Goal: Task Accomplishment & Management: Use online tool/utility

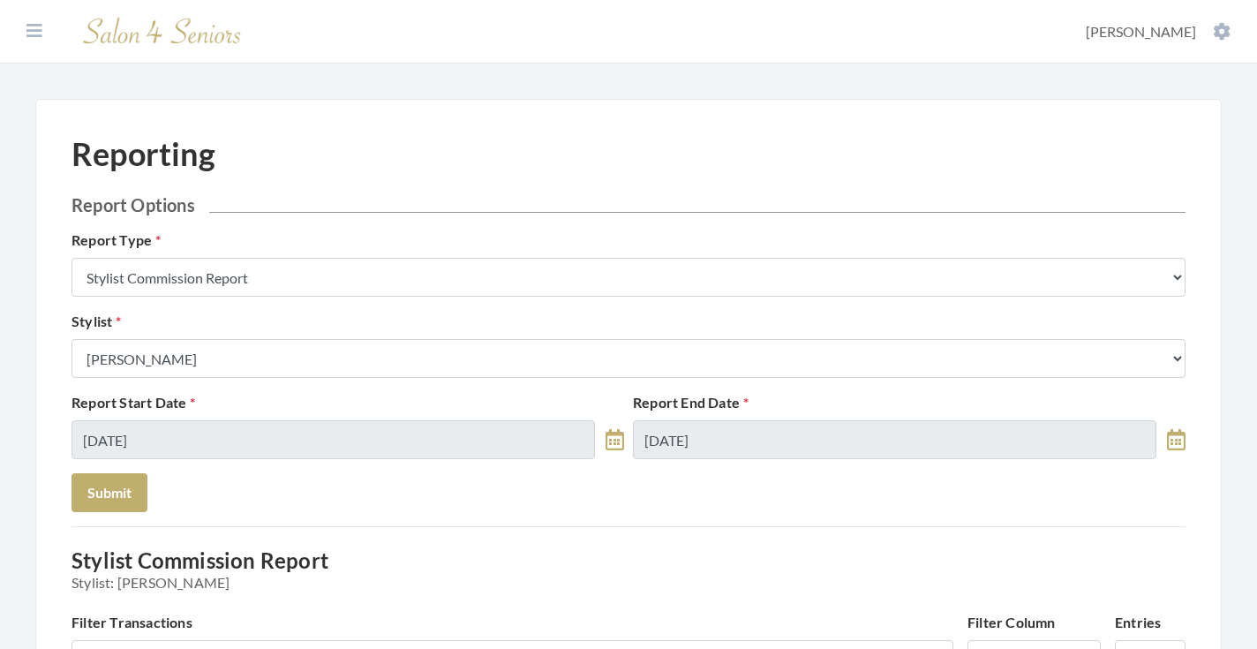
scroll to position [45, 0]
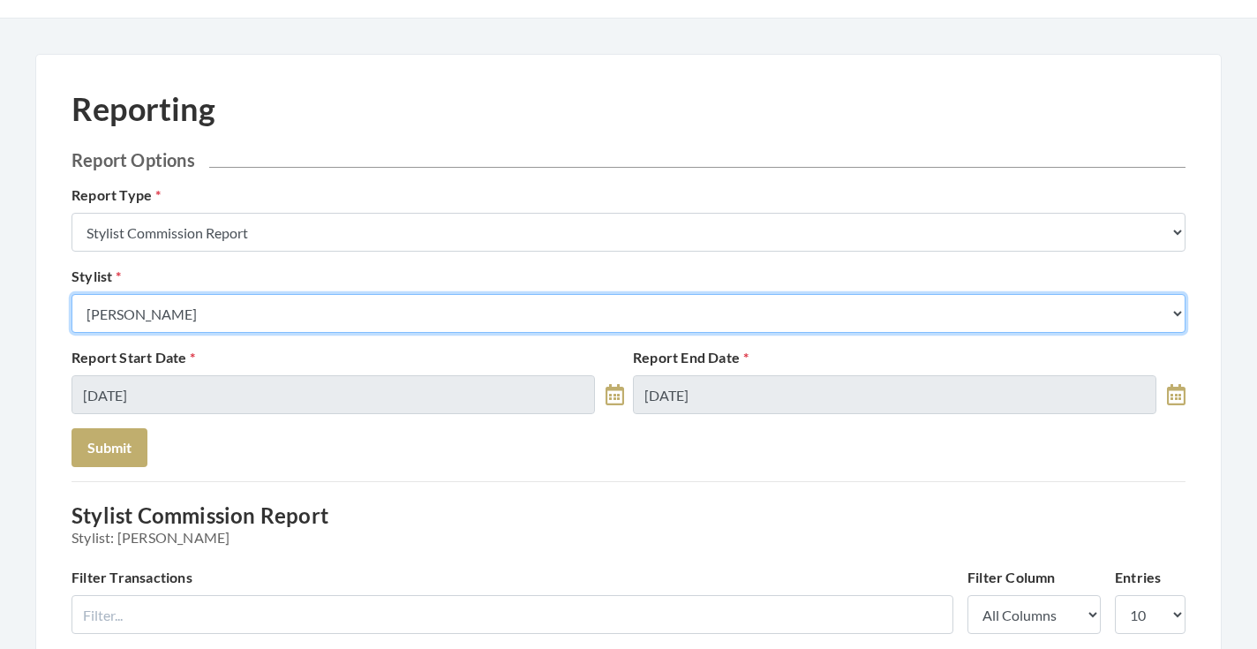
select select "147"
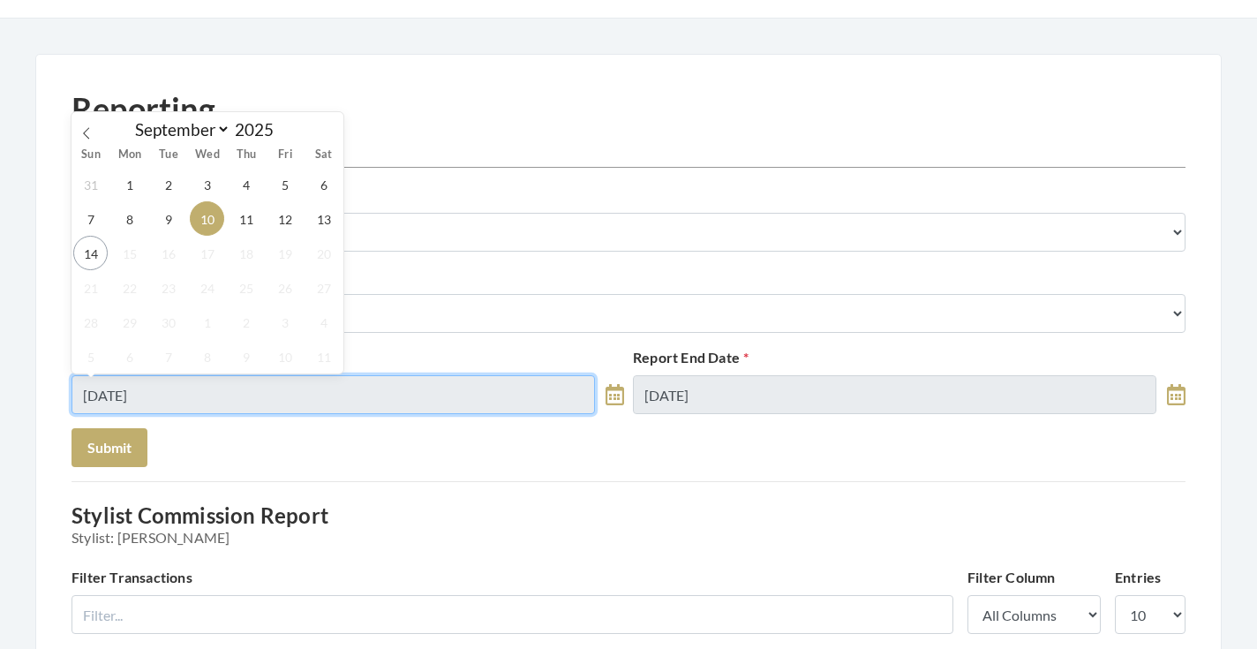
click at [165, 388] on input "[DATE]" at bounding box center [334, 394] width 524 height 39
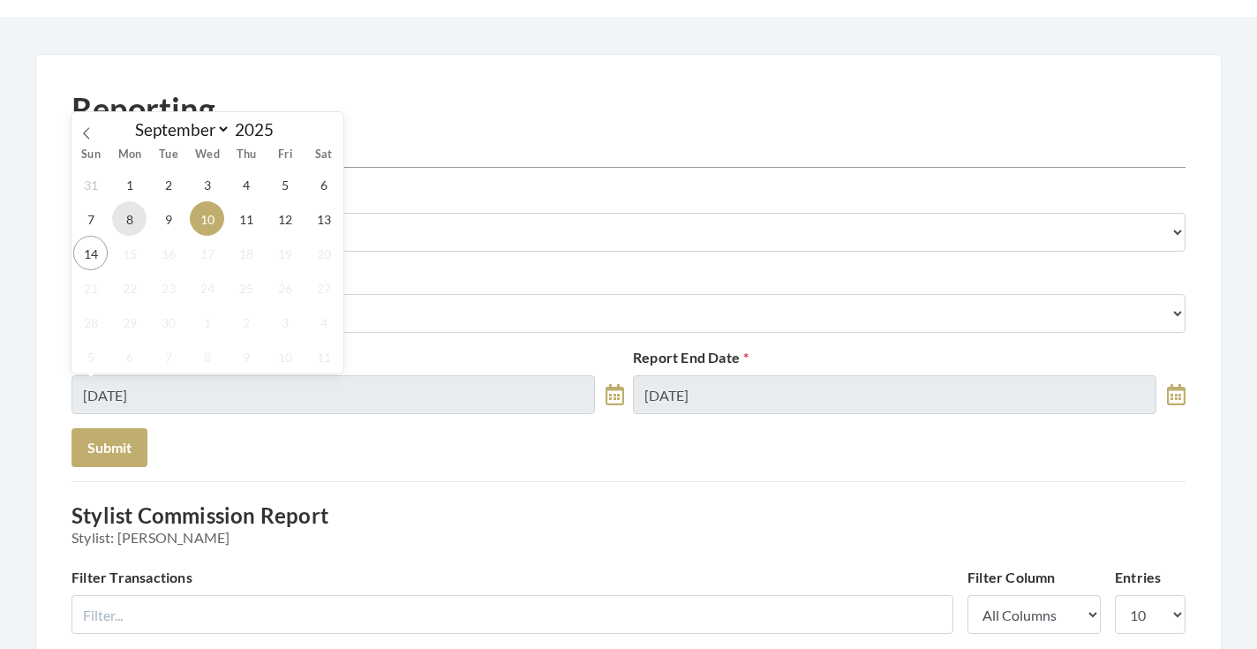
click at [121, 234] on div "31 1 2 3 4 5 6 7 8 9 10 11 12 13 14 15 16 17 18 19 20 21 22 23 24 25 26 27 28 2…" at bounding box center [208, 270] width 272 height 207
click at [121, 234] on span "8" at bounding box center [129, 218] width 34 height 34
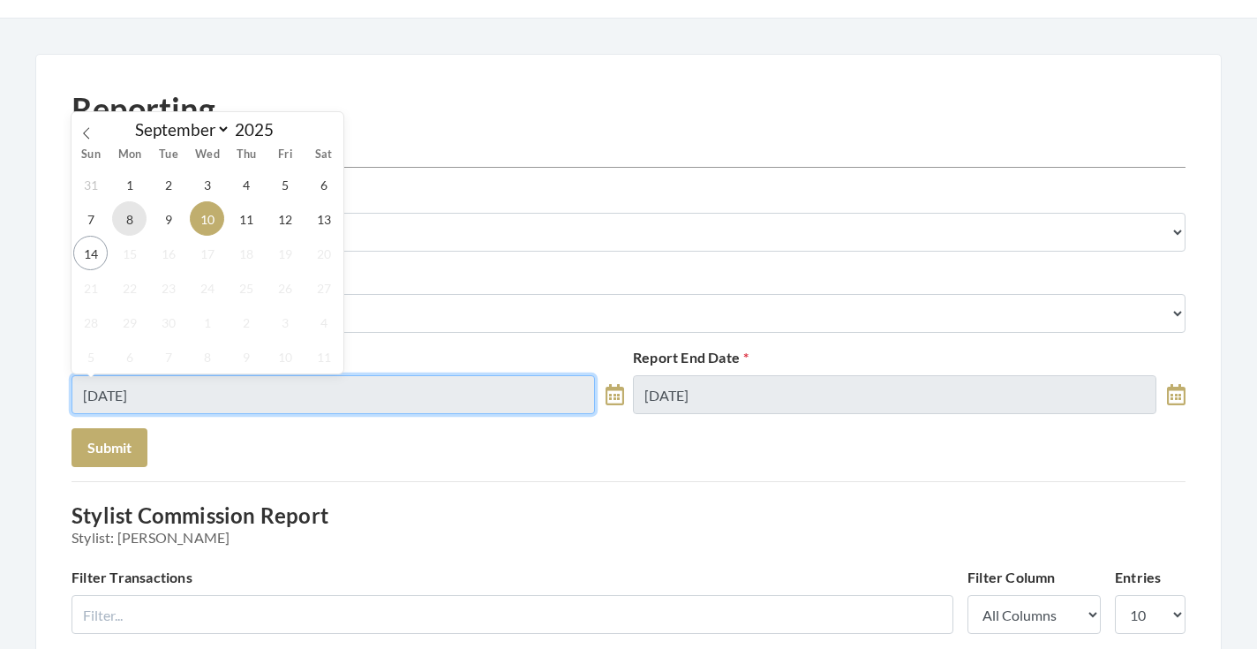
type input "[DATE]"
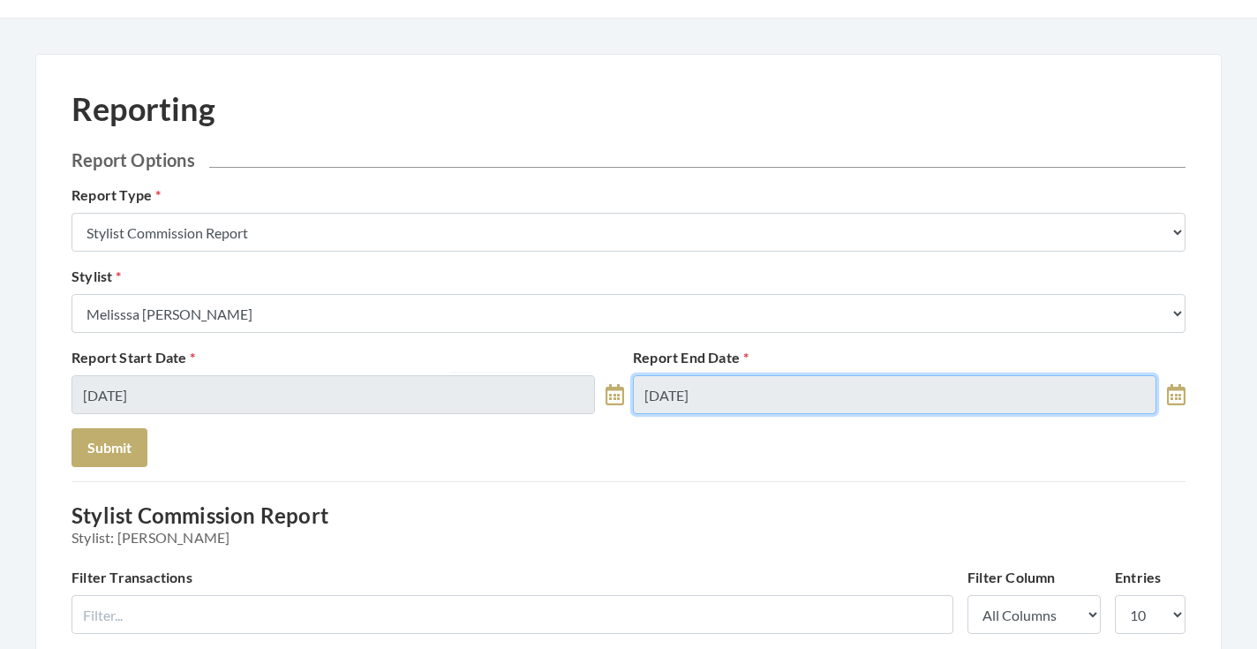
click at [654, 395] on input "[DATE]" at bounding box center [895, 394] width 524 height 39
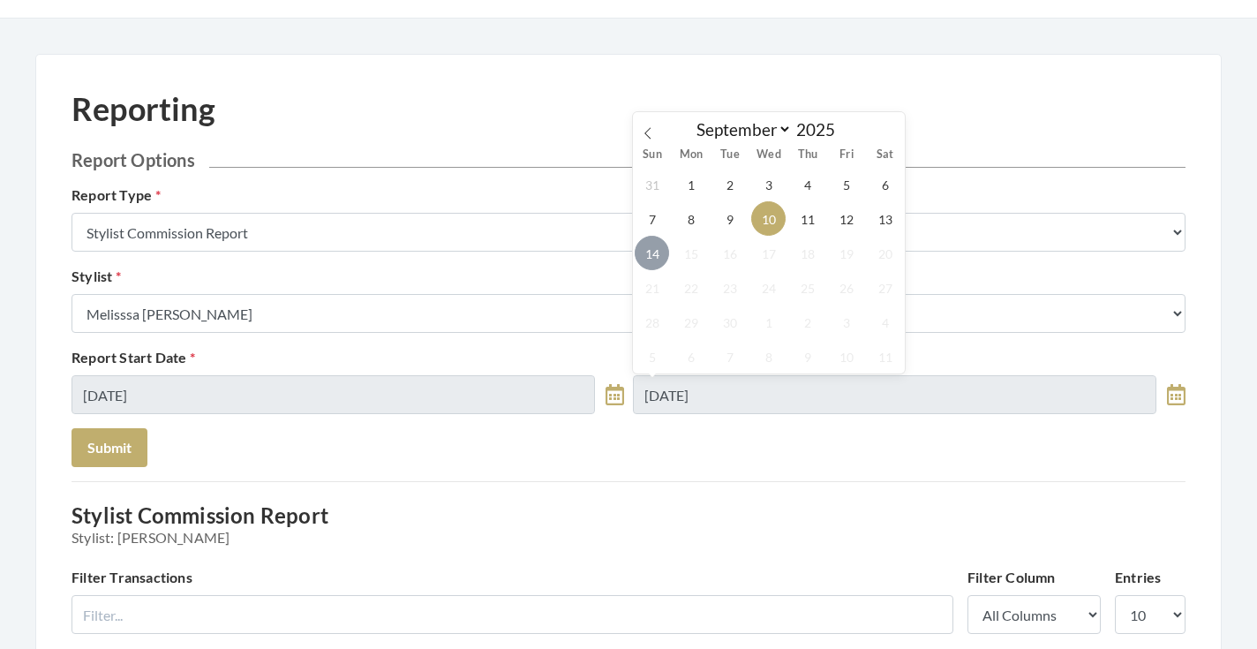
click at [659, 260] on span "14" at bounding box center [652, 253] width 34 height 34
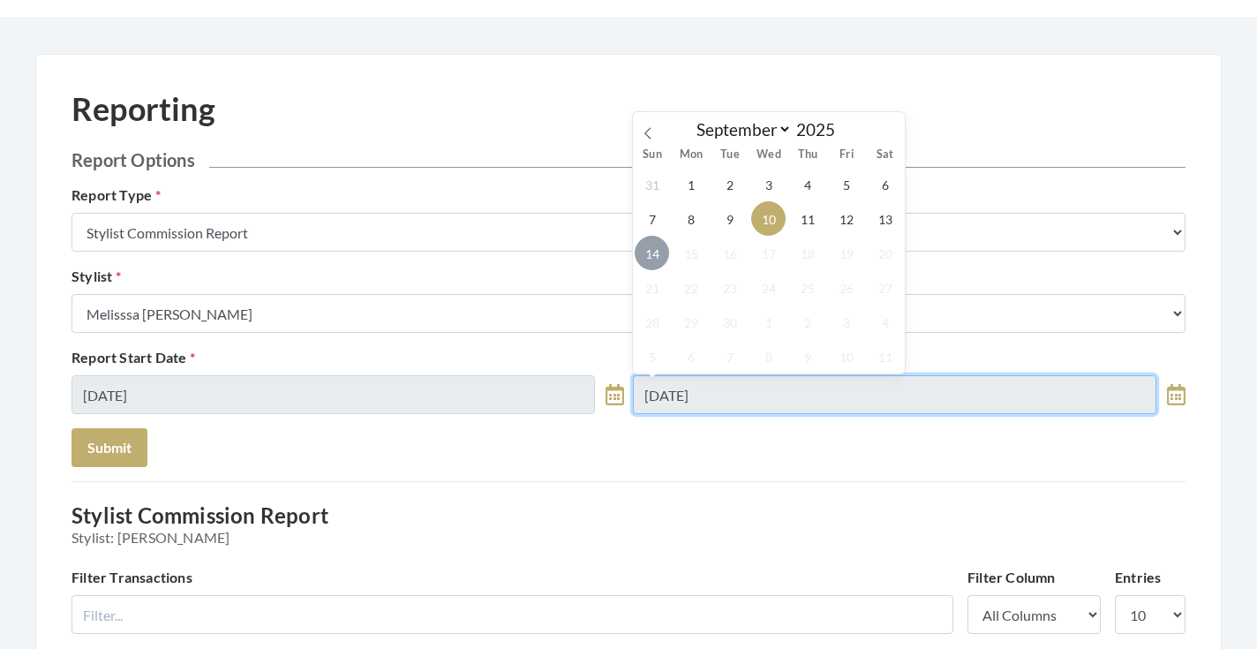
type input "[DATE]"
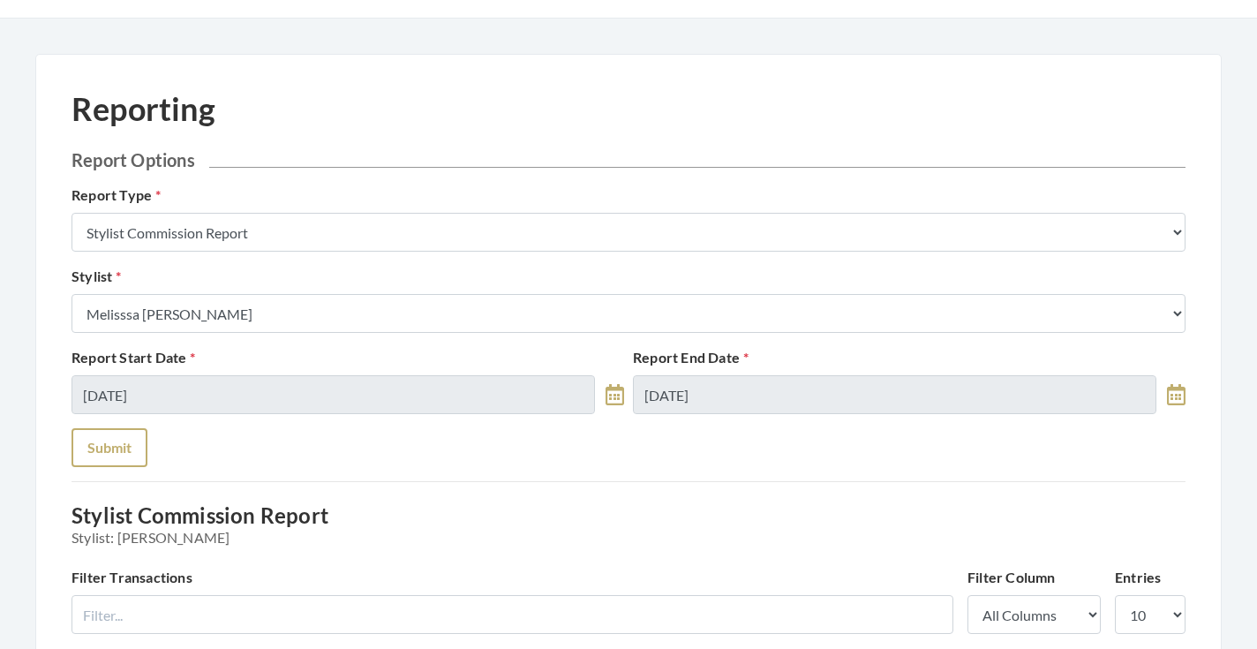
click at [114, 443] on button "Submit" at bounding box center [110, 447] width 76 height 39
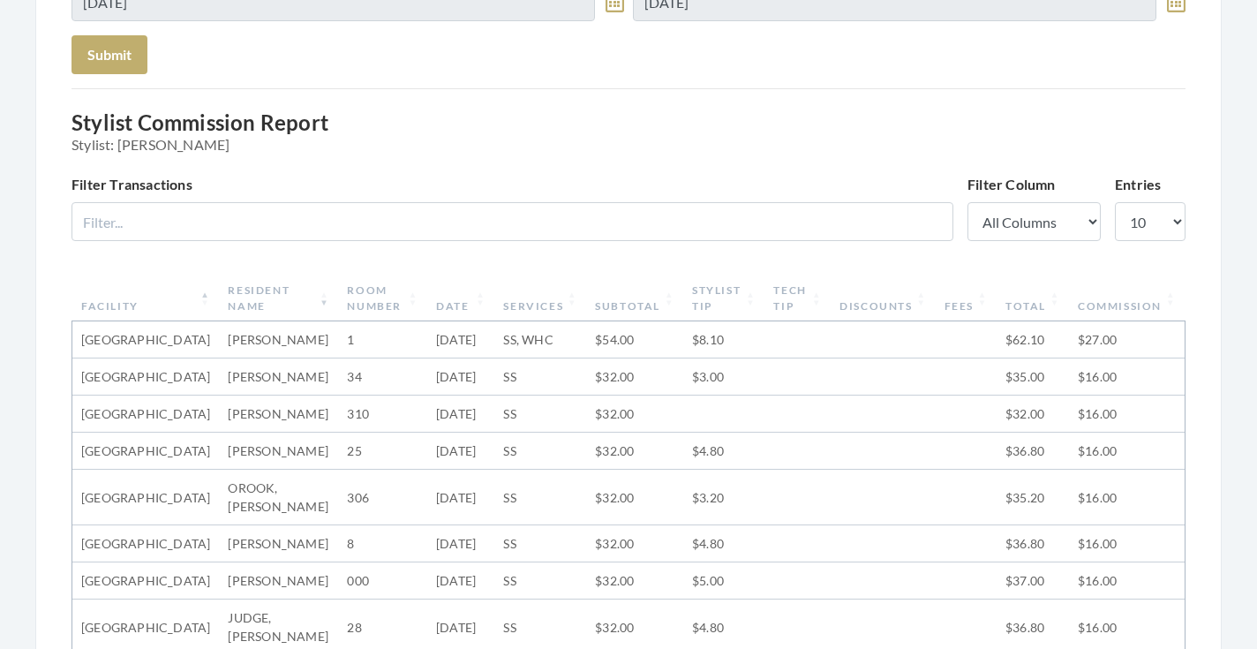
scroll to position [259, 0]
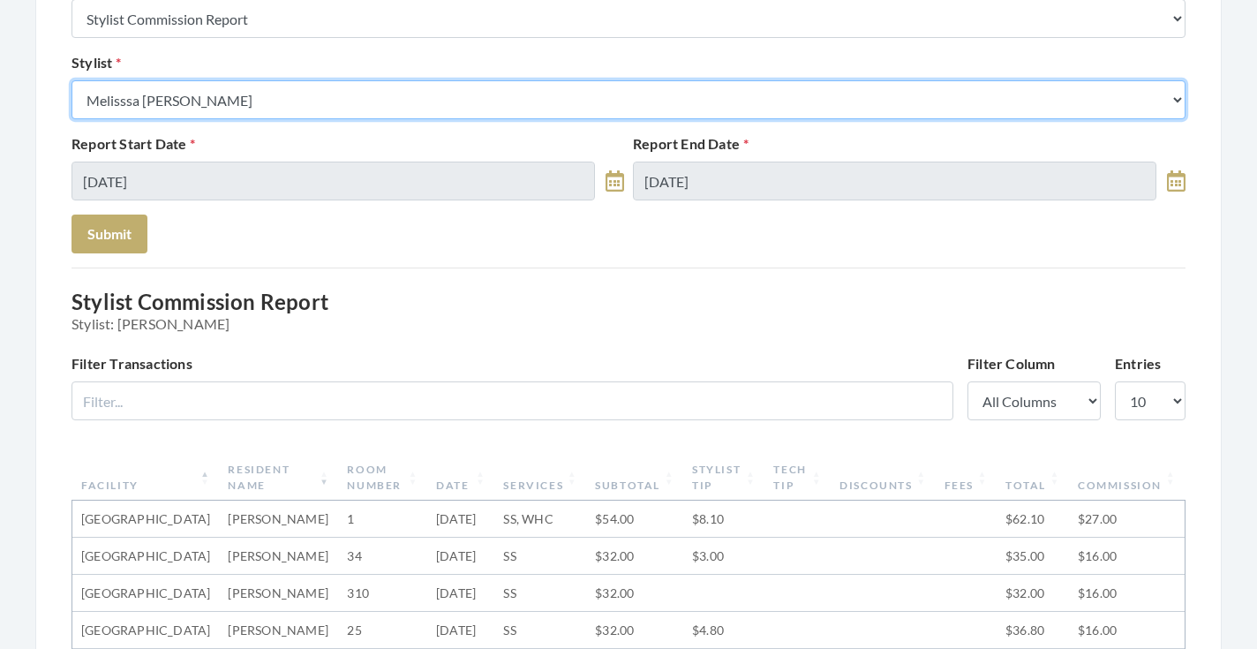
select select "115"
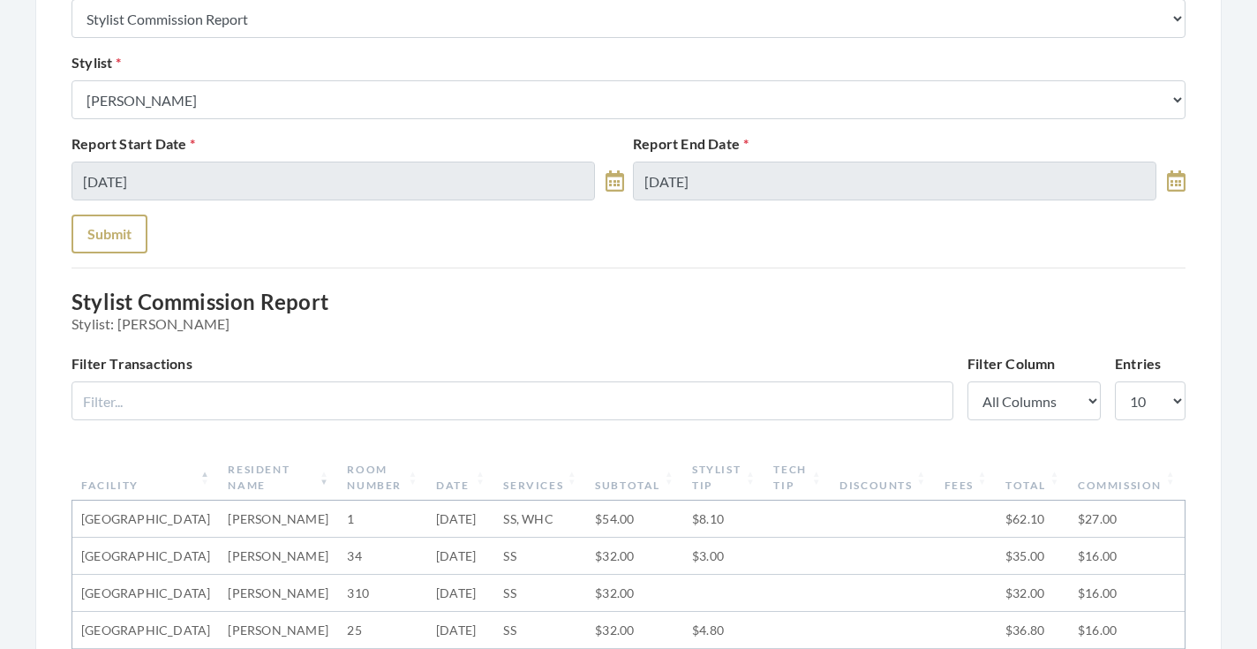
click at [128, 231] on button "Submit" at bounding box center [110, 234] width 76 height 39
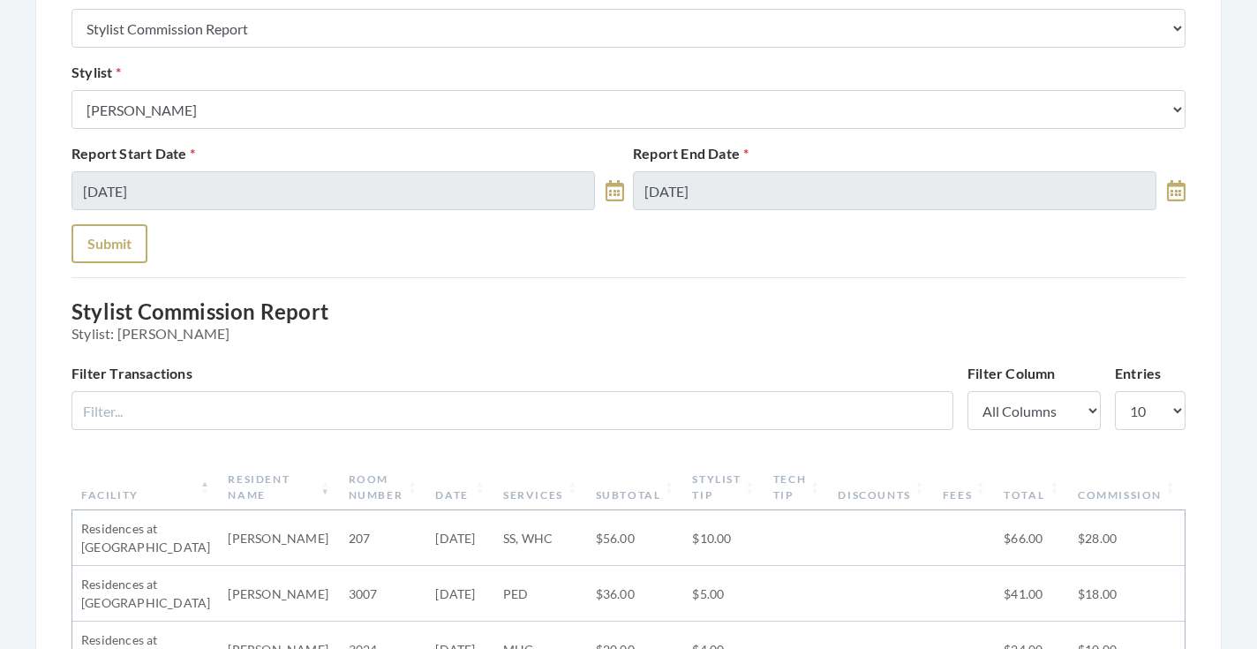
scroll to position [180, 0]
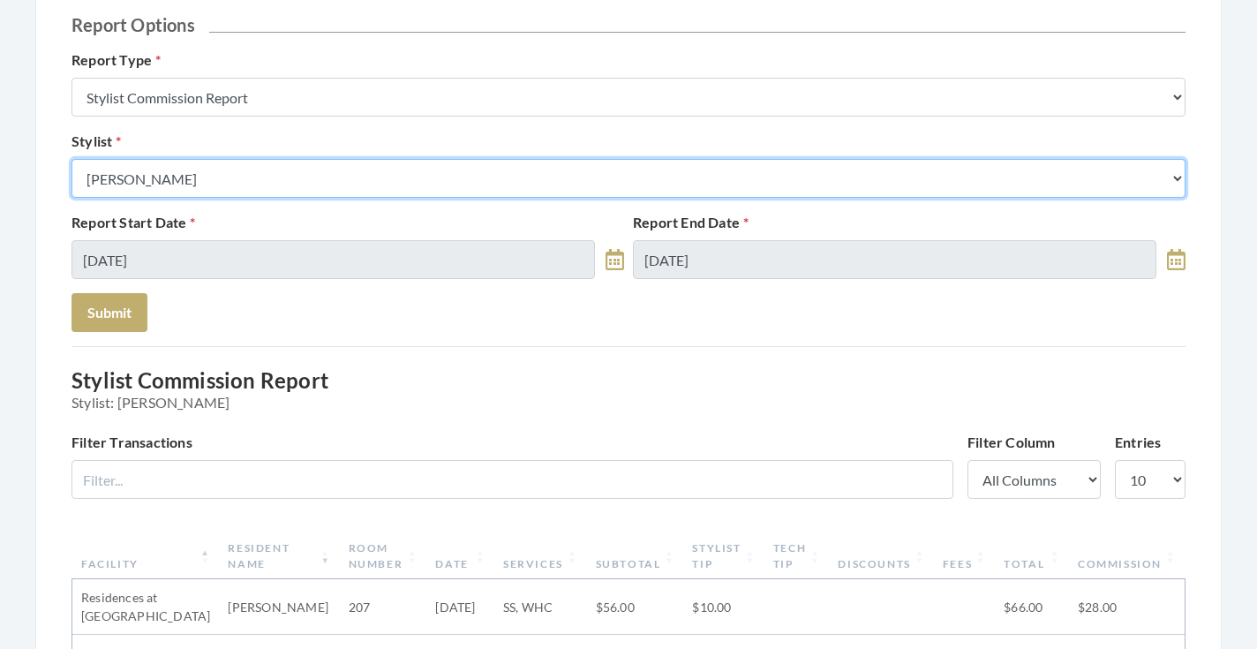
select select "180"
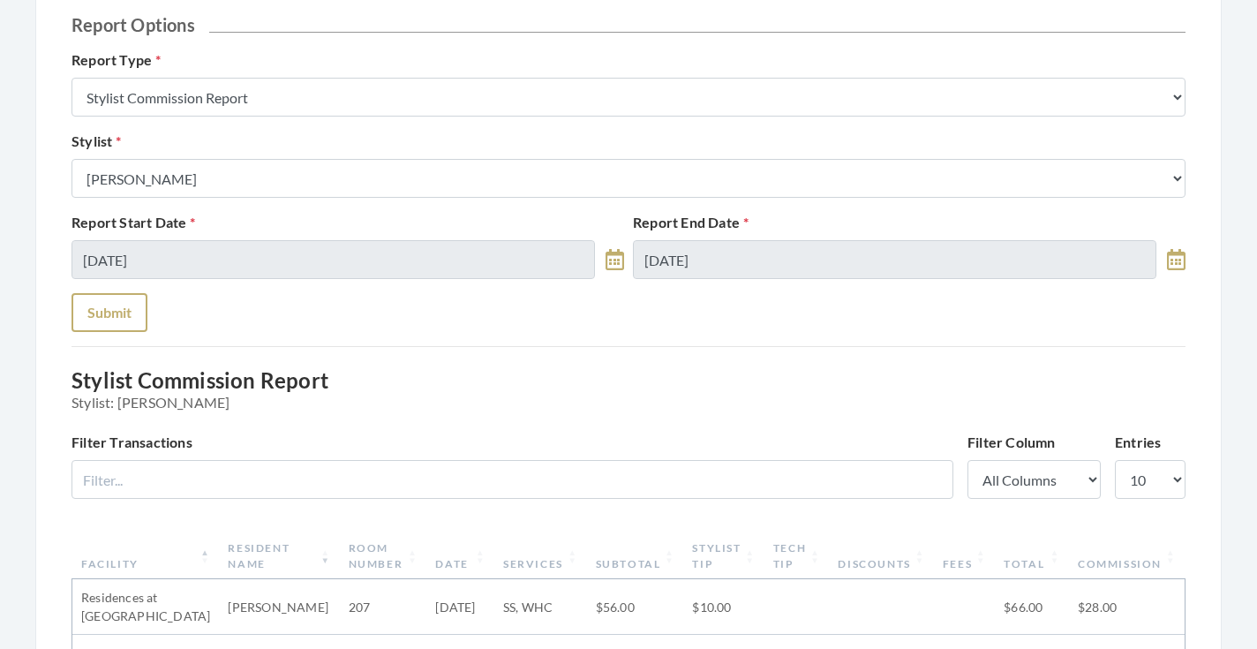
click at [131, 327] on button "Submit" at bounding box center [110, 312] width 76 height 39
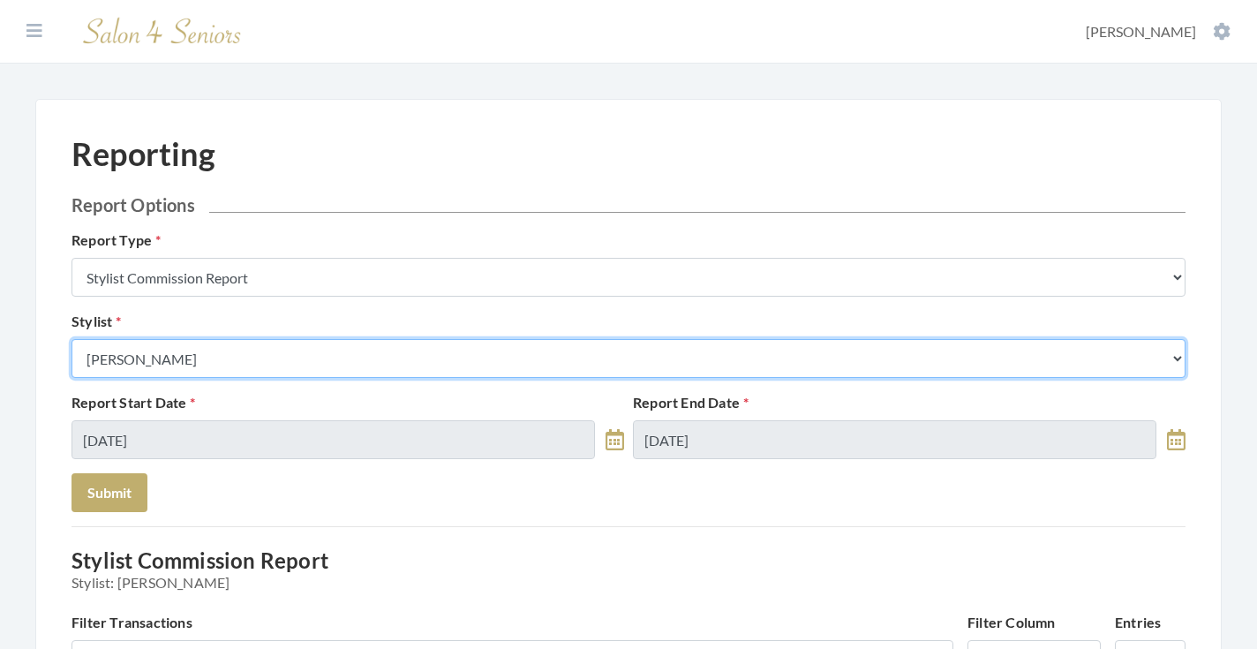
select select "127"
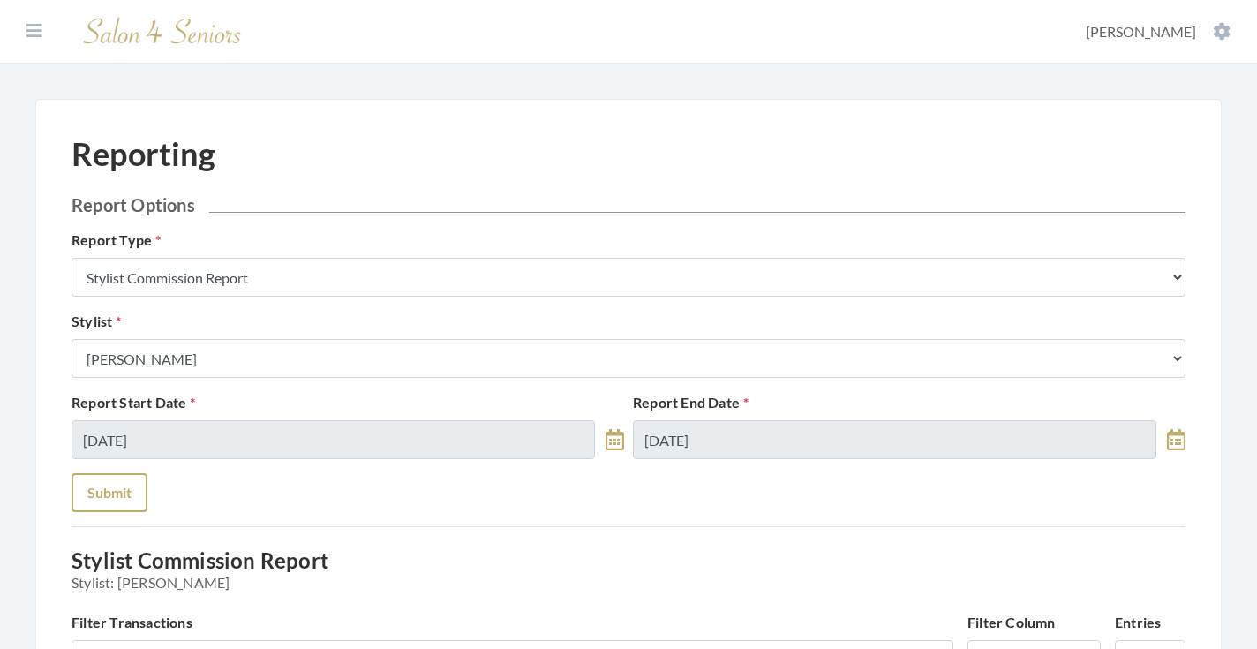
click at [116, 489] on button "Submit" at bounding box center [110, 492] width 76 height 39
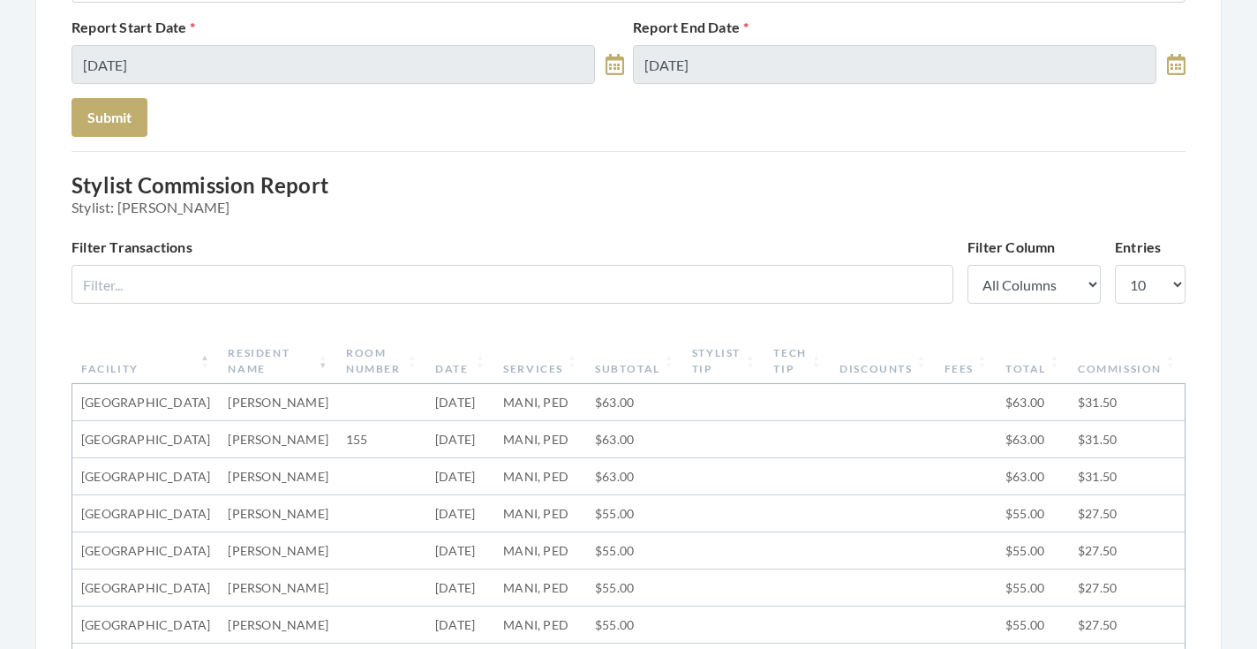
scroll to position [307, 0]
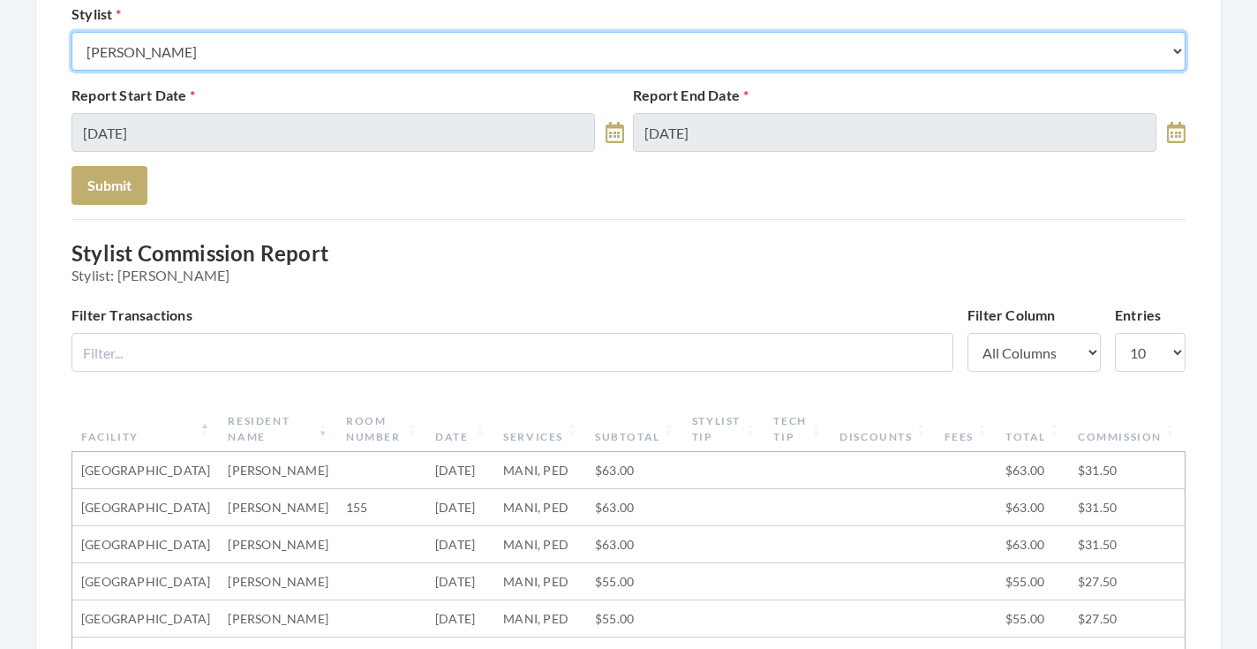
select select "169"
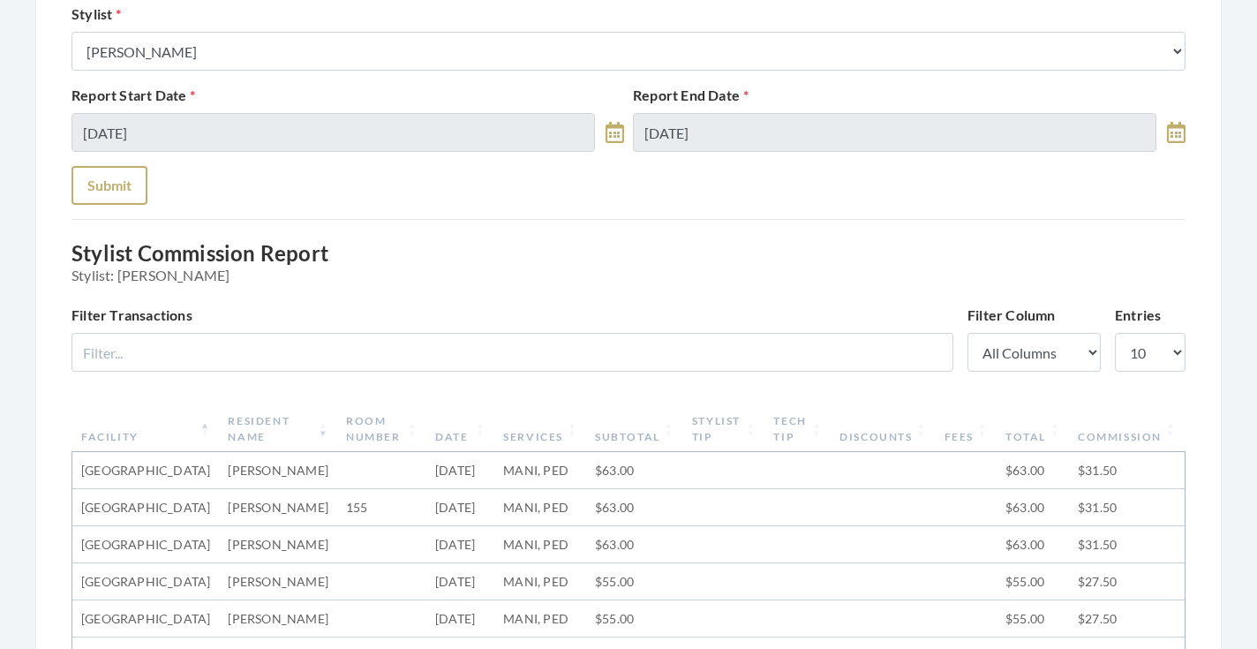
click at [119, 176] on button "Submit" at bounding box center [110, 185] width 76 height 39
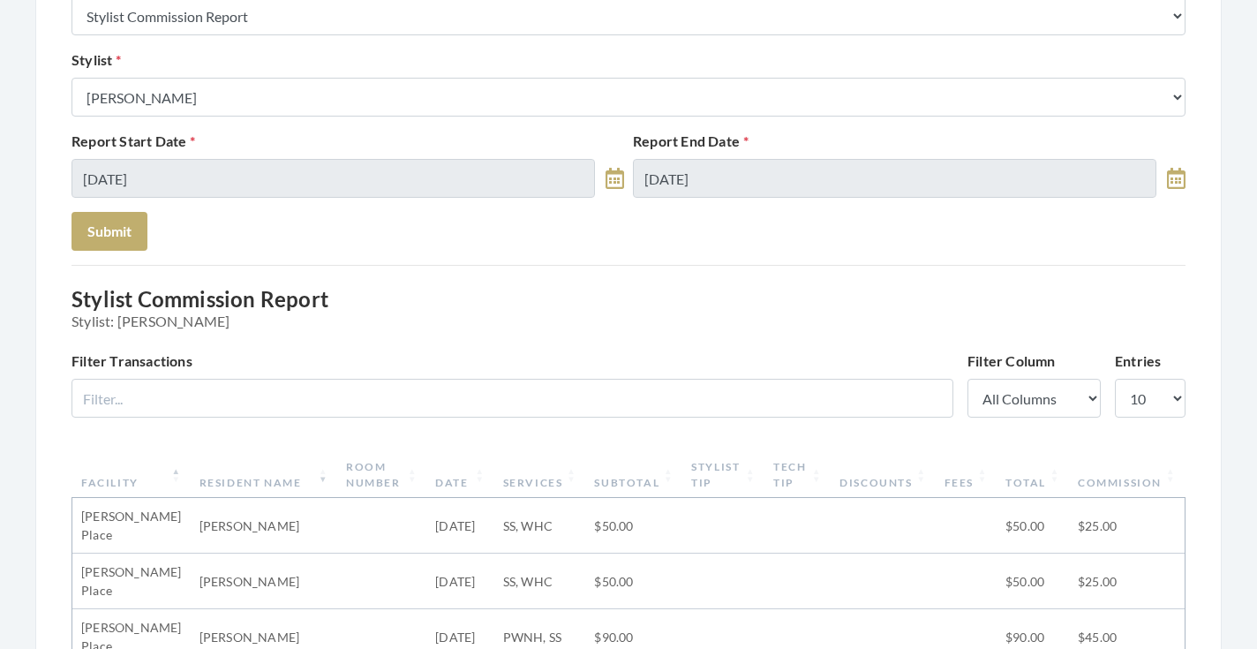
scroll to position [177, 0]
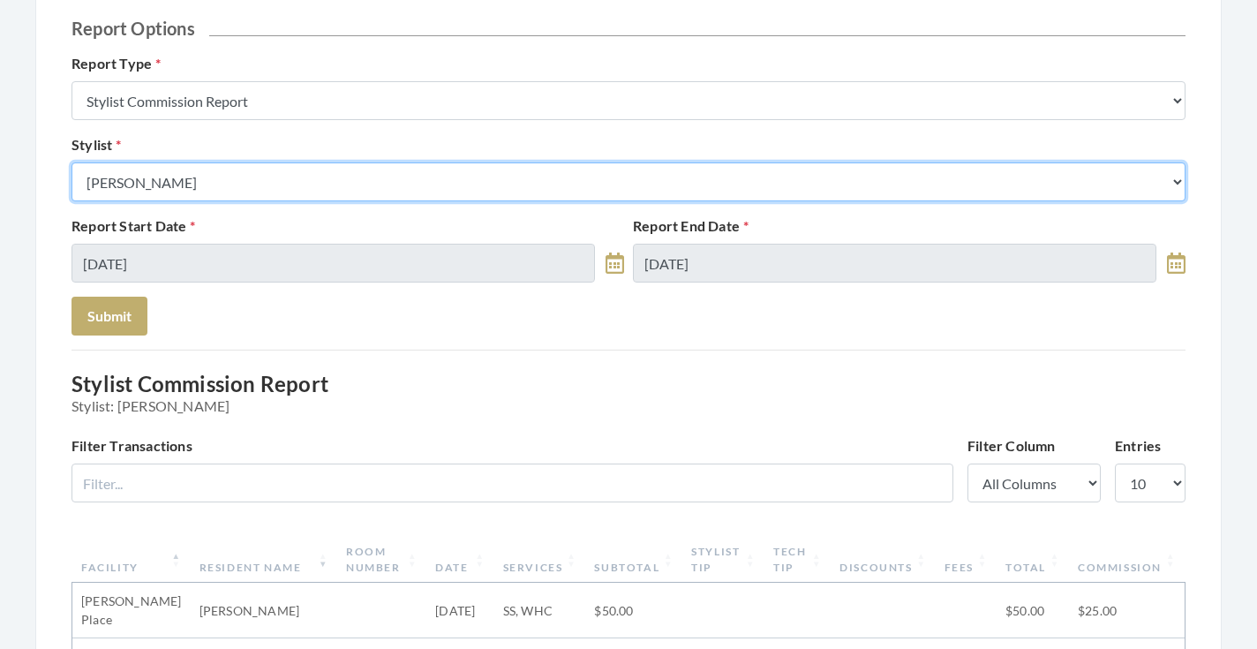
select select "19"
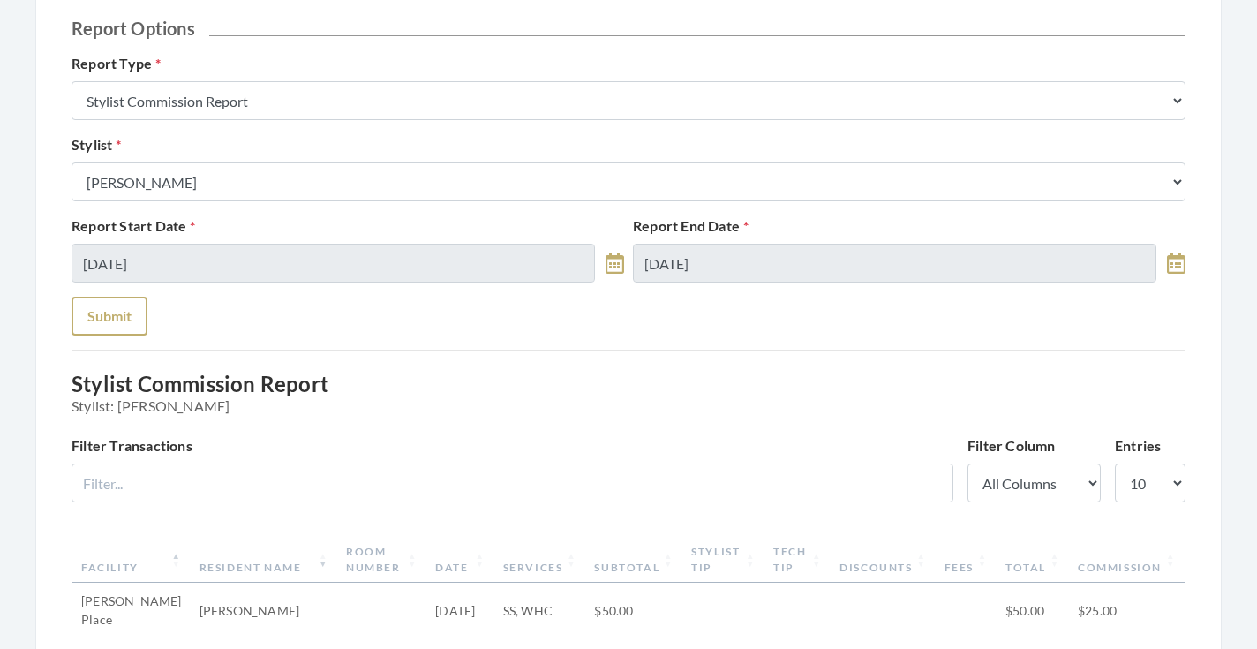
click at [116, 329] on button "Submit" at bounding box center [110, 316] width 76 height 39
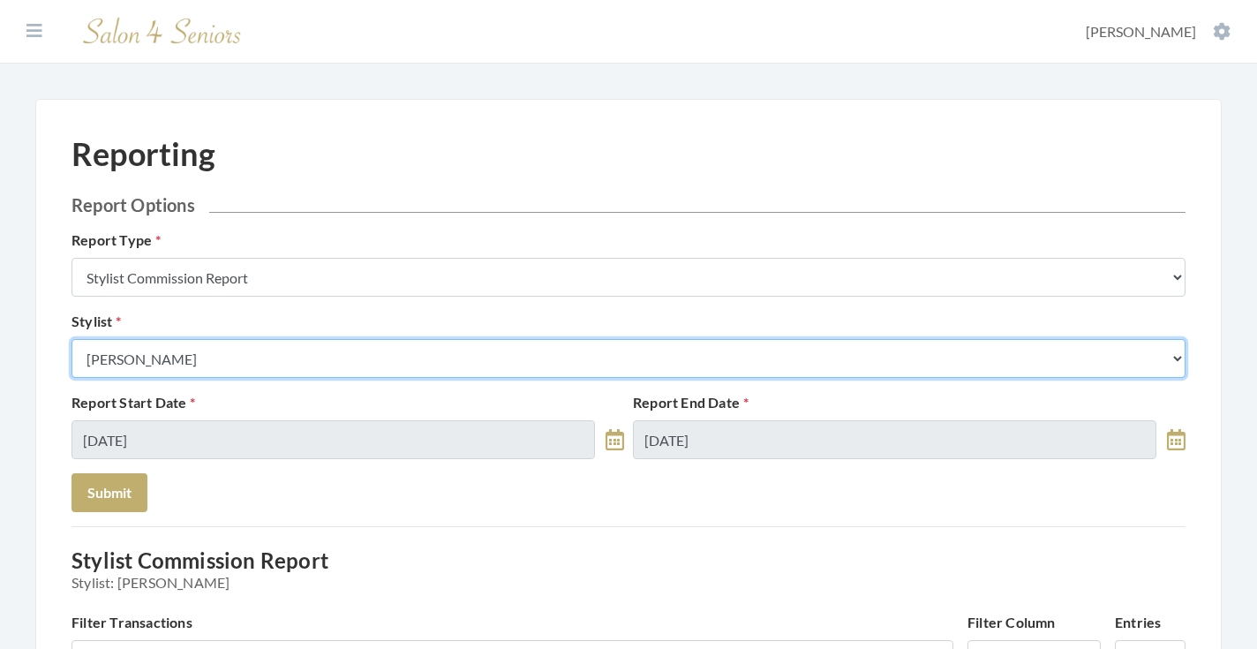
select select "26"
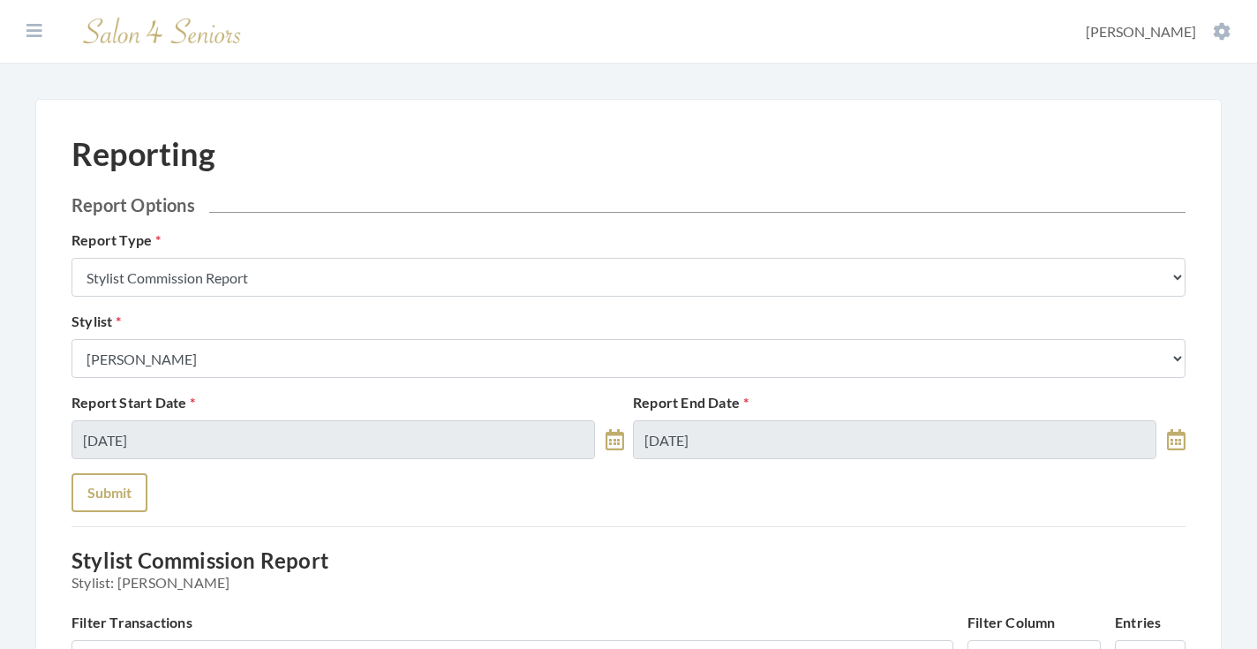
click at [113, 487] on button "Submit" at bounding box center [110, 492] width 76 height 39
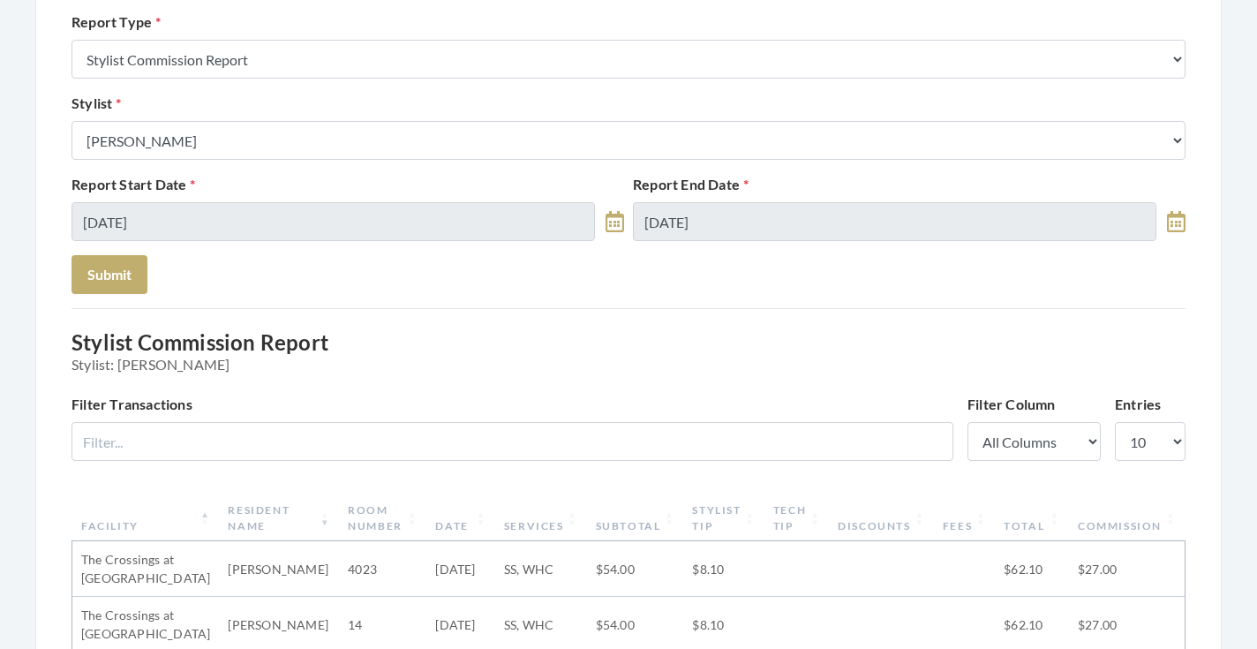
scroll to position [158, 0]
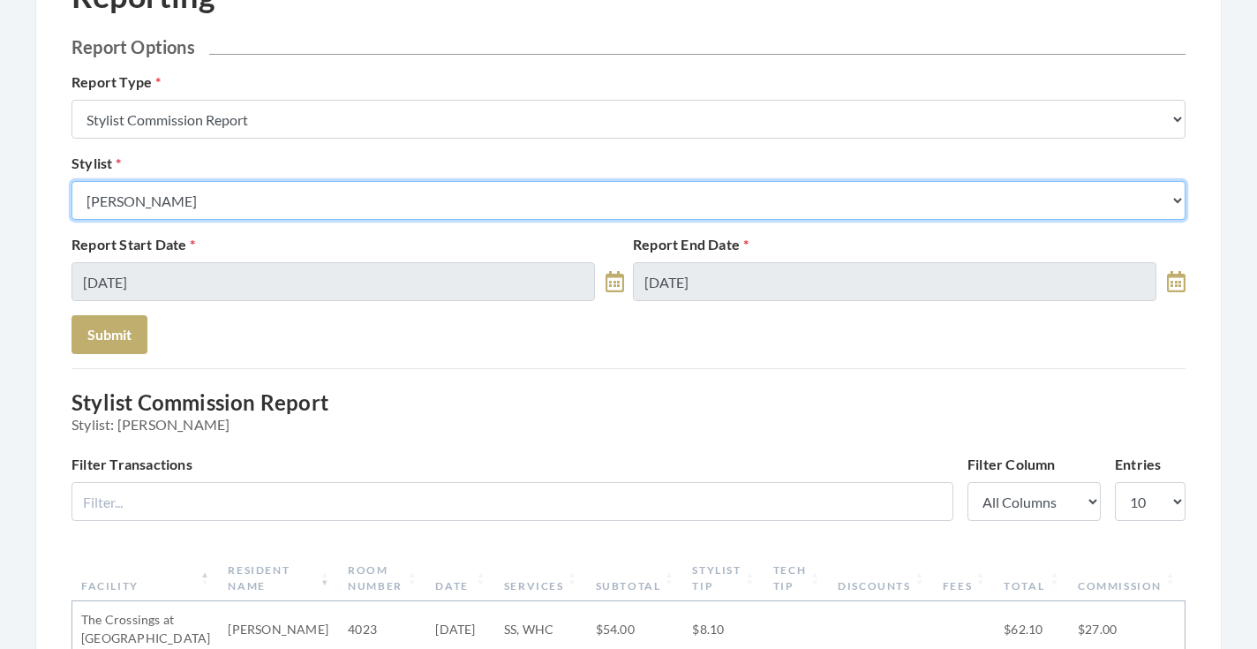
select select "24"
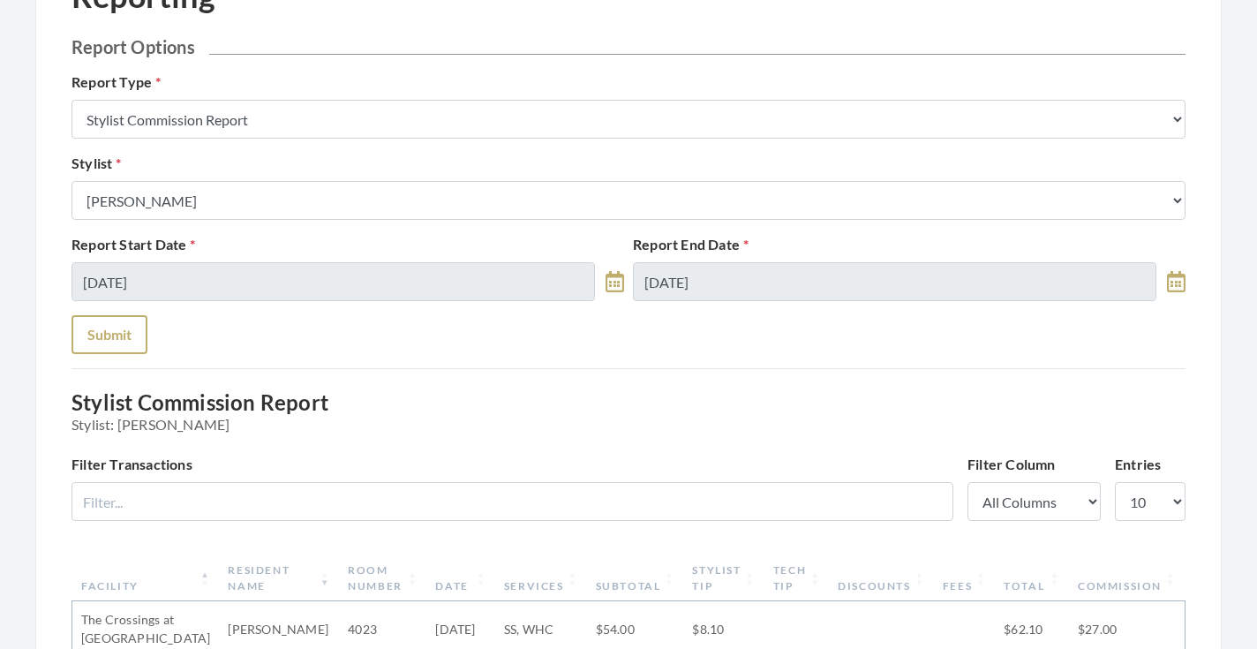
click at [111, 346] on button "Submit" at bounding box center [110, 334] width 76 height 39
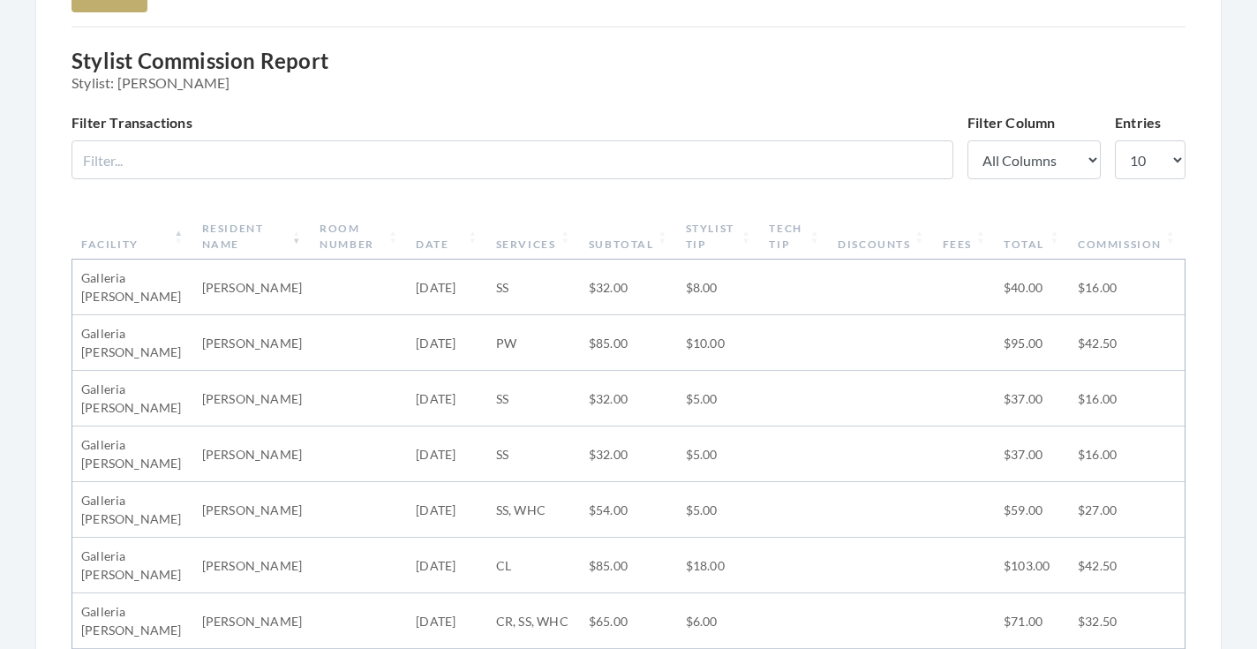
scroll to position [329, 0]
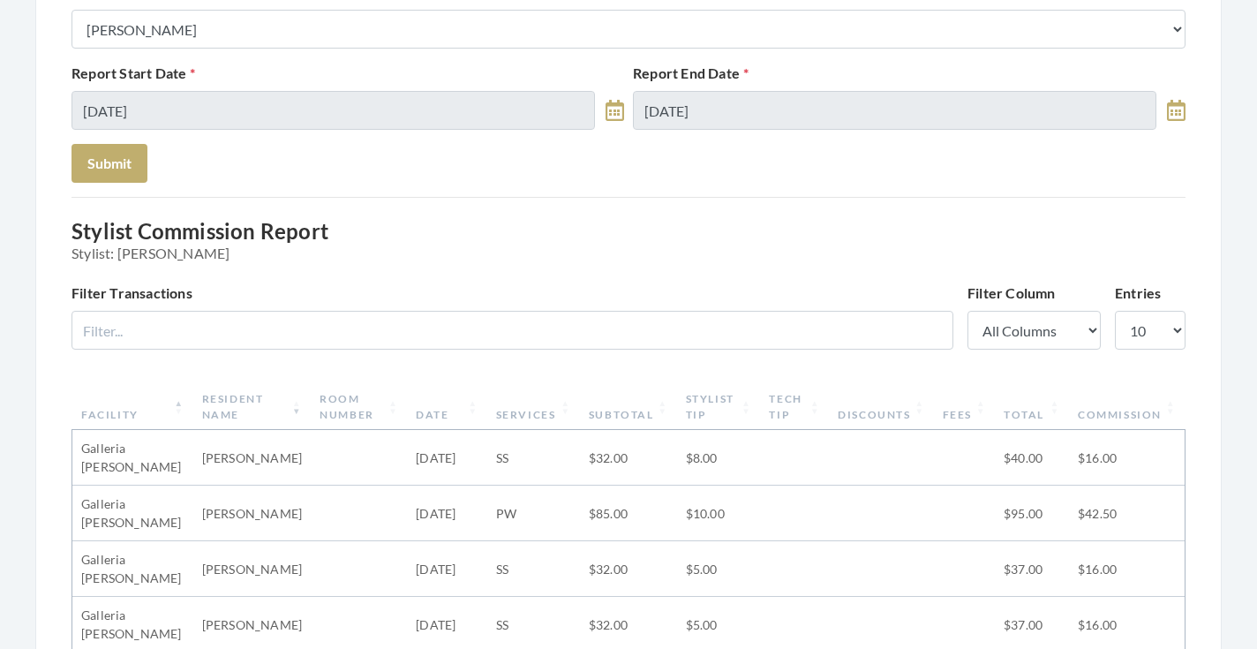
click at [443, 411] on th "Date" at bounding box center [446, 407] width 79 height 46
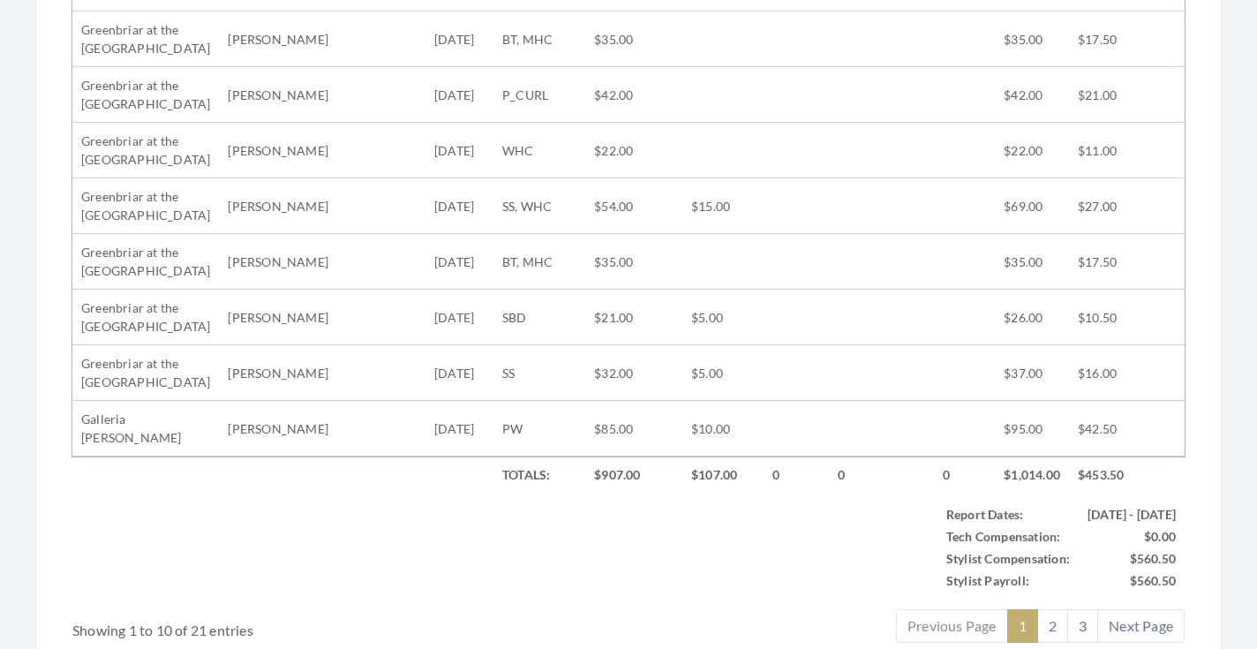
scroll to position [861, 0]
click at [1040, 607] on link "2" at bounding box center [1052, 624] width 31 height 34
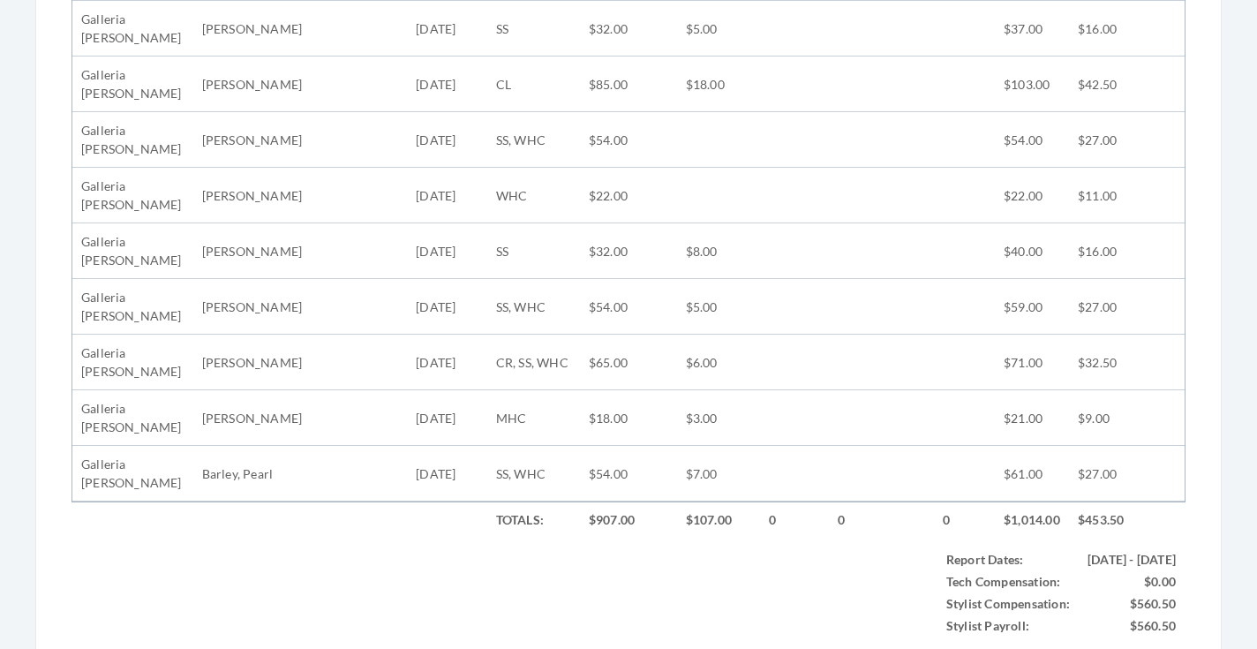
scroll to position [813, 0]
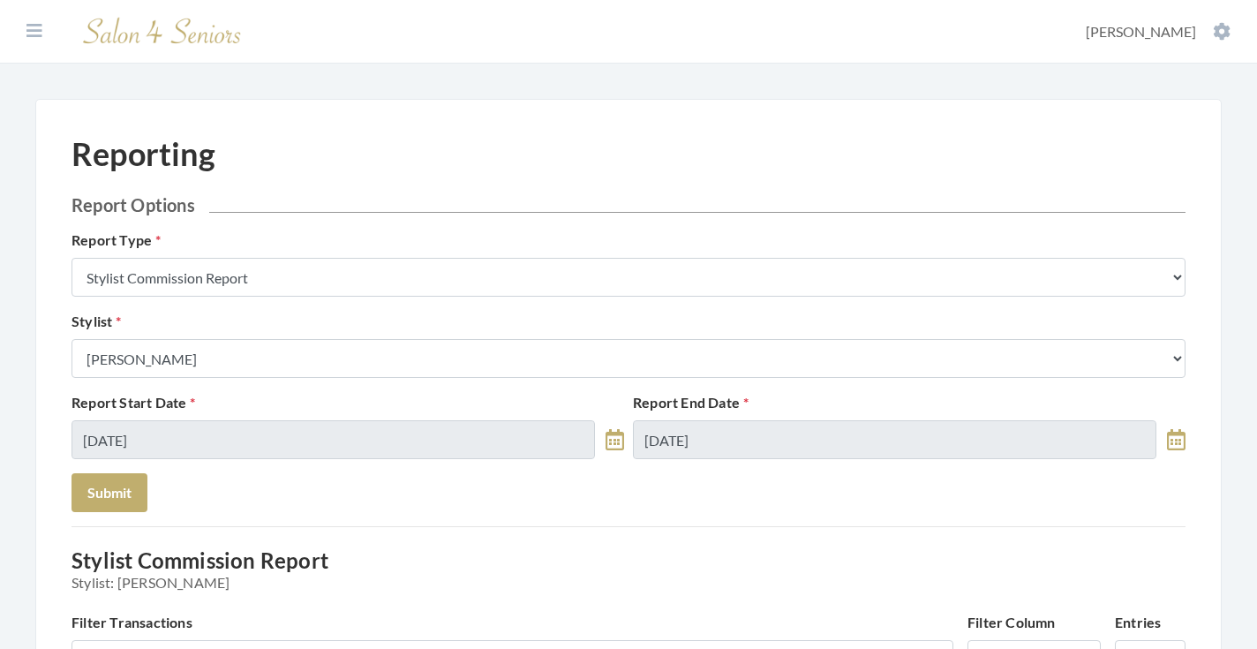
scroll to position [0, 0]
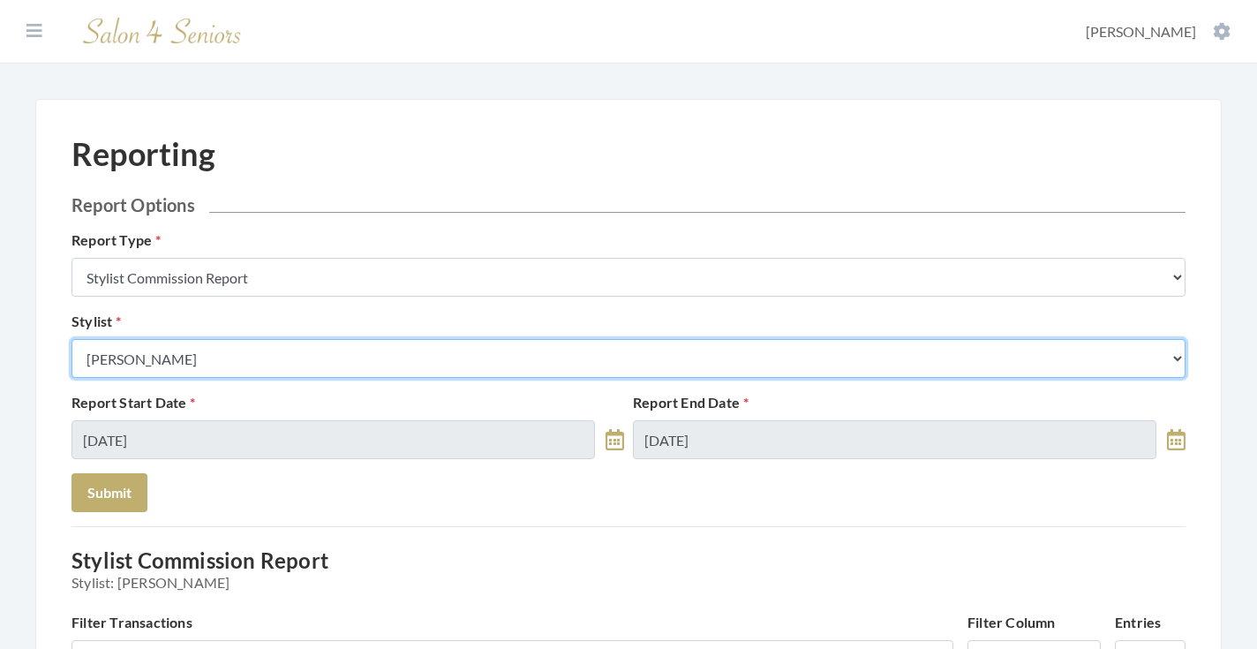
select select "28"
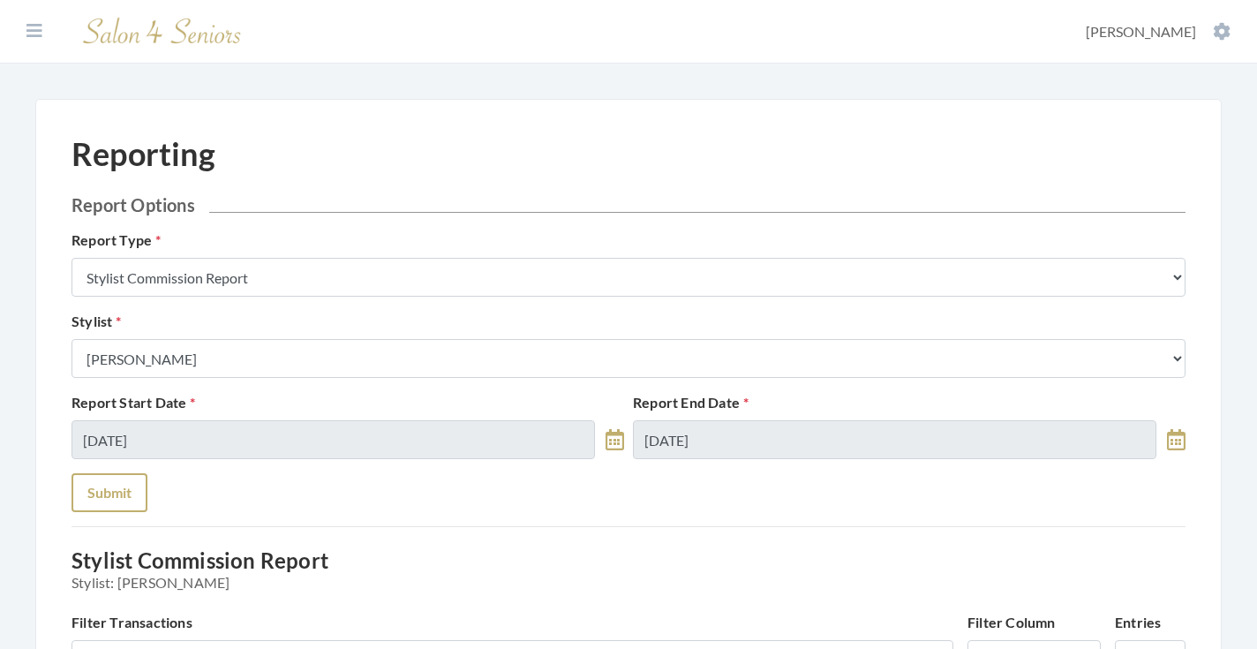
click at [114, 493] on button "Submit" at bounding box center [110, 492] width 76 height 39
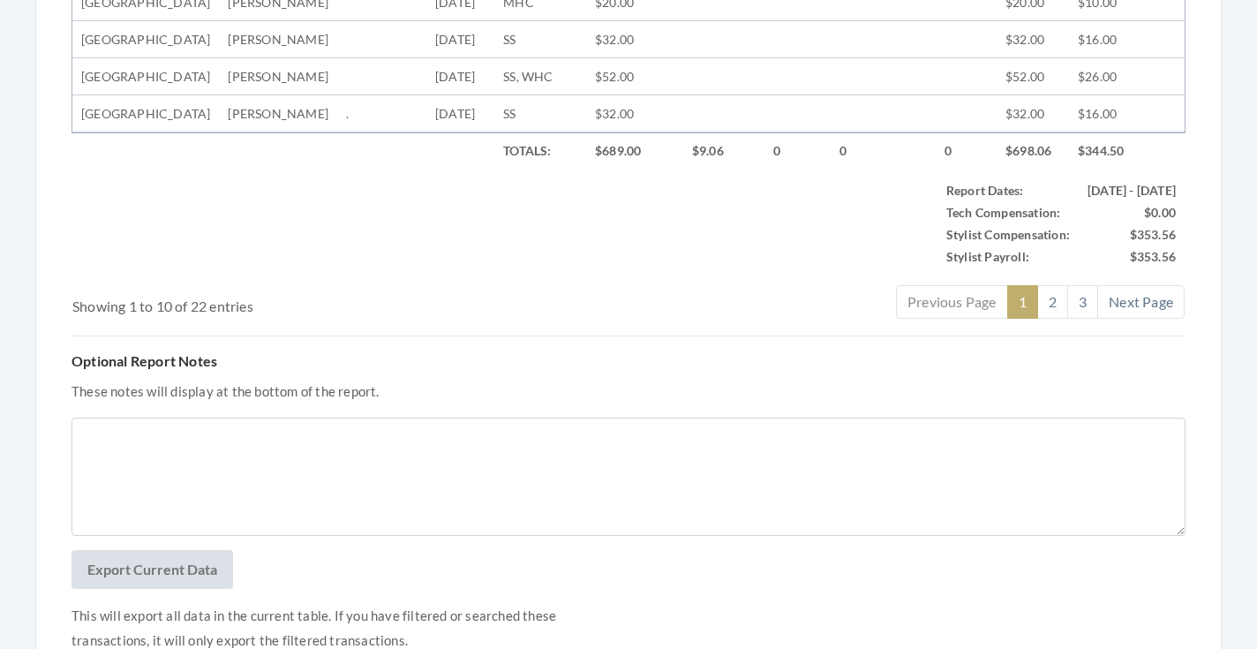
scroll to position [143, 0]
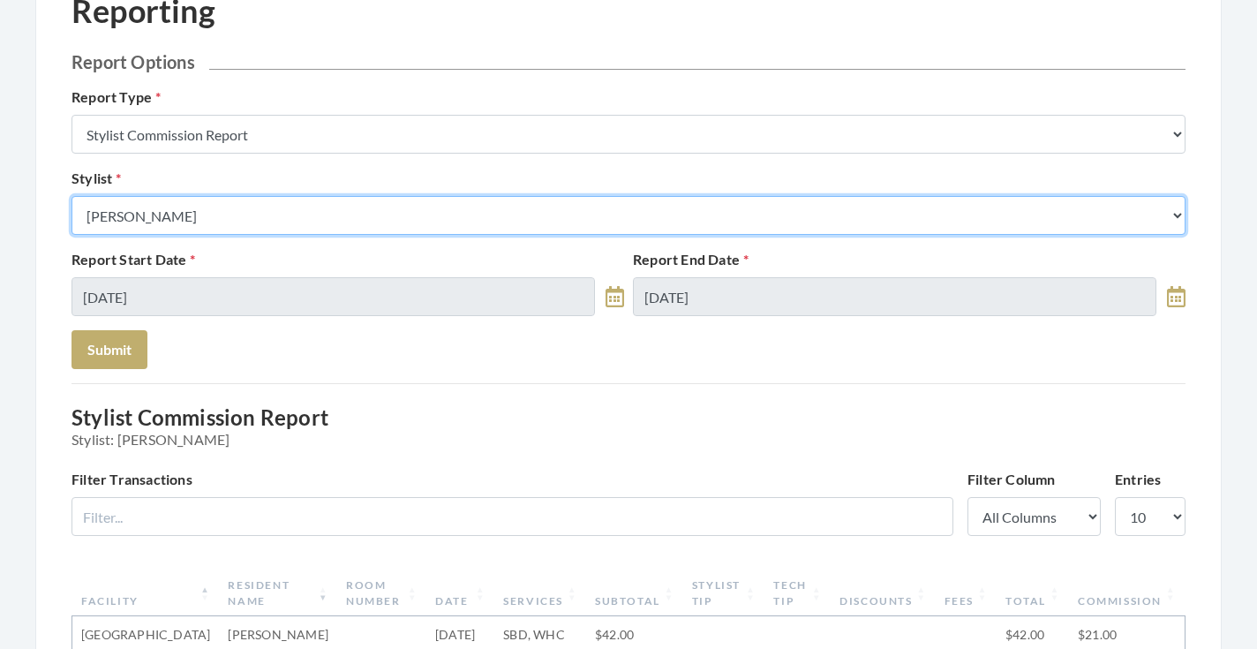
click at [223, 223] on select "Select a Stylist [PERSON_NAME] [PERSON_NAME] [PERSON_NAME] [PERSON_NAME] [PERSO…" at bounding box center [629, 215] width 1114 height 39
select select "176"
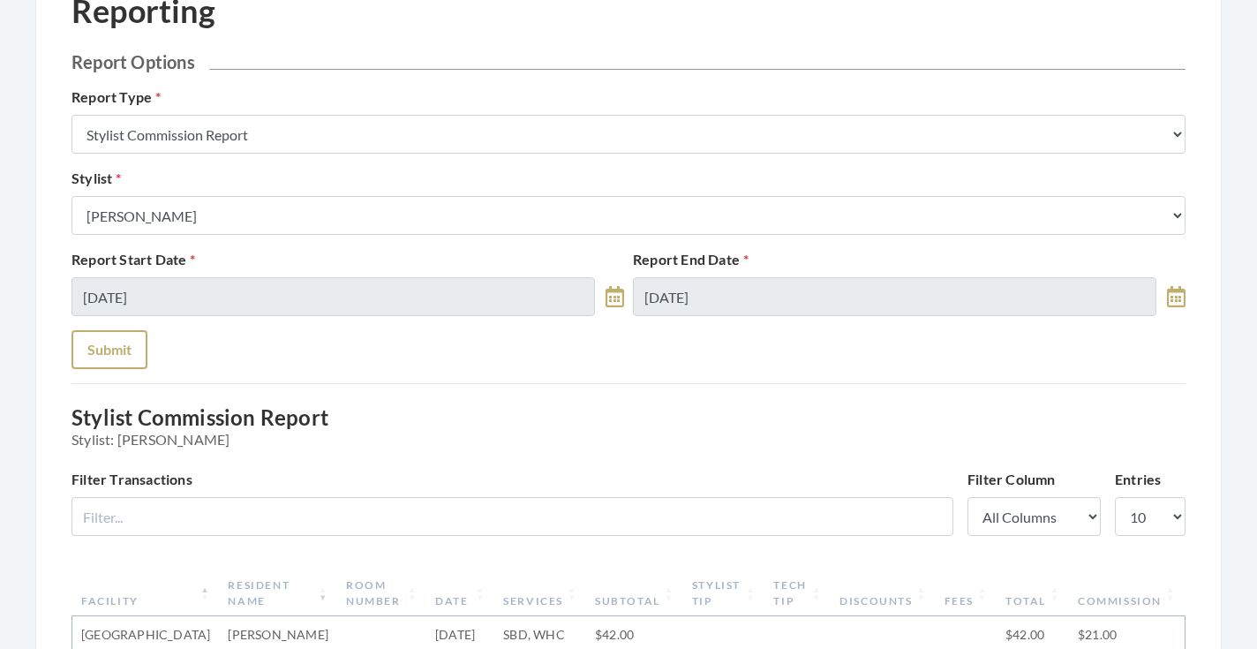
click at [121, 343] on button "Submit" at bounding box center [110, 349] width 76 height 39
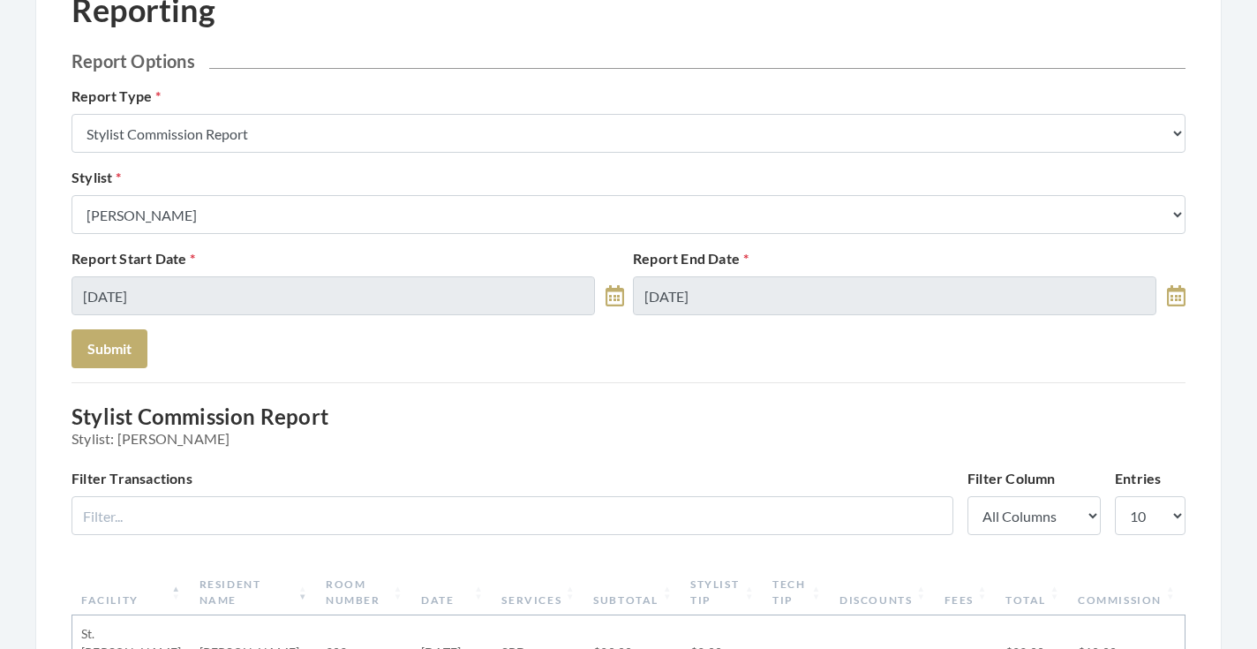
scroll to position [124, 0]
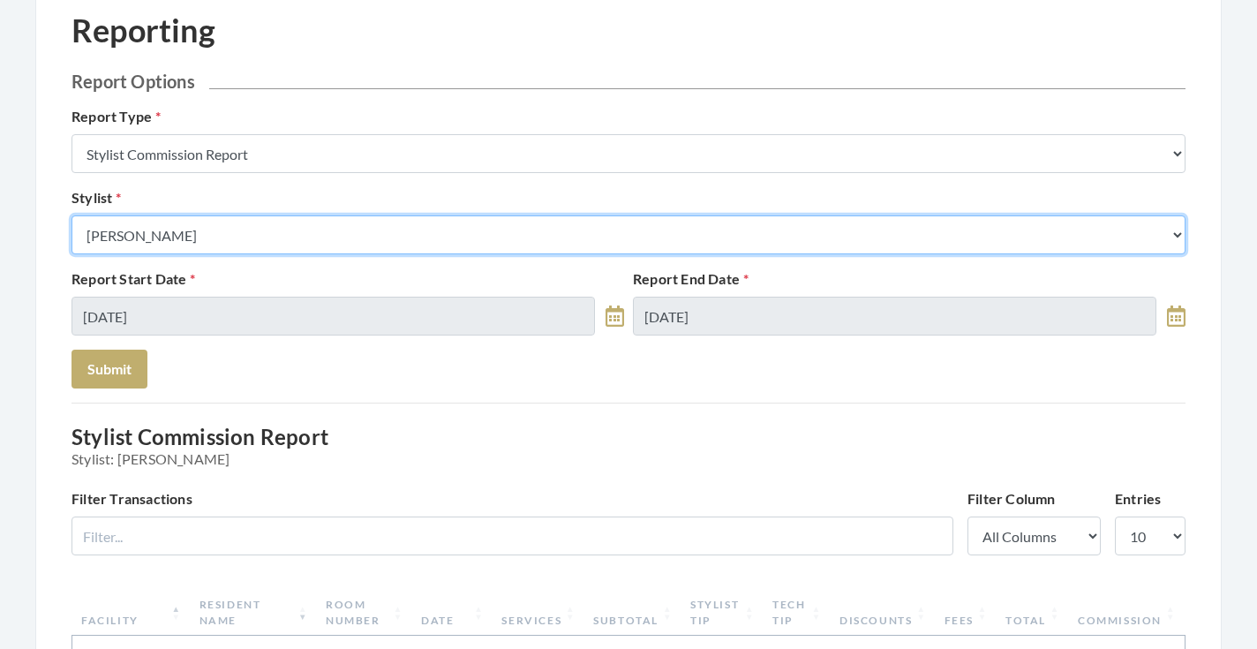
select select "32"
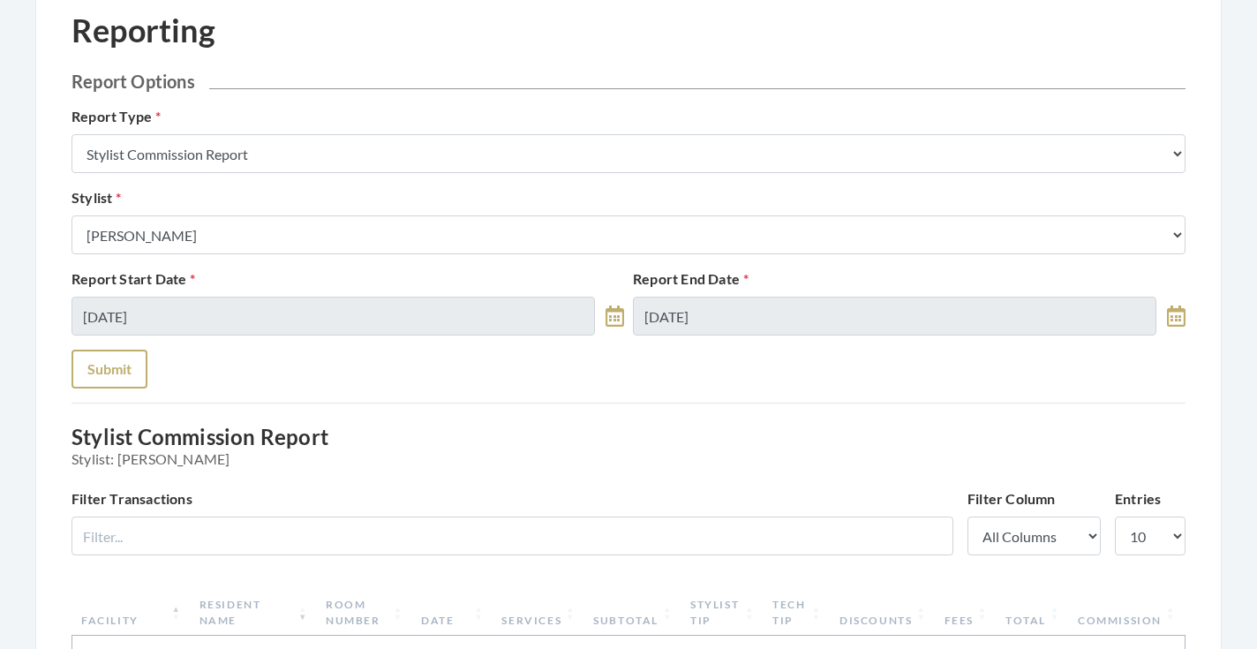
click at [108, 374] on button "Submit" at bounding box center [110, 369] width 76 height 39
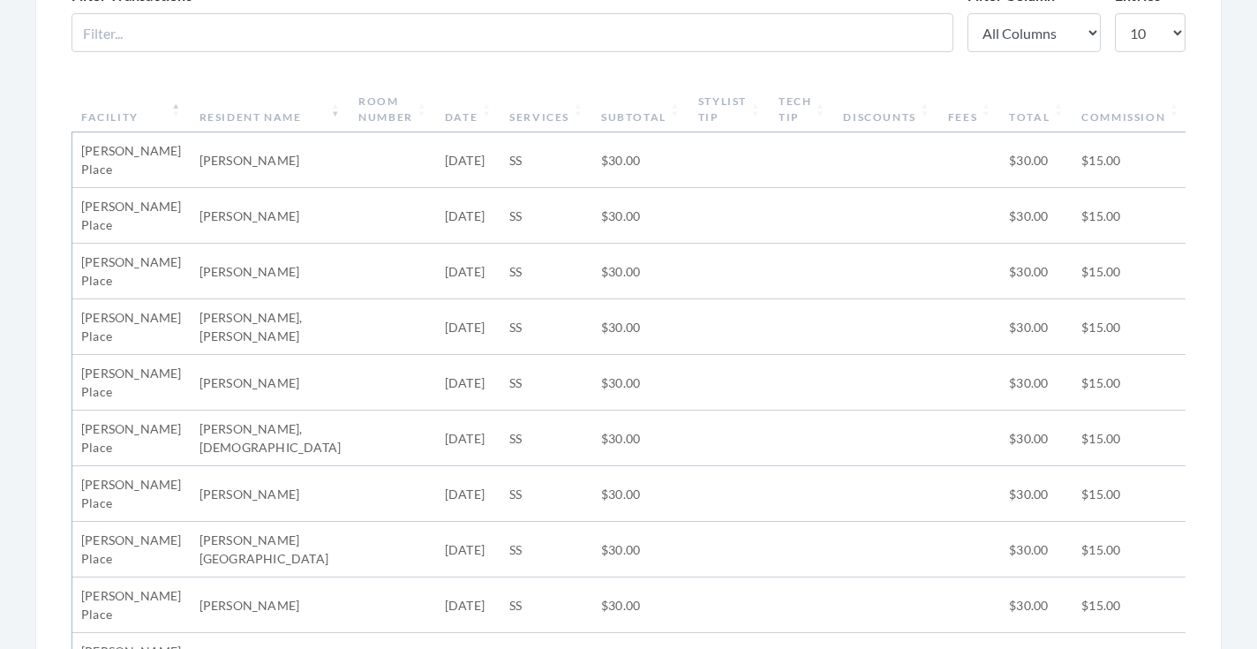
scroll to position [313, 0]
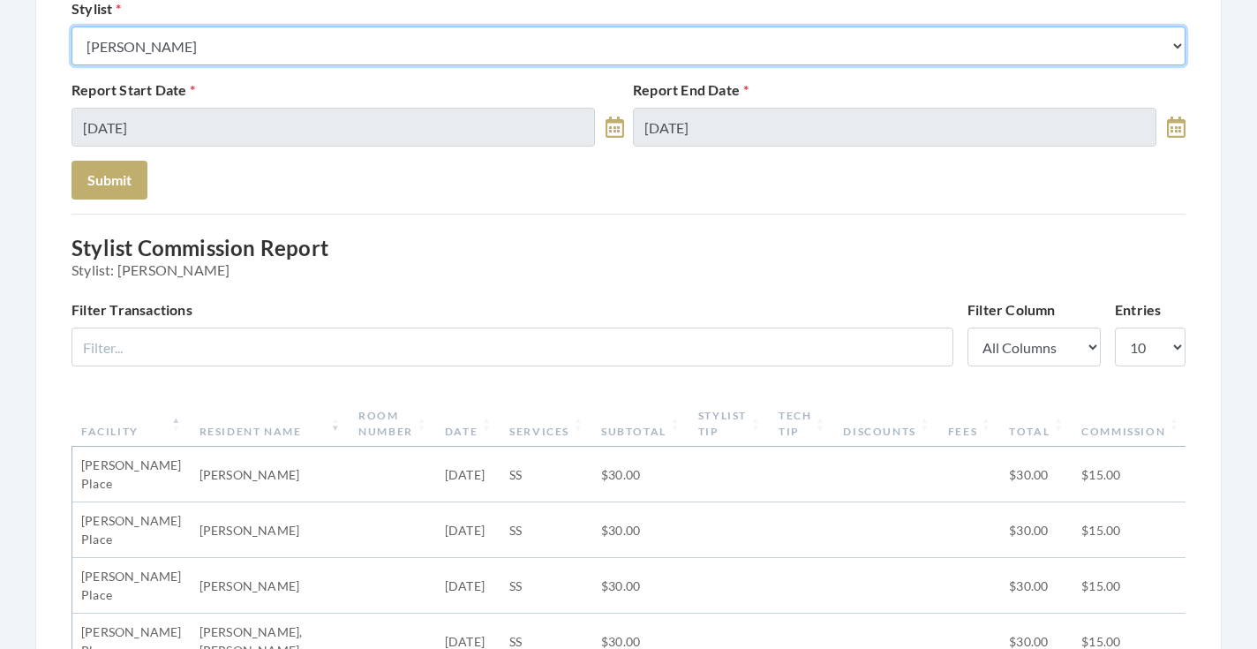
select select "166"
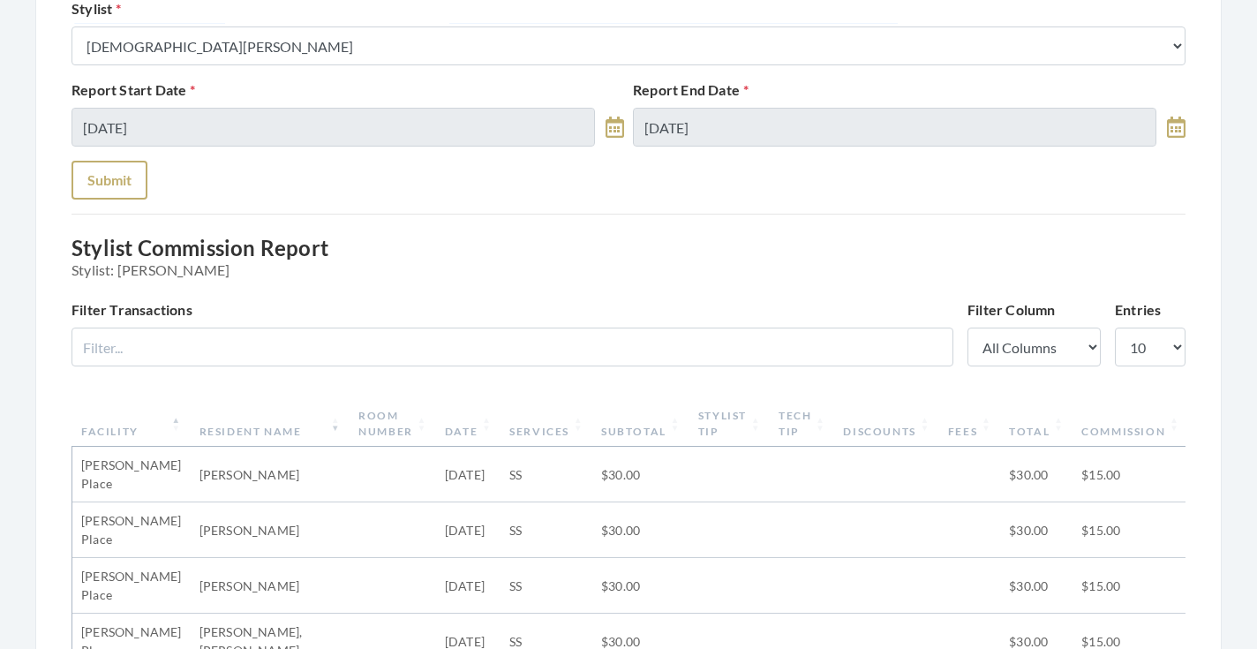
click at [103, 173] on button "Submit" at bounding box center [110, 180] width 76 height 39
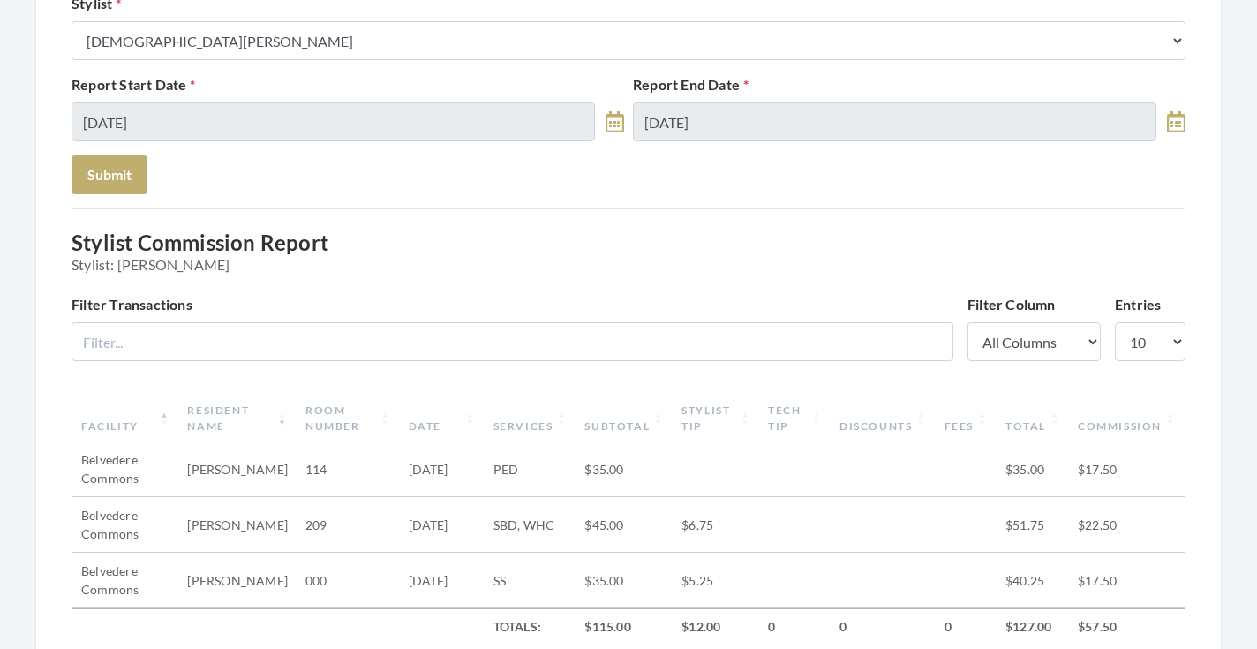
scroll to position [198, 0]
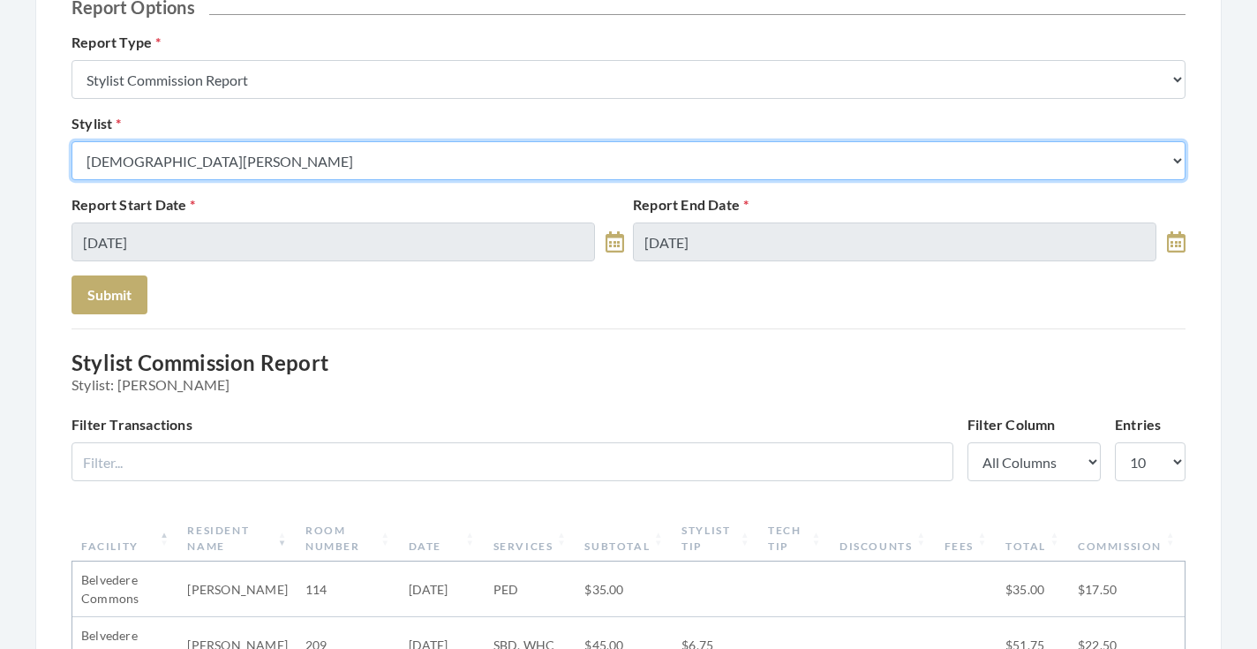
select select "24"
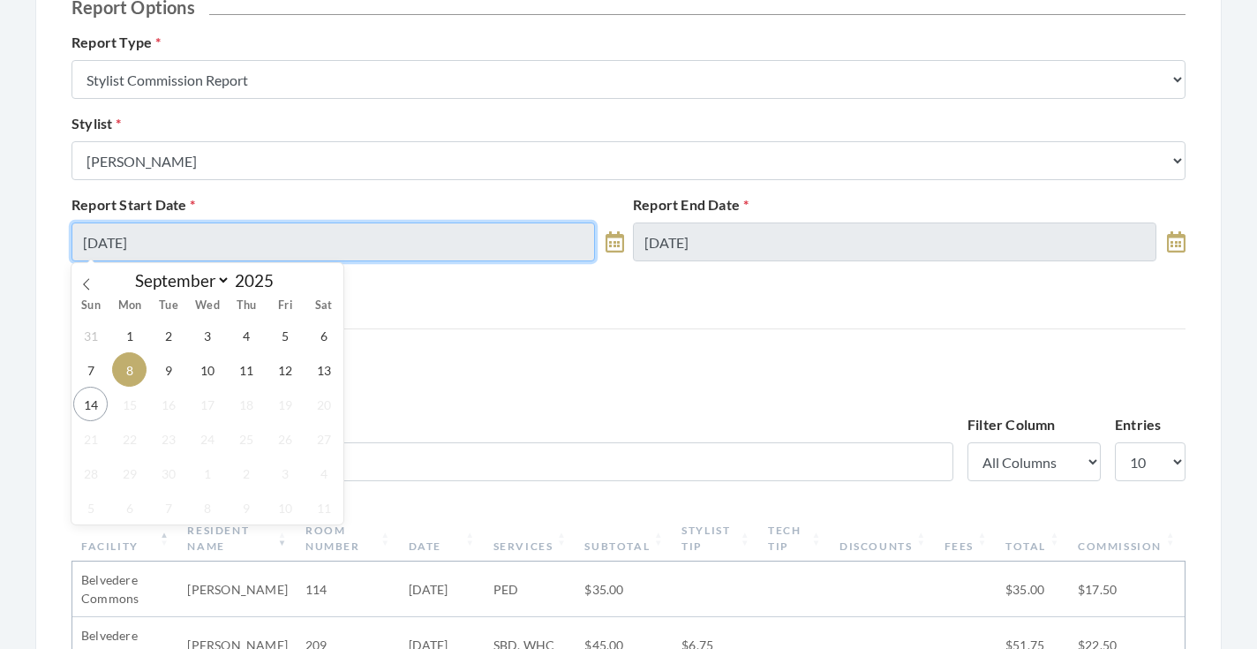
click at [174, 246] on input "09/08/2025" at bounding box center [334, 242] width 524 height 39
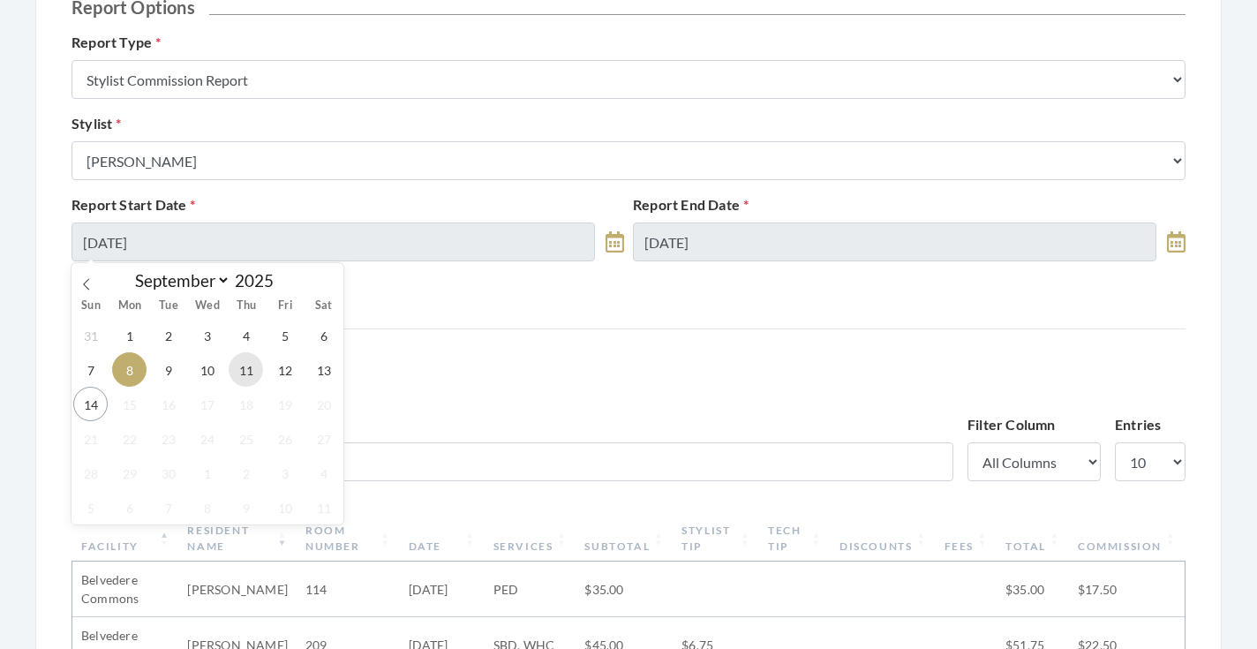
click at [250, 369] on span "11" at bounding box center [246, 369] width 34 height 34
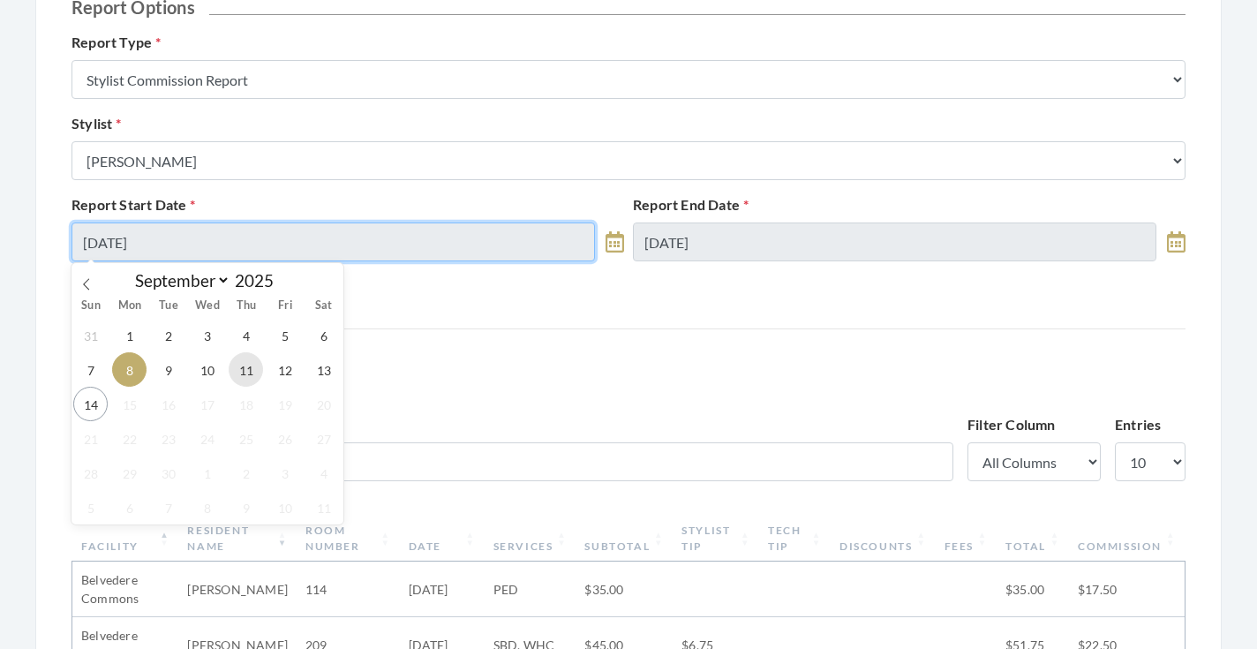
type input "[DATE]"
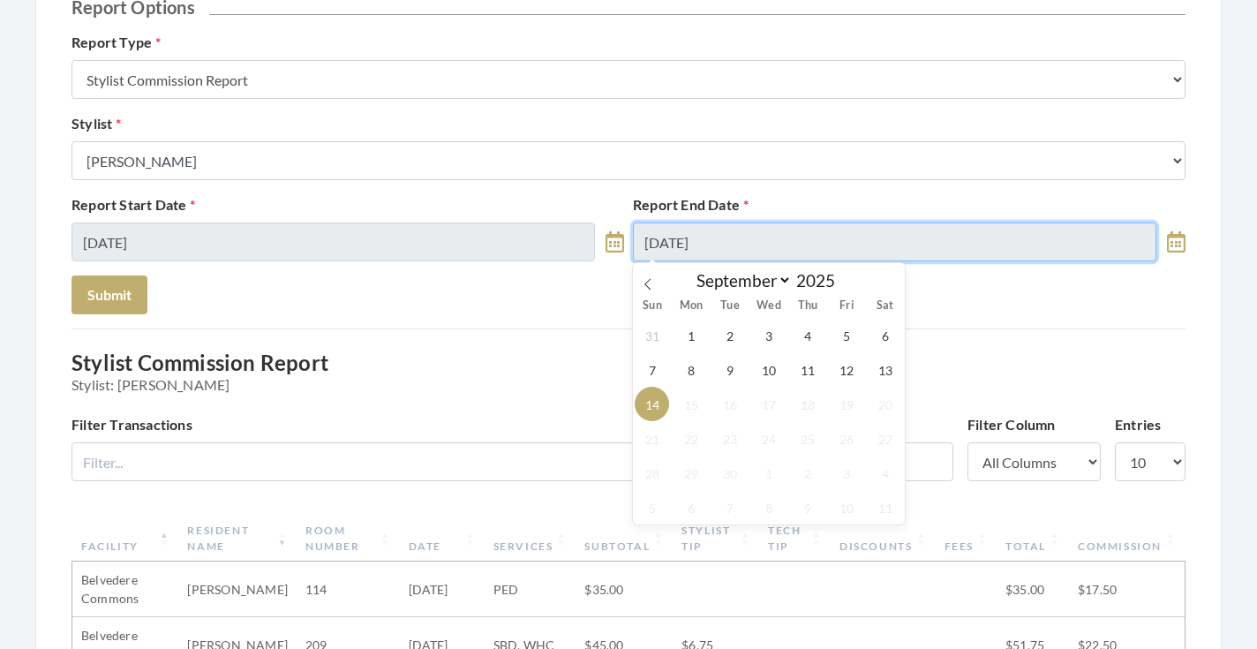
click at [668, 241] on input "[DATE]" at bounding box center [895, 242] width 524 height 39
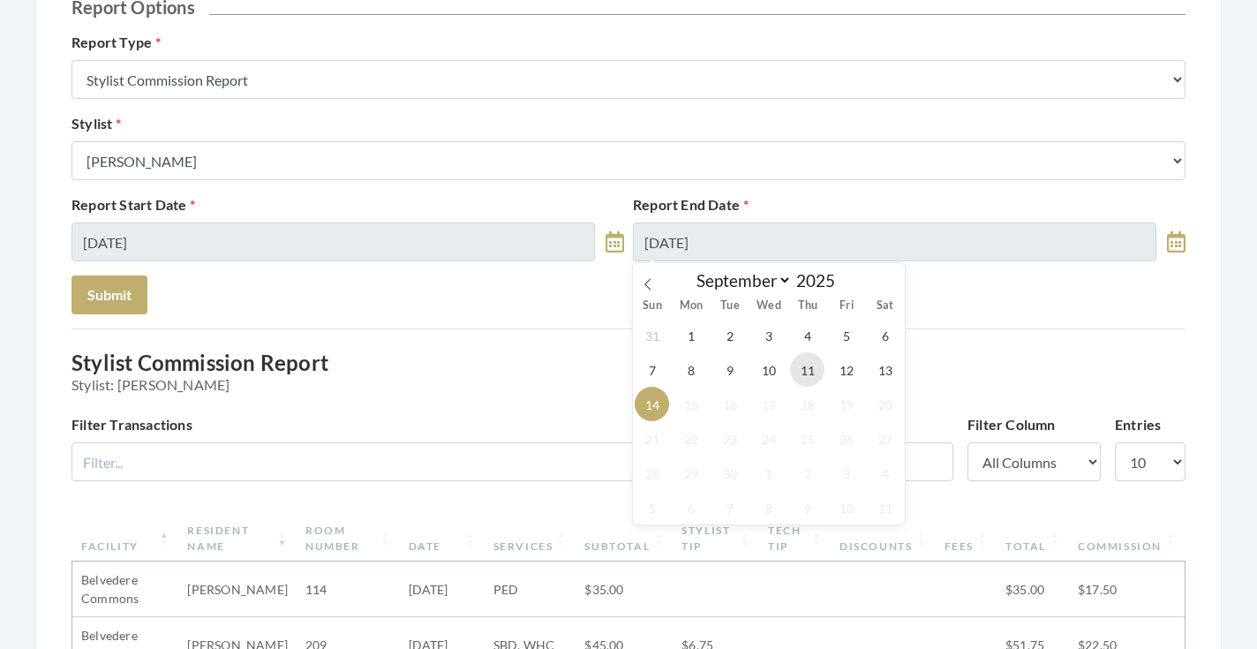
click at [799, 379] on span "11" at bounding box center [807, 369] width 34 height 34
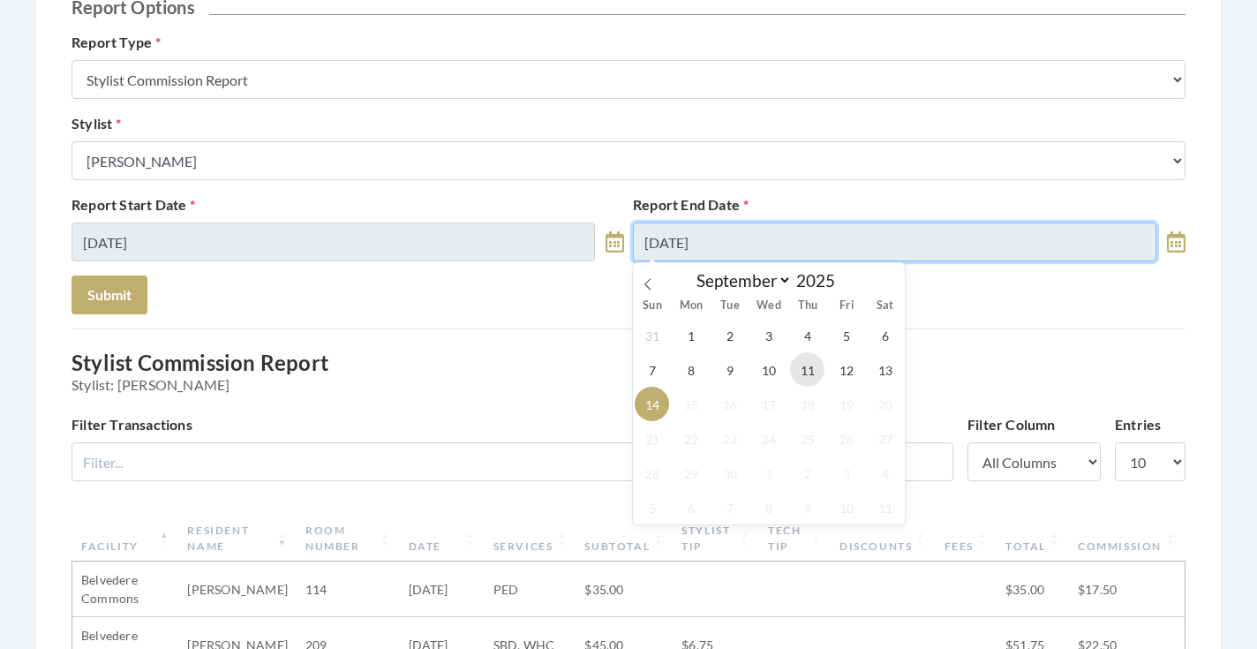
type input "[DATE]"
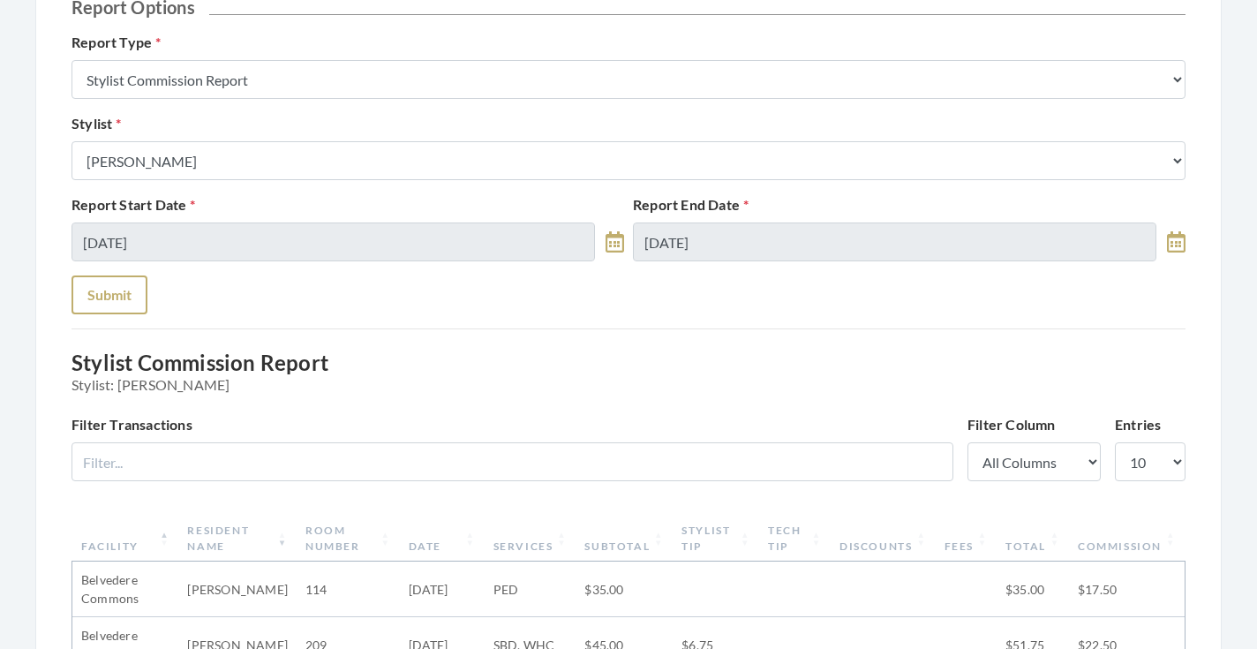
click at [134, 305] on button "Submit" at bounding box center [110, 294] width 76 height 39
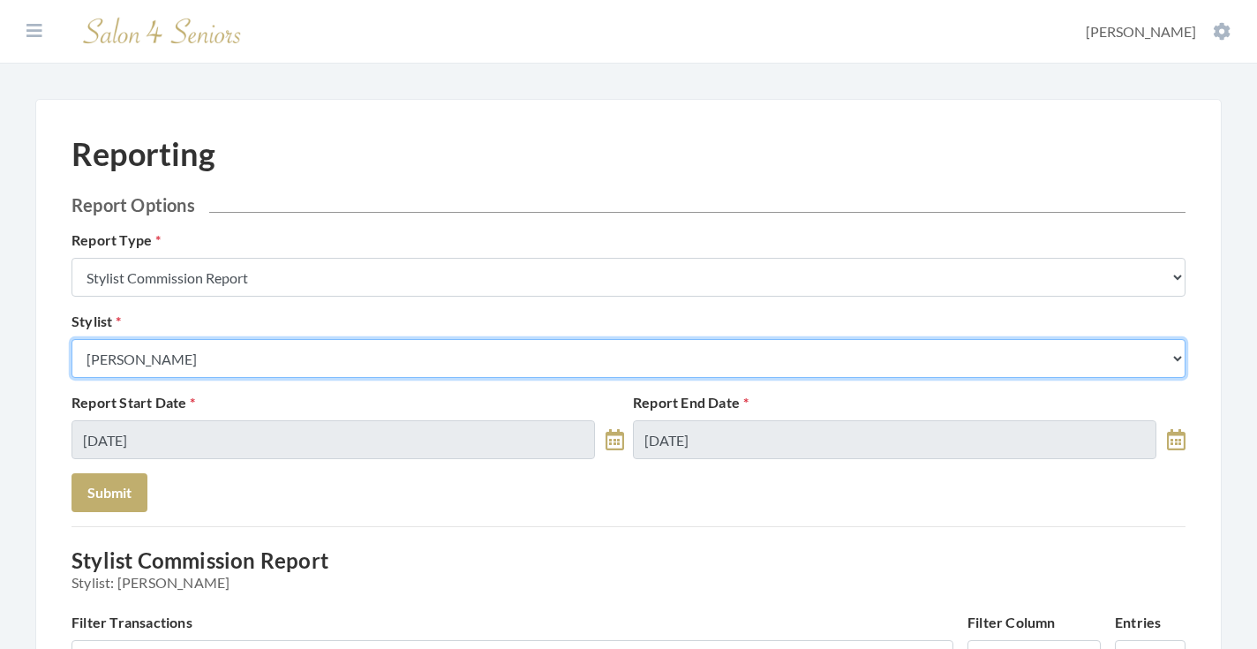
select select "166"
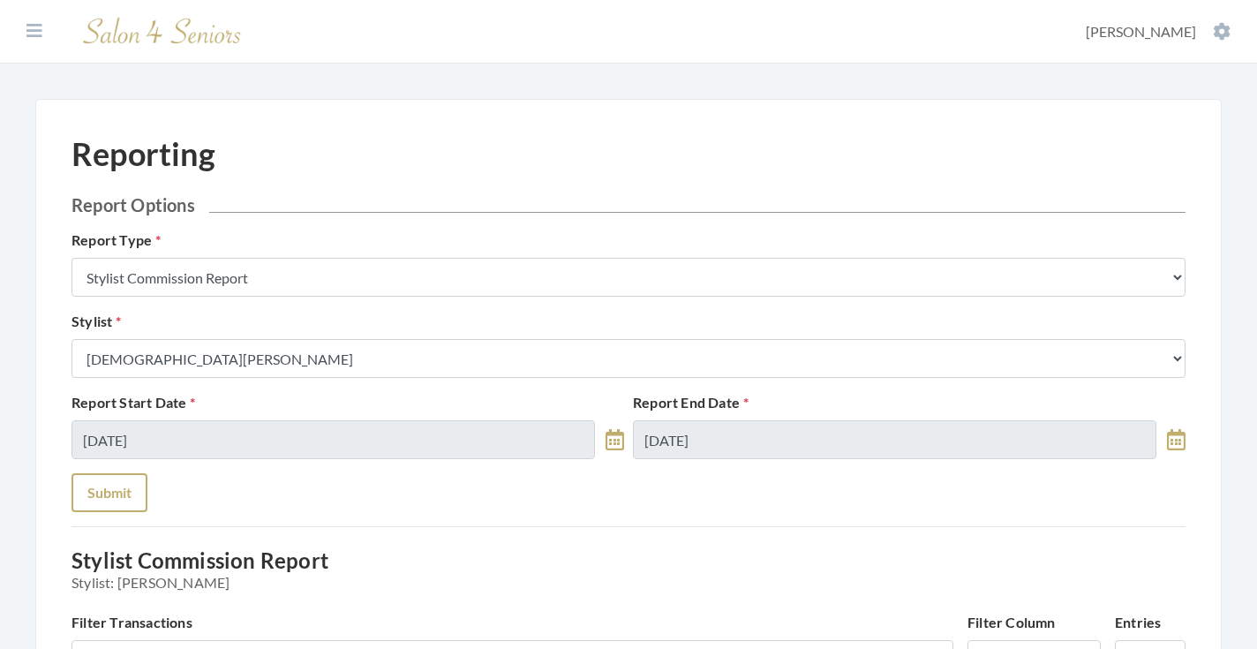
click at [120, 487] on button "Submit" at bounding box center [110, 492] width 76 height 39
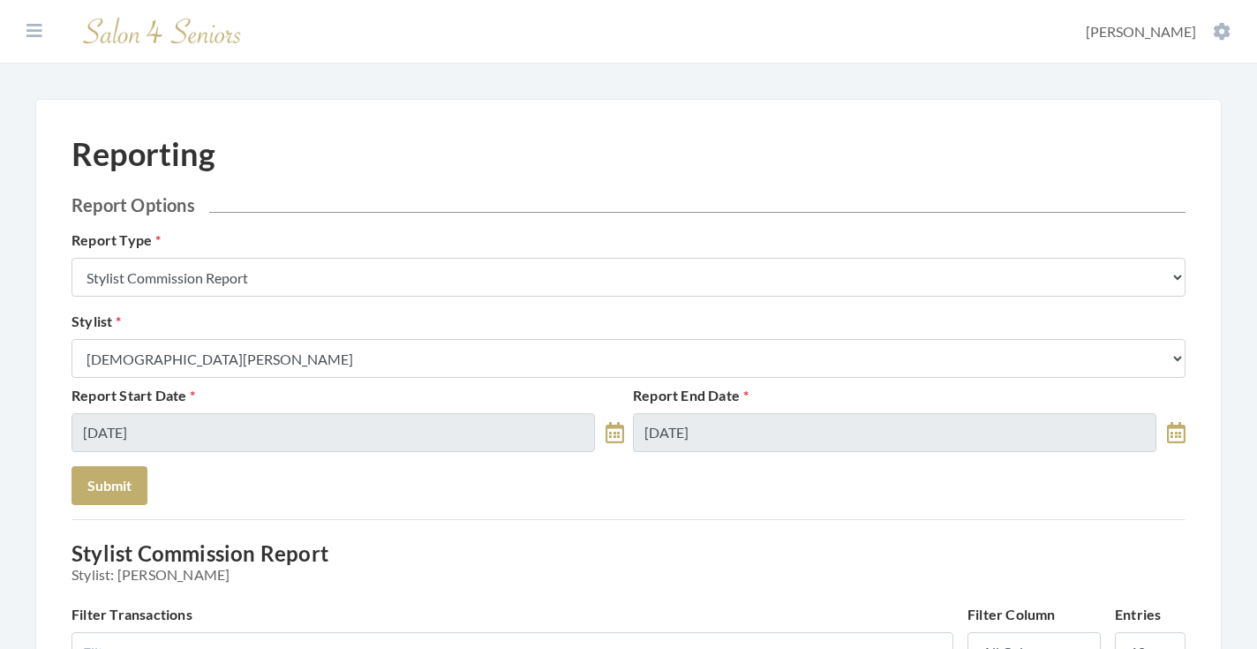
select select "8"
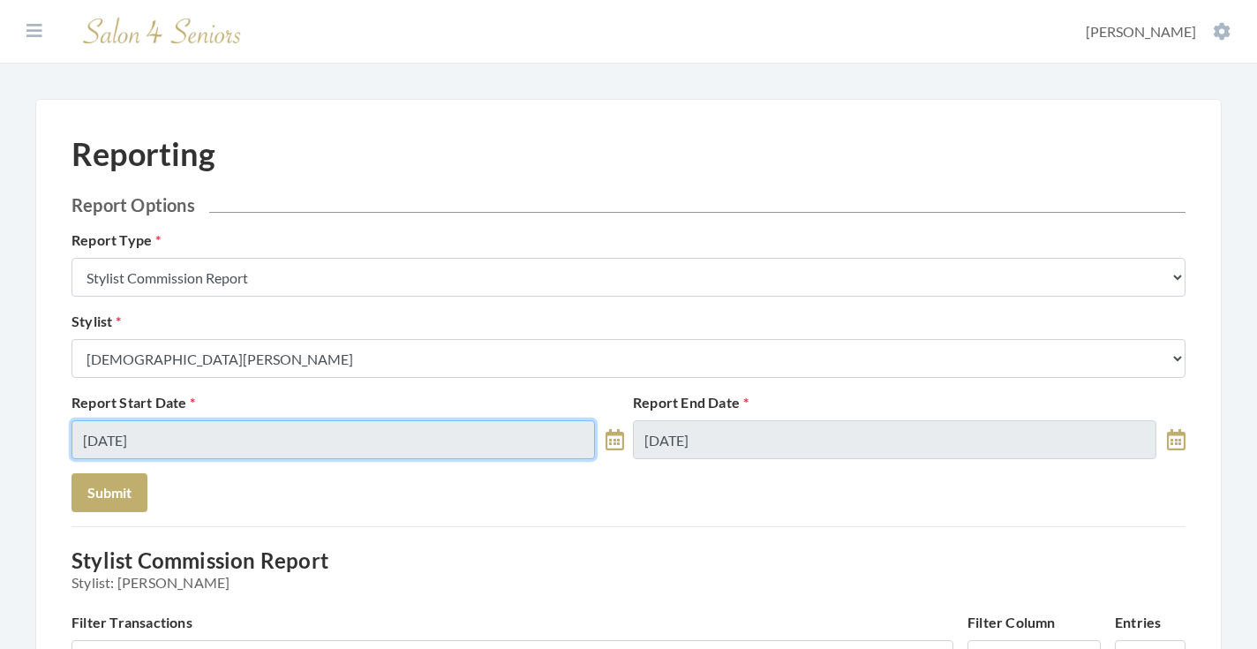
click at [169, 430] on input "[DATE]" at bounding box center [334, 439] width 524 height 39
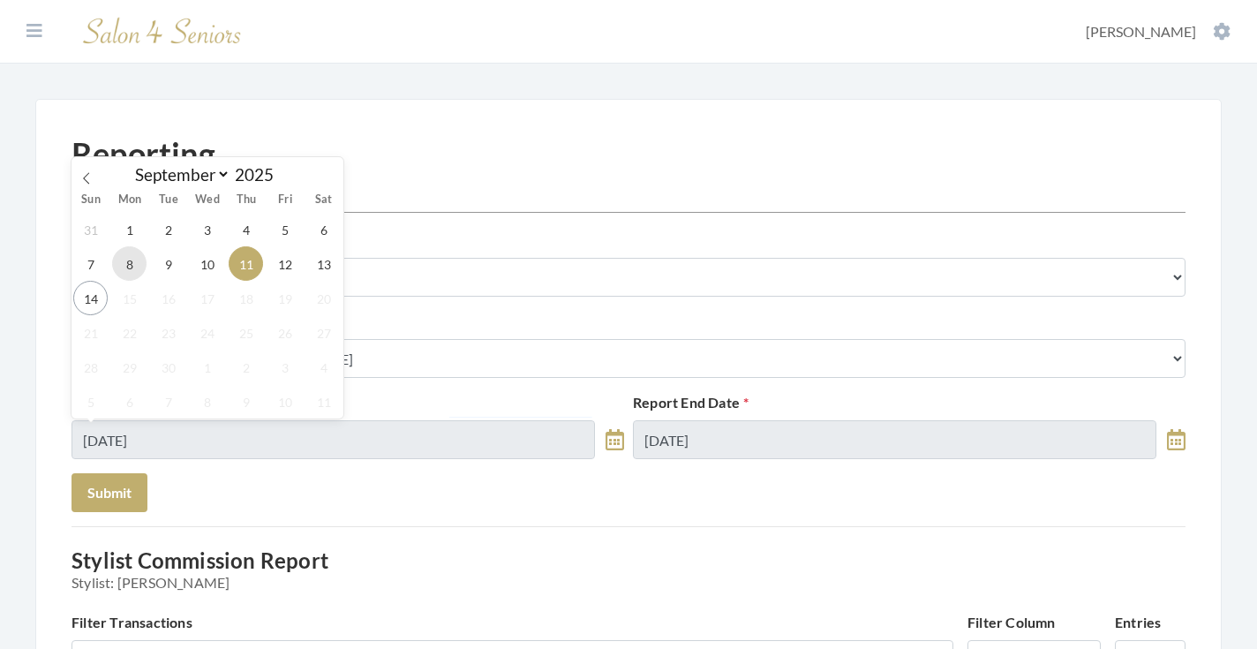
click at [130, 279] on span "8" at bounding box center [129, 263] width 34 height 34
type input "[DATE]"
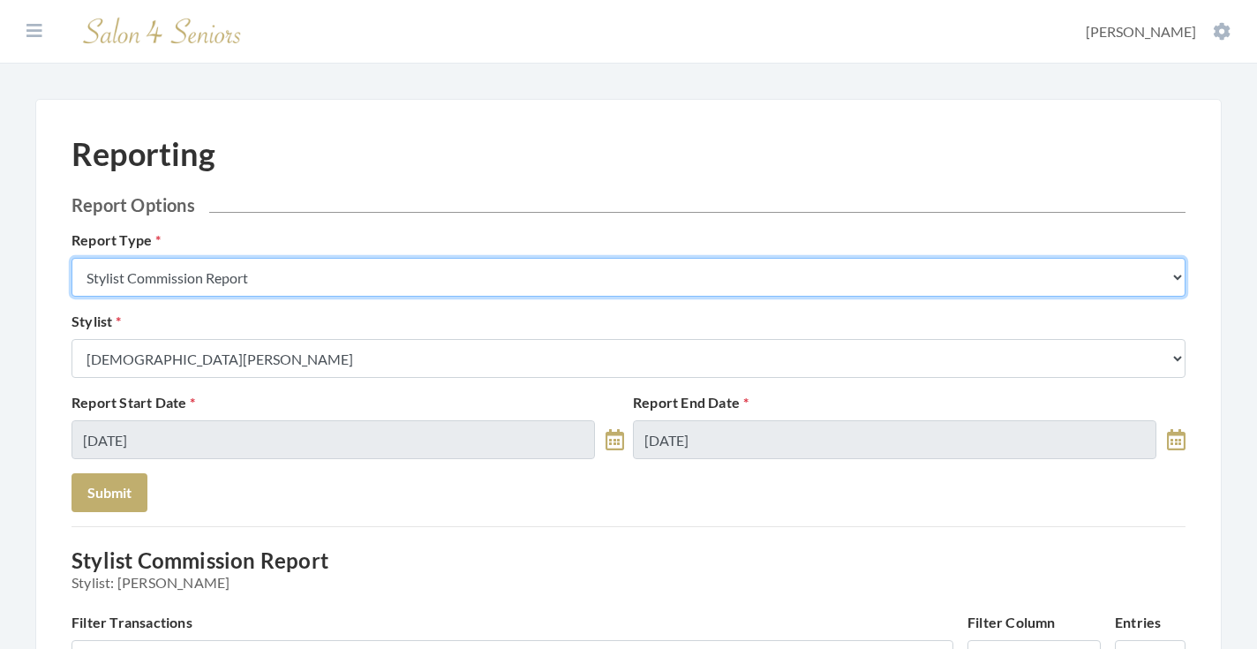
click at [128, 270] on select "Stylist Commission Report Tech Payroll Report Facility Billing Report Individua…" at bounding box center [629, 277] width 1114 height 39
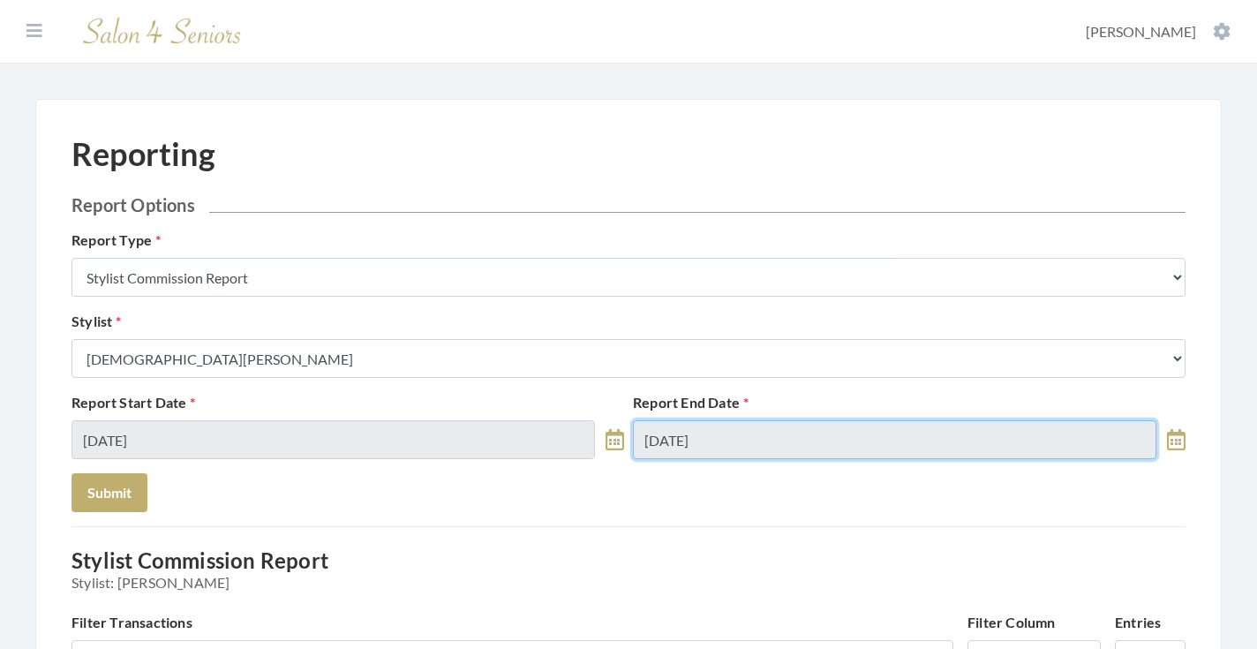
click at [678, 447] on input "[DATE]" at bounding box center [895, 439] width 524 height 39
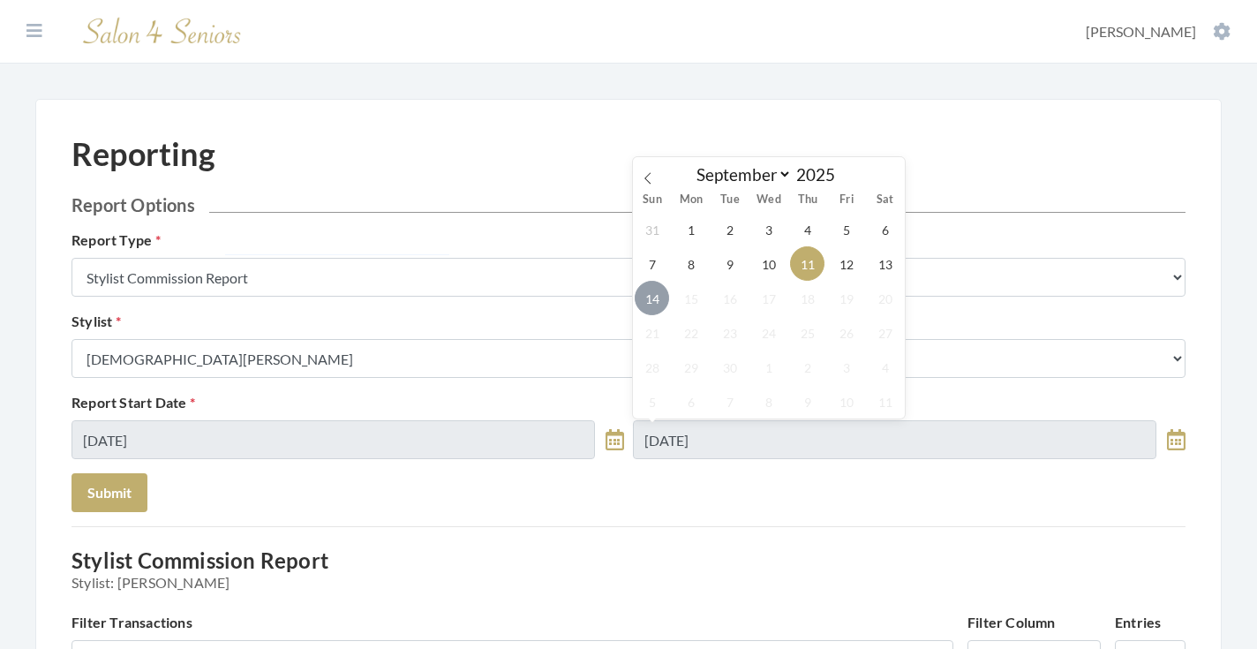
click at [653, 313] on span "14" at bounding box center [652, 298] width 34 height 34
type input "[DATE]"
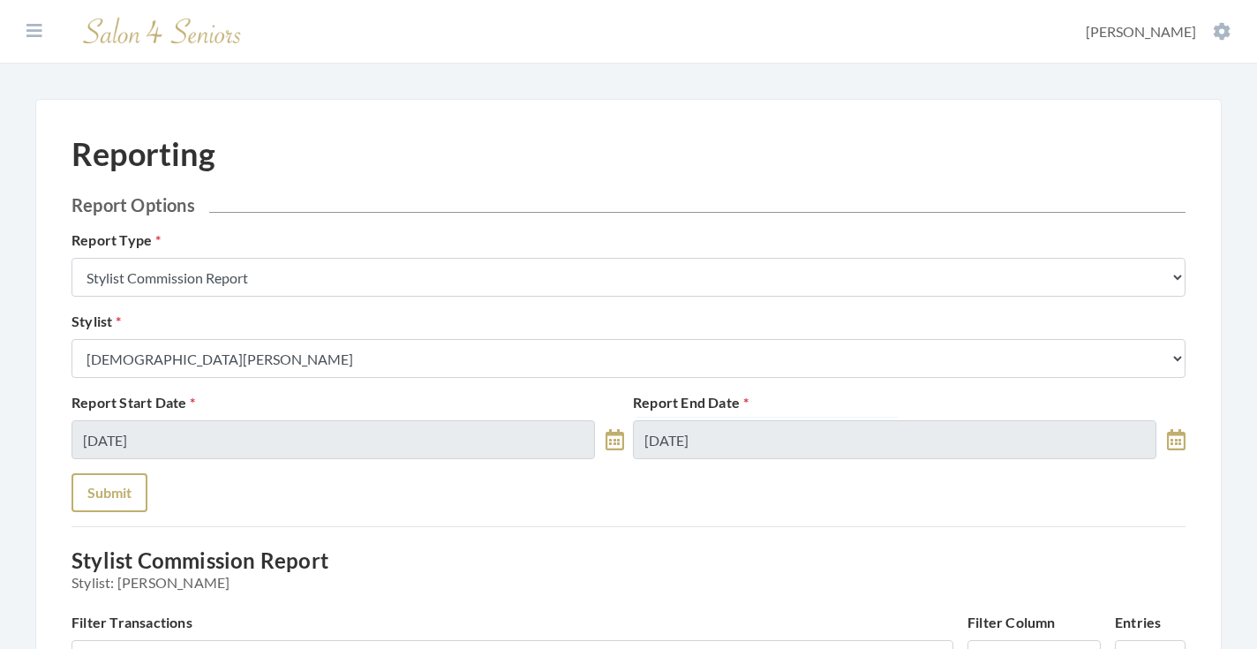
click at [111, 495] on button "Submit" at bounding box center [110, 492] width 76 height 39
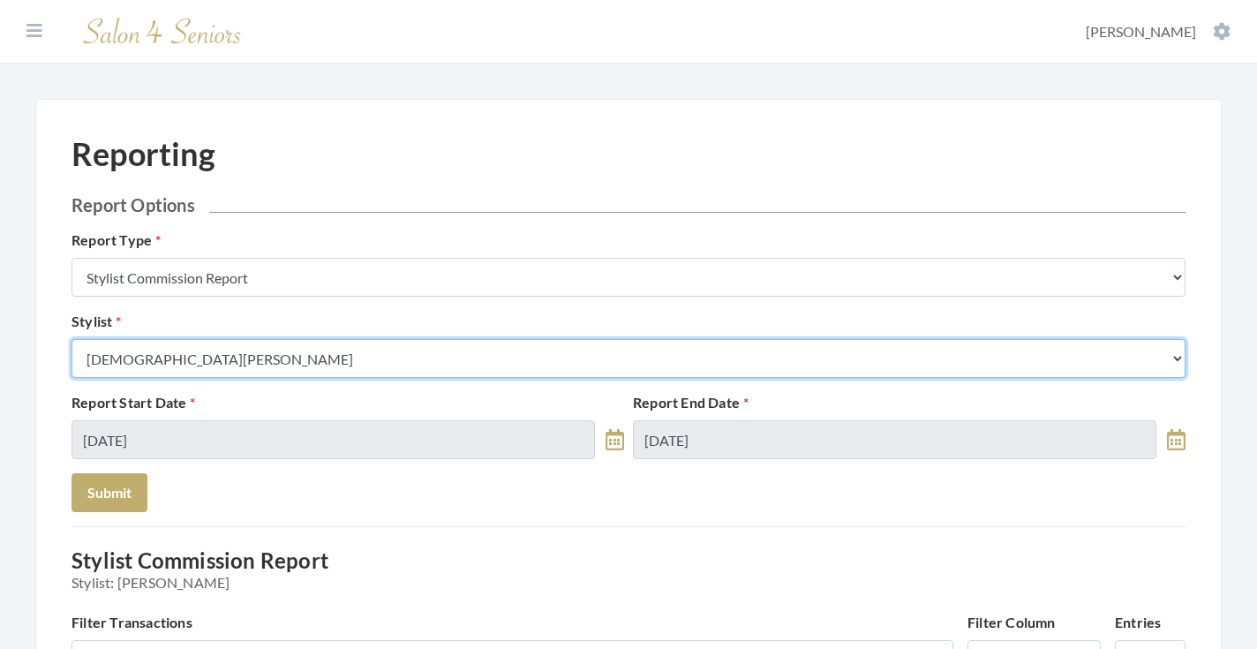
click at [145, 351] on select "Select a Stylist [PERSON_NAME] [PERSON_NAME] [PERSON_NAME] [PERSON_NAME] [PERSO…" at bounding box center [629, 358] width 1114 height 39
select select "165"
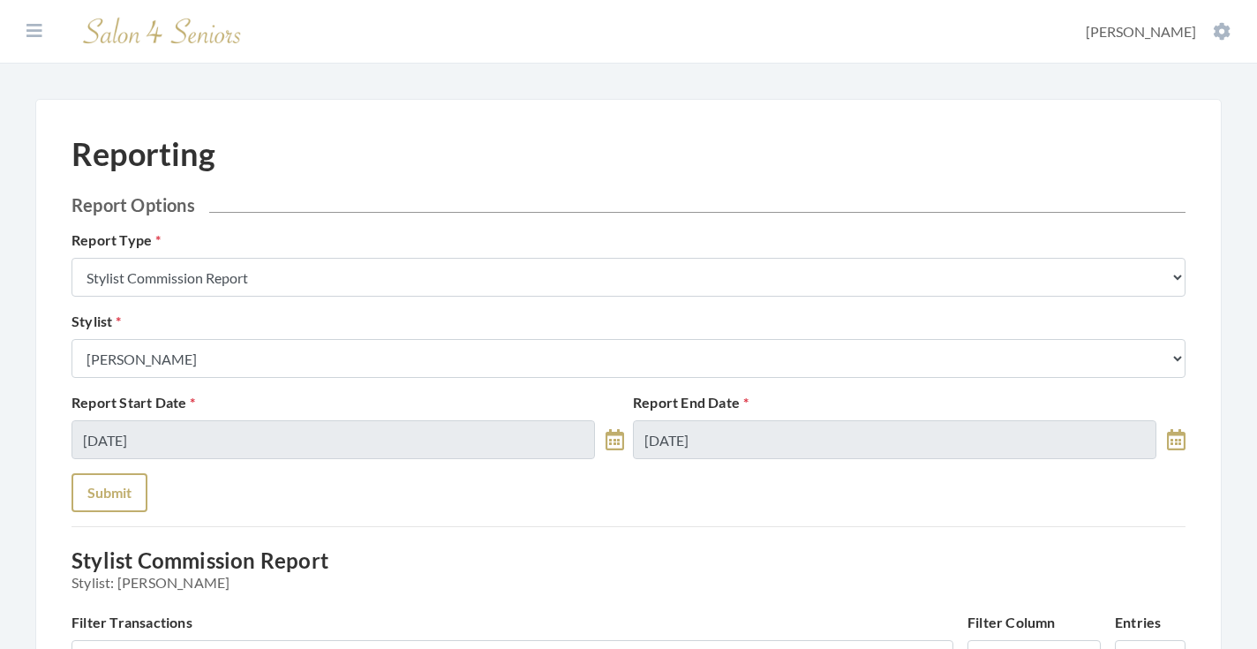
click at [98, 487] on button "Submit" at bounding box center [110, 492] width 76 height 39
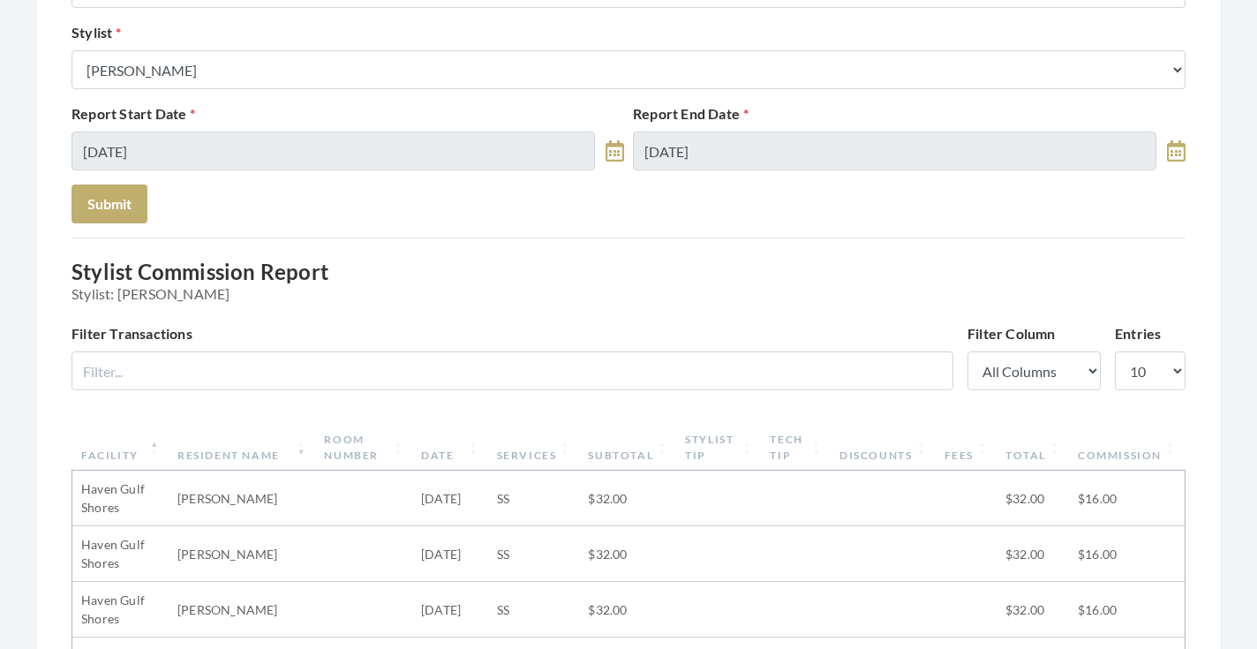
scroll to position [281, 0]
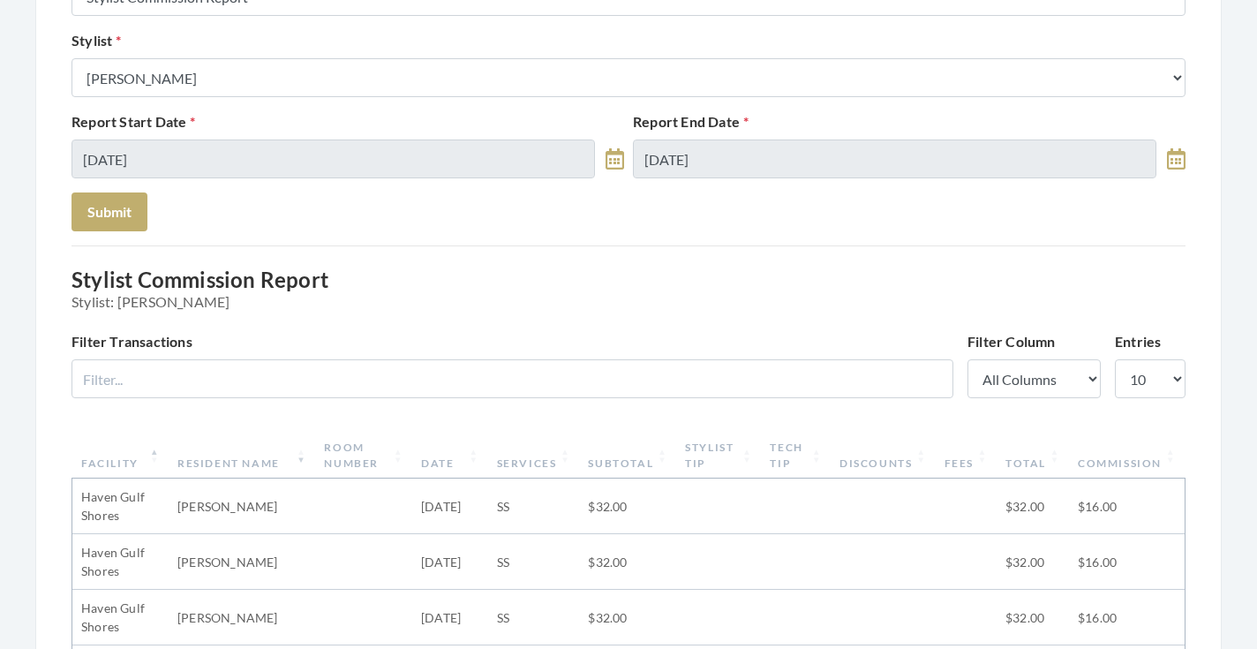
click at [221, 98] on form "Report Options Report Type Stylist Commission Report Tech Payroll Report Facili…" at bounding box center [629, 72] width 1114 height 318
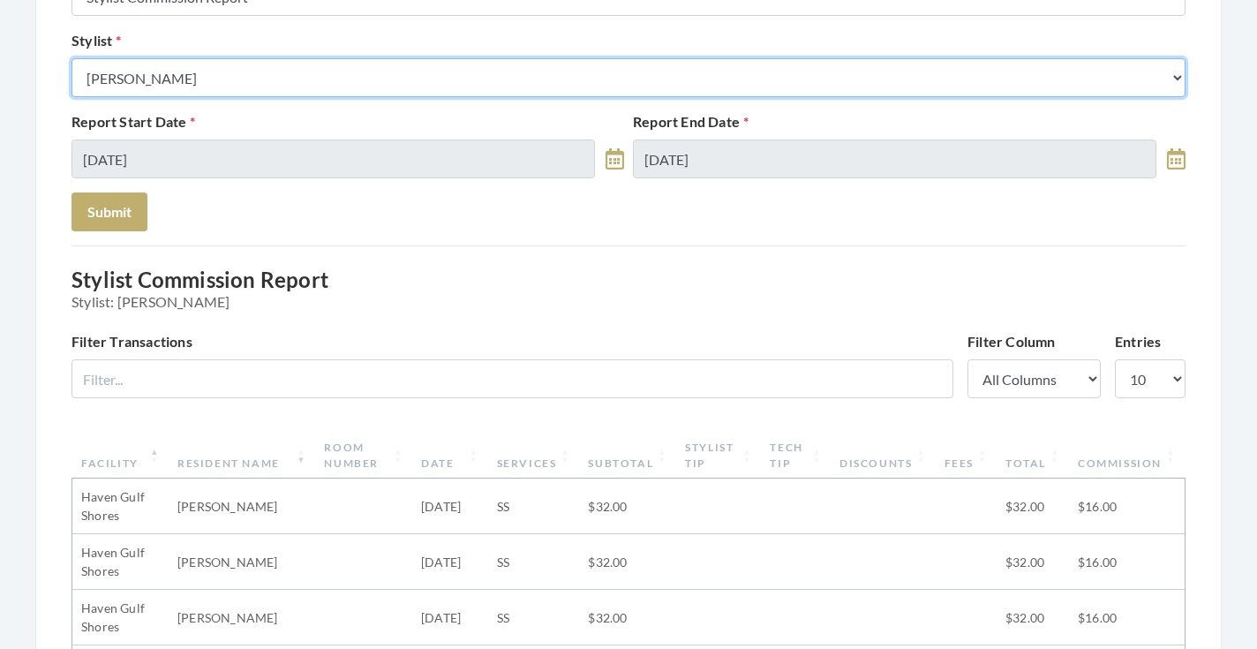
select select "13"
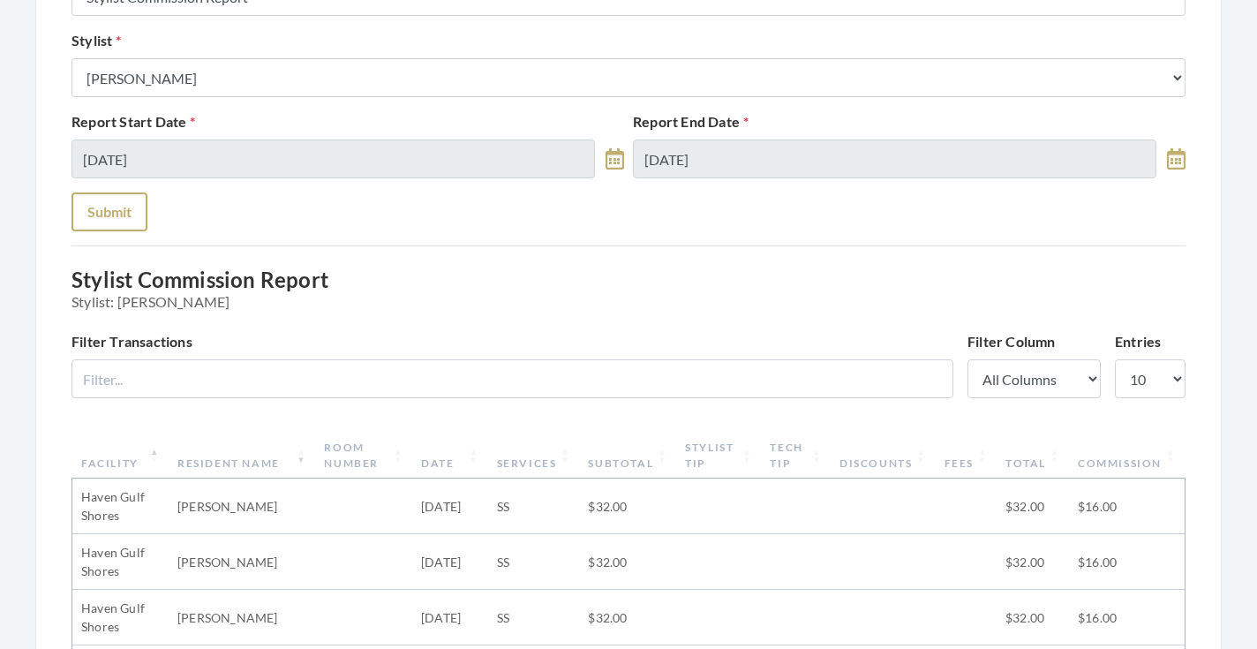
click at [113, 216] on button "Submit" at bounding box center [110, 211] width 76 height 39
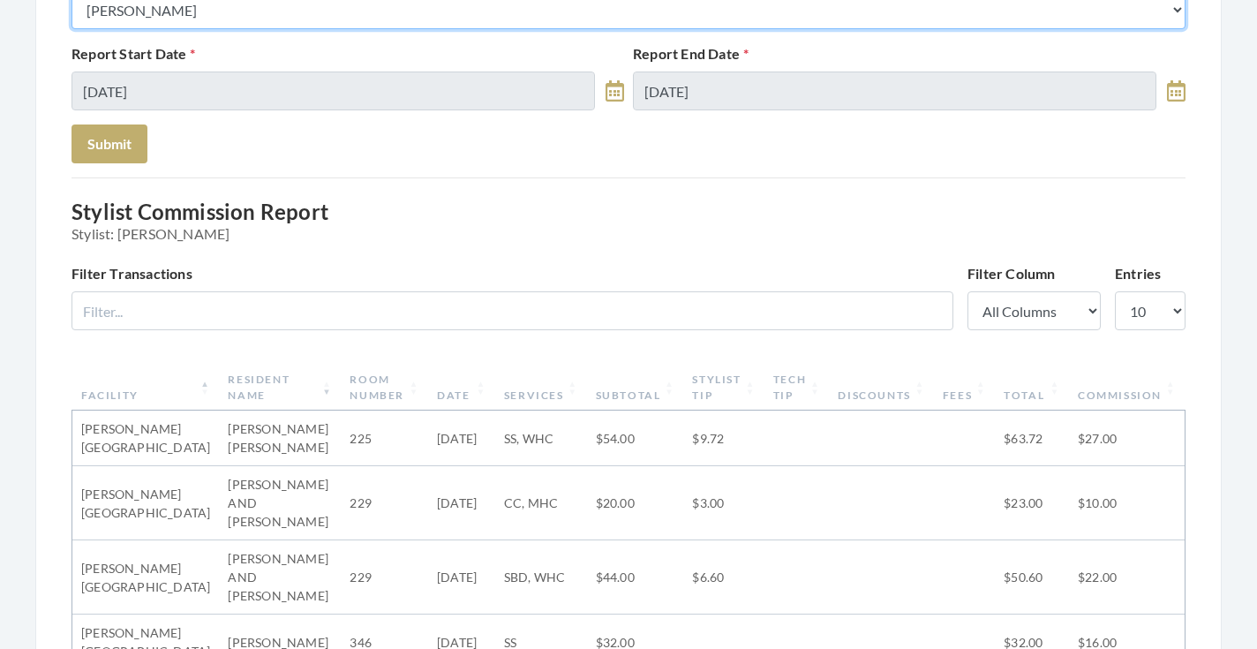
scroll to position [339, 0]
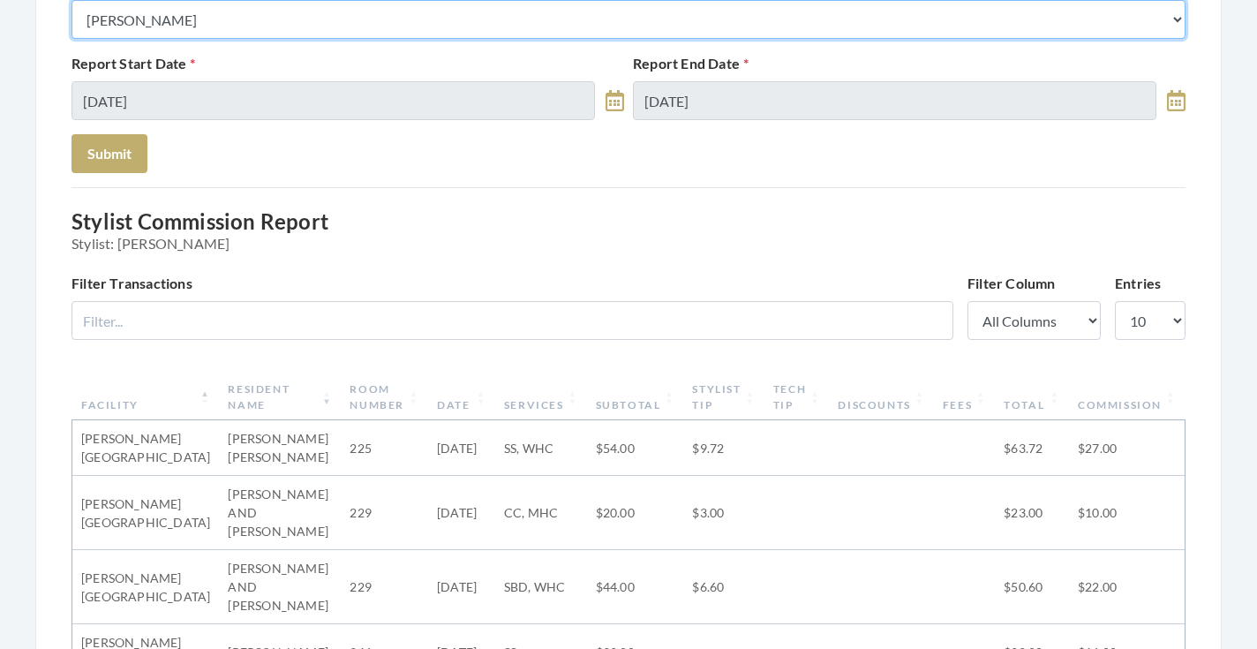
select select "146"
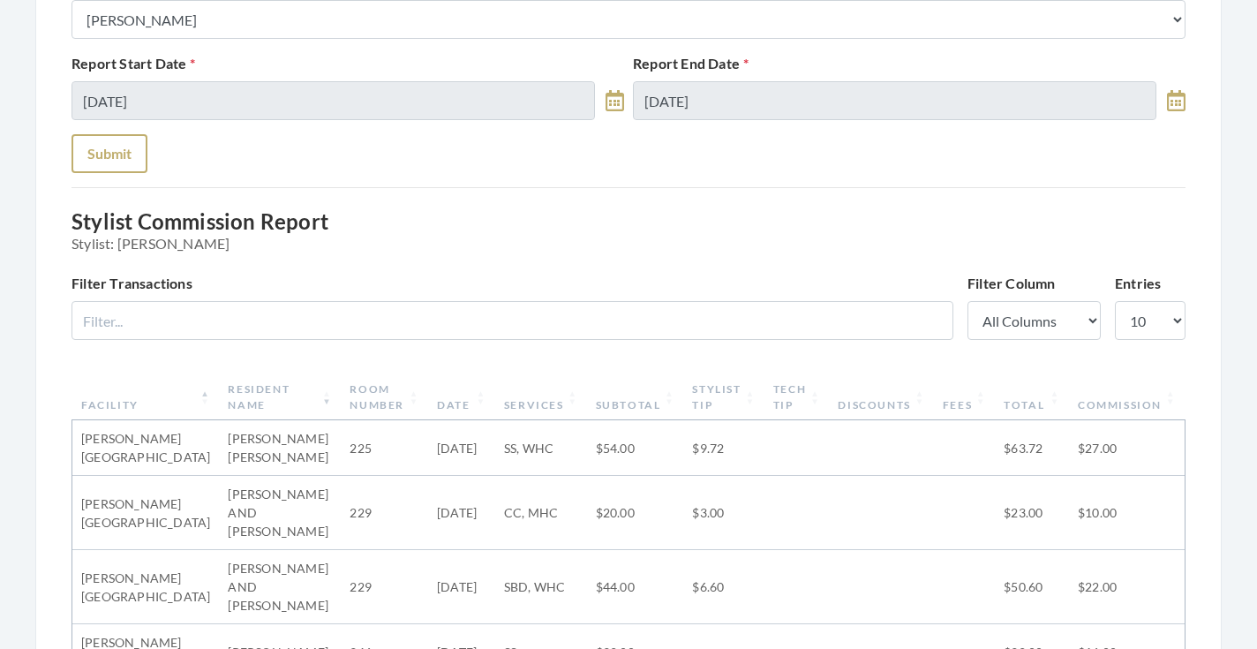
click at [95, 156] on button "Submit" at bounding box center [110, 153] width 76 height 39
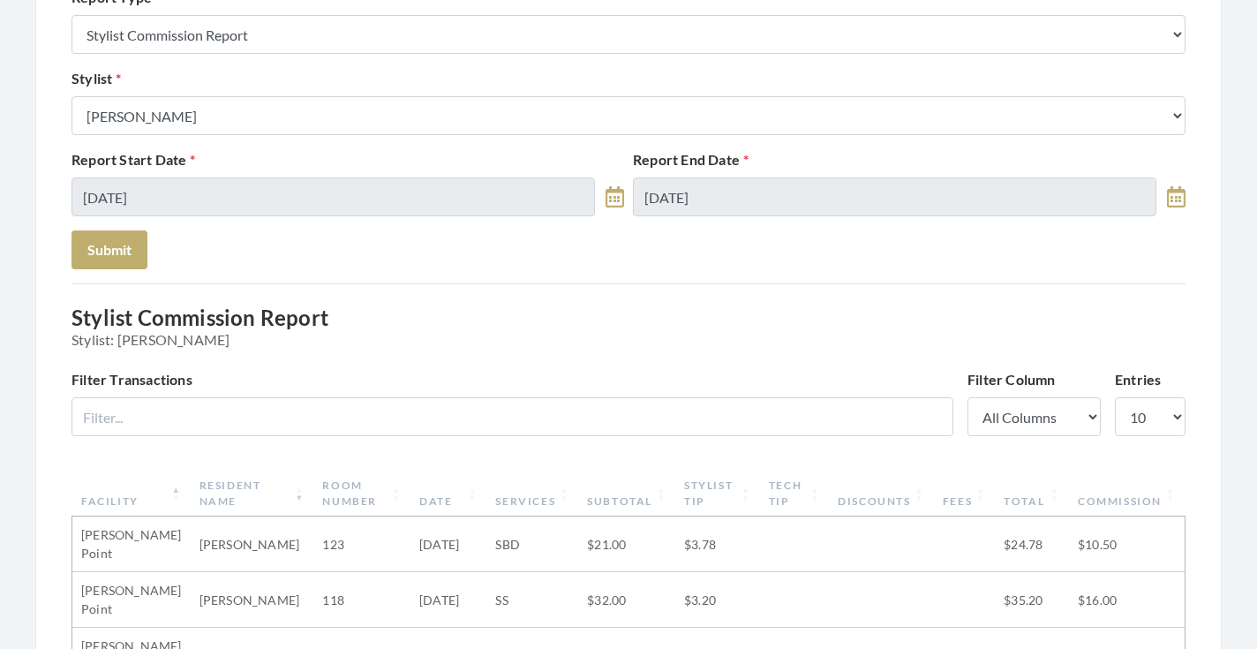
scroll to position [111, 0]
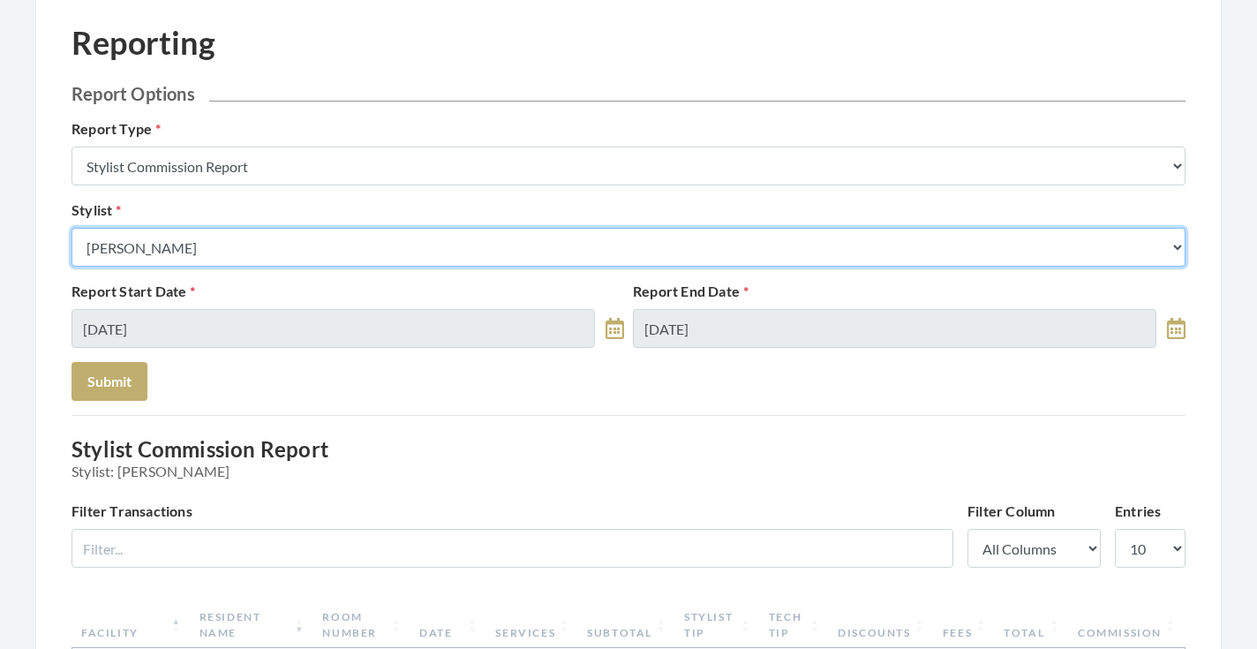
select select "153"
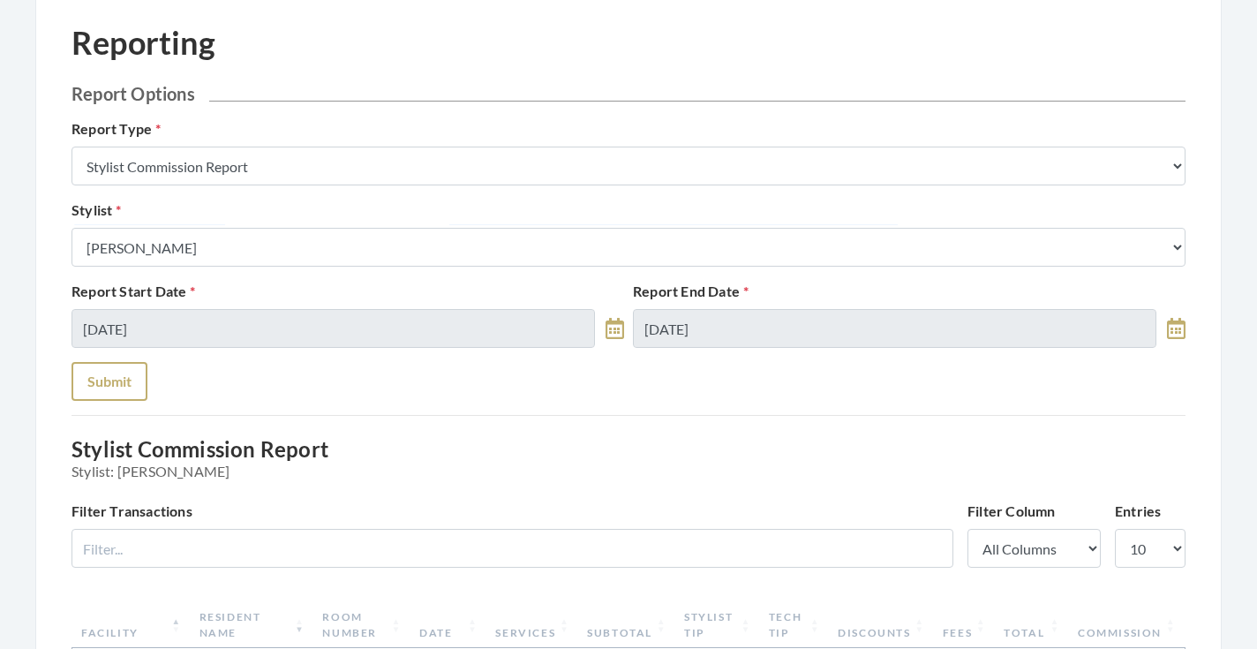
click at [124, 377] on button "Submit" at bounding box center [110, 381] width 76 height 39
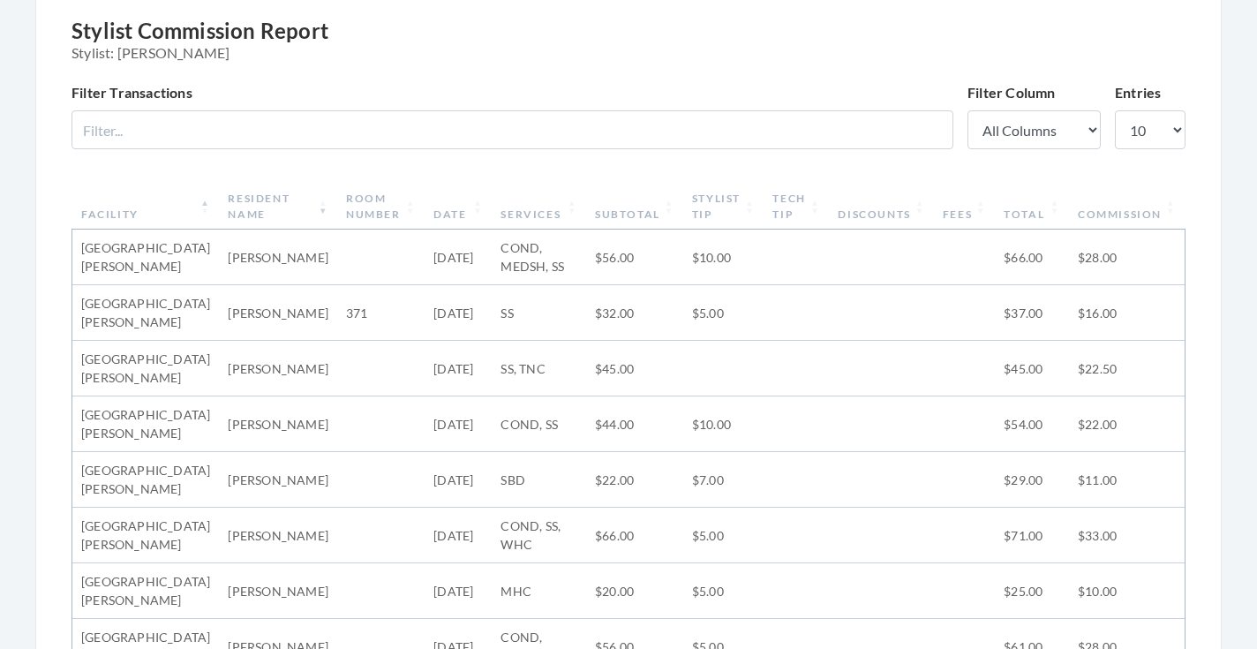
scroll to position [141, 0]
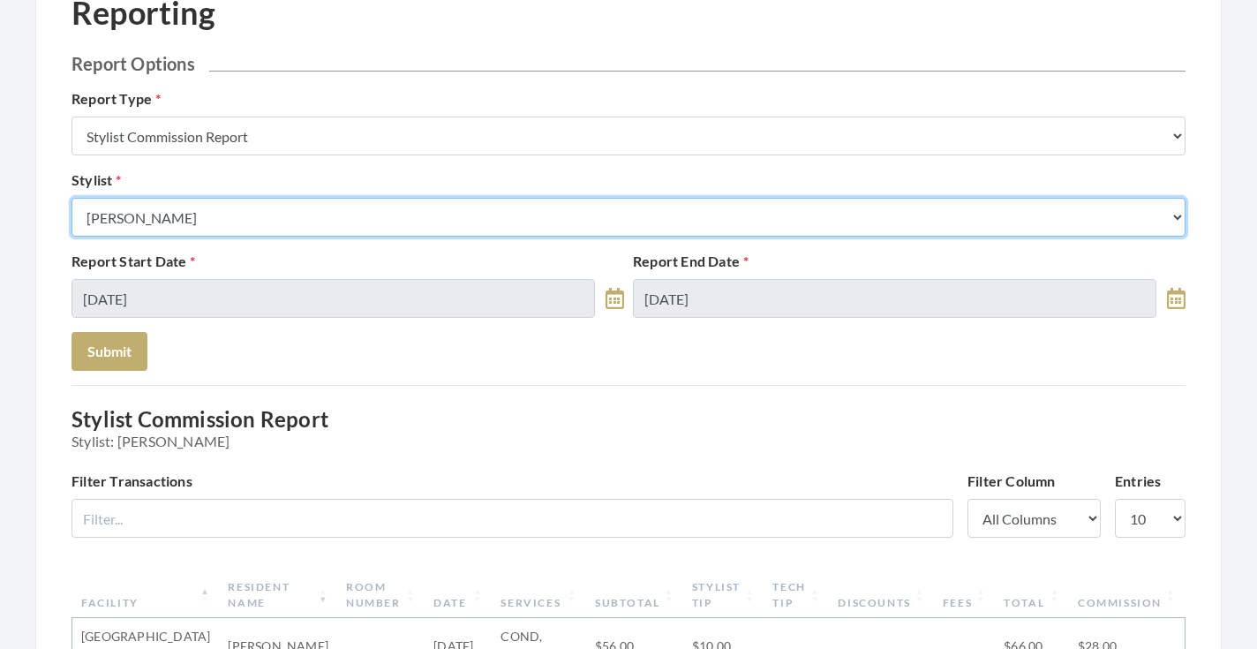
select select "64"
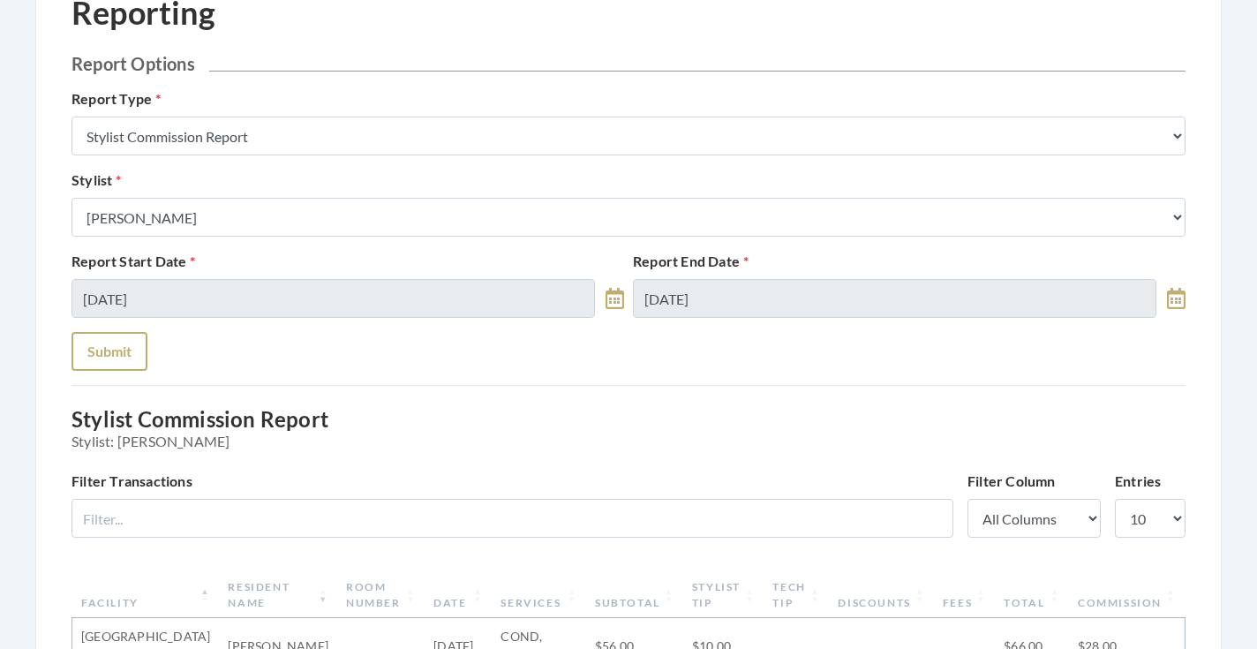
click at [125, 341] on button "Submit" at bounding box center [110, 351] width 76 height 39
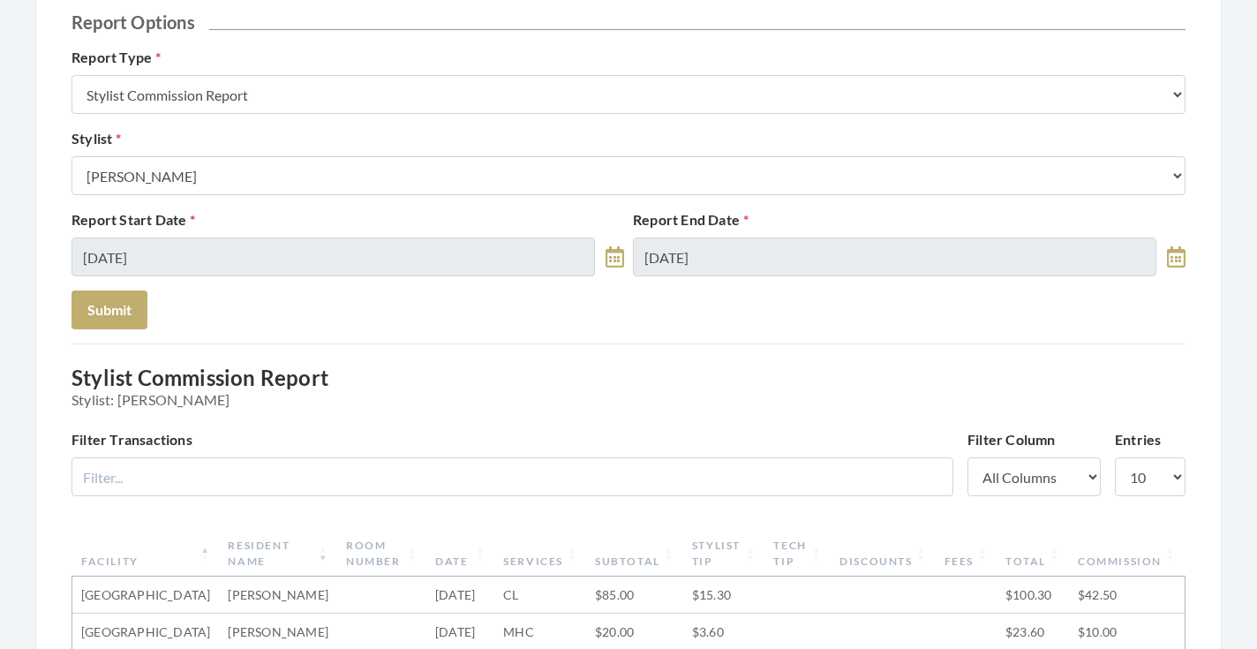
scroll to position [120, 0]
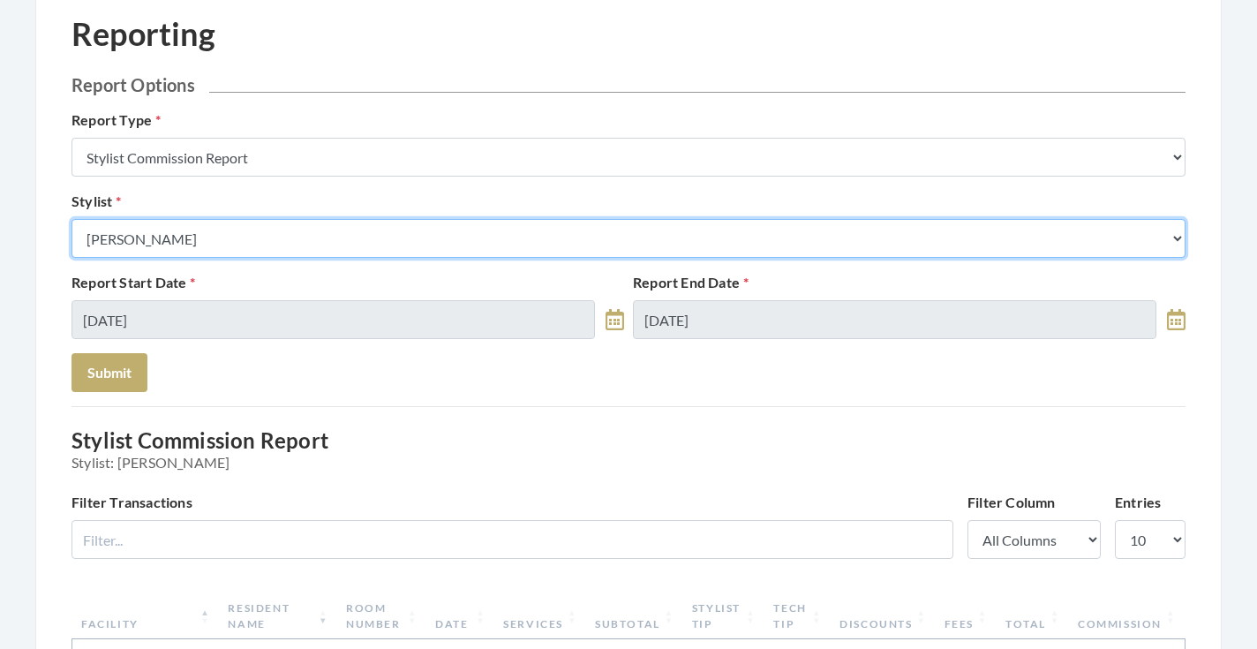
select select "25"
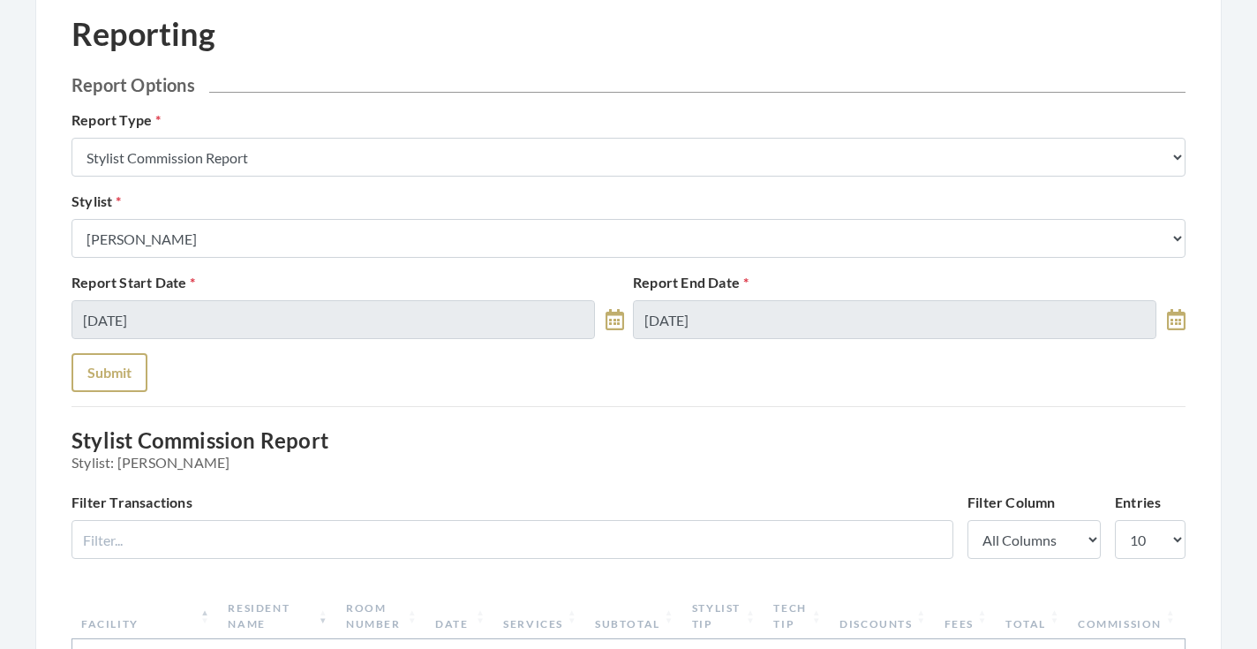
click at [120, 373] on button "Submit" at bounding box center [110, 372] width 76 height 39
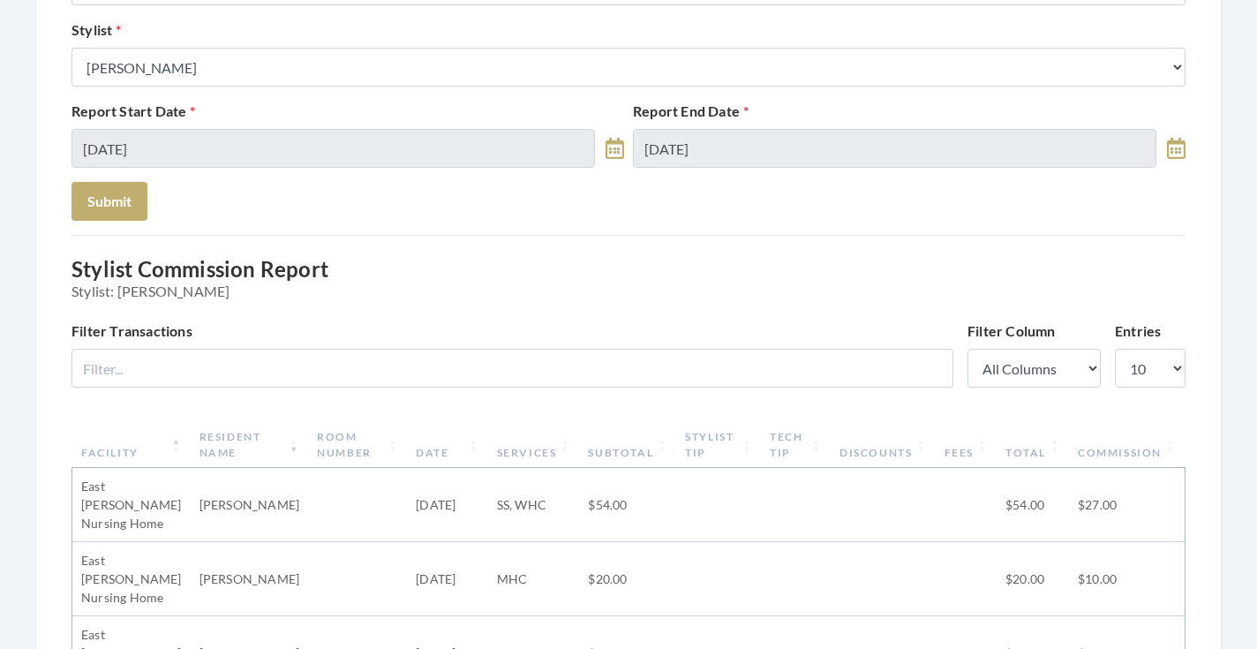
scroll to position [280, 0]
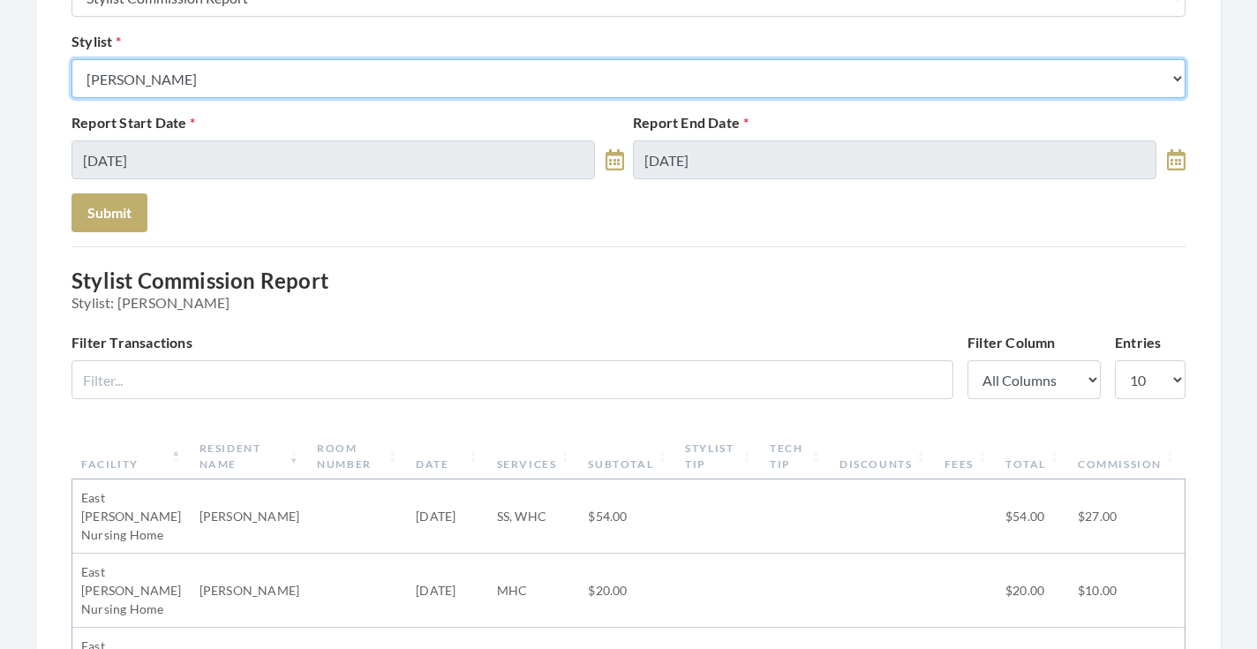
select select "49"
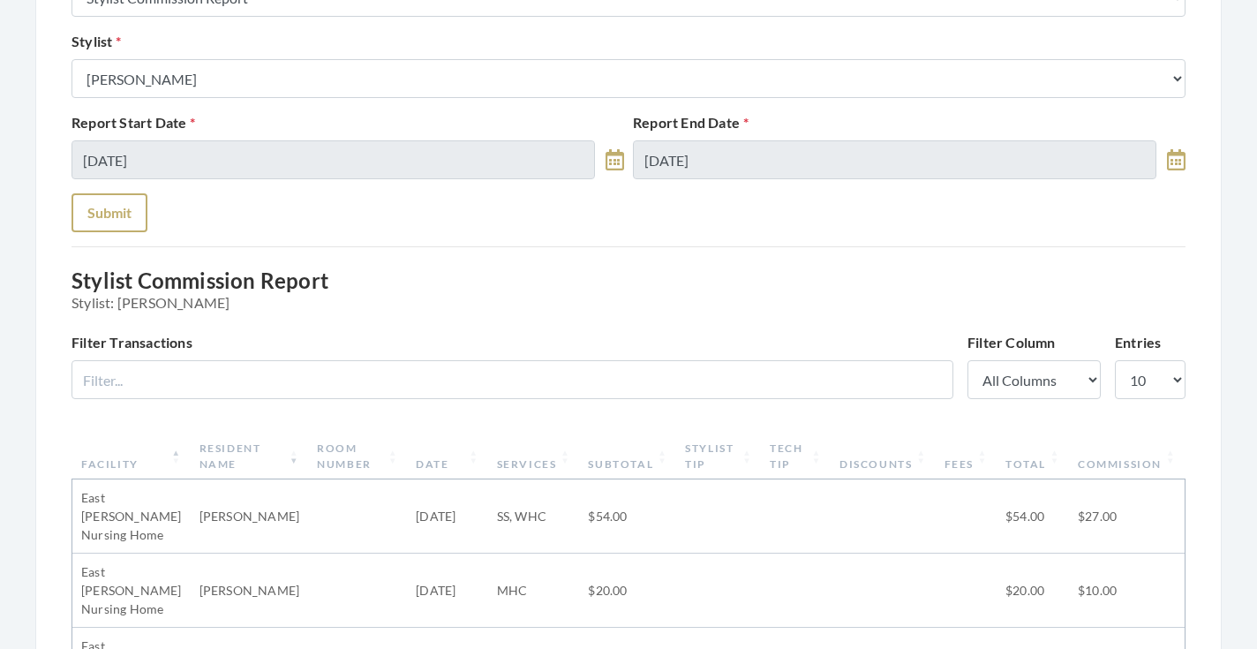
click at [117, 214] on button "Submit" at bounding box center [110, 212] width 76 height 39
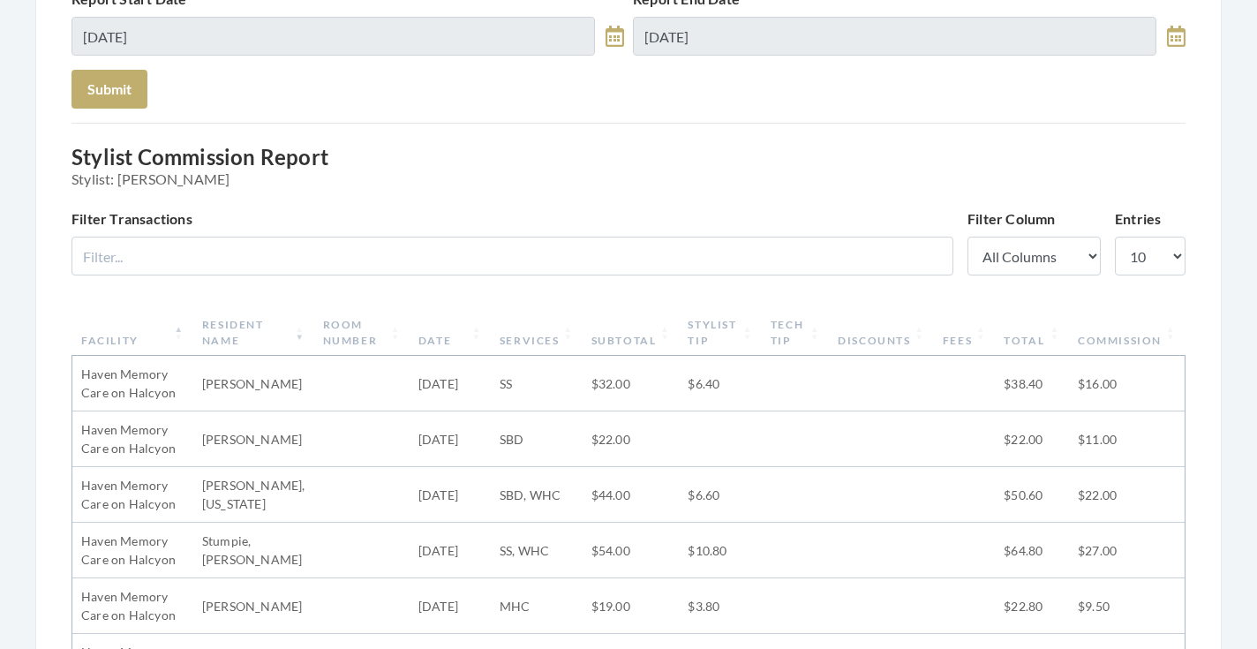
scroll to position [388, 0]
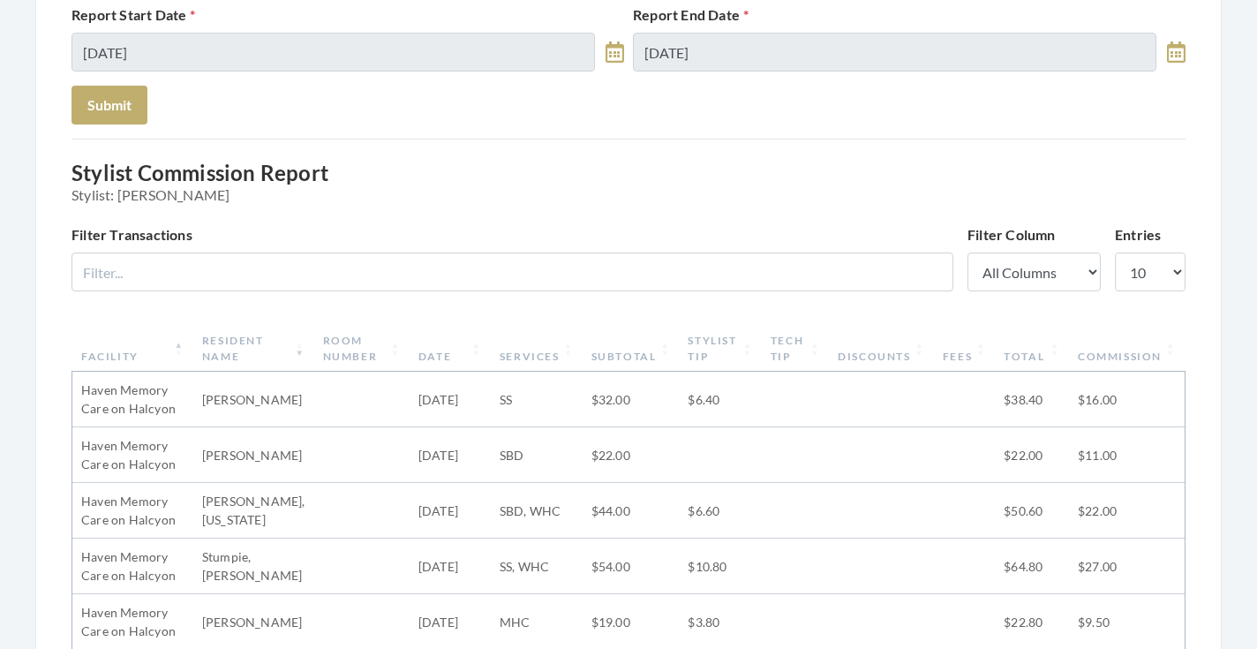
click at [446, 351] on th "Date" at bounding box center [450, 349] width 81 height 46
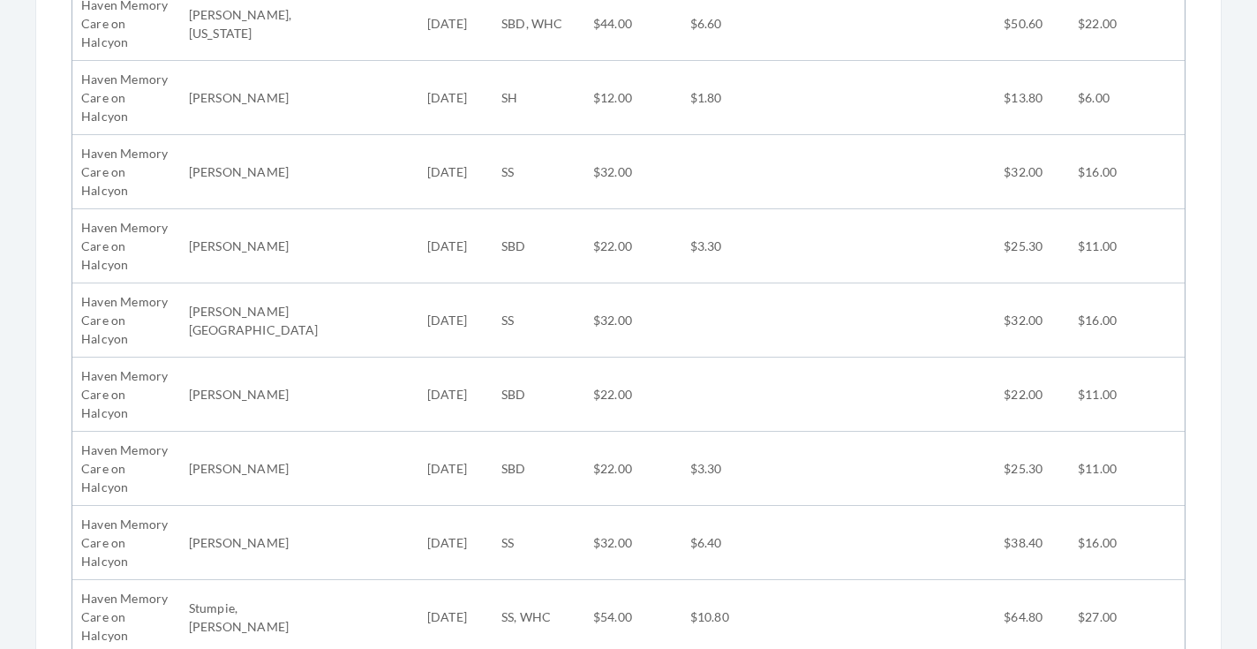
scroll to position [853, 0]
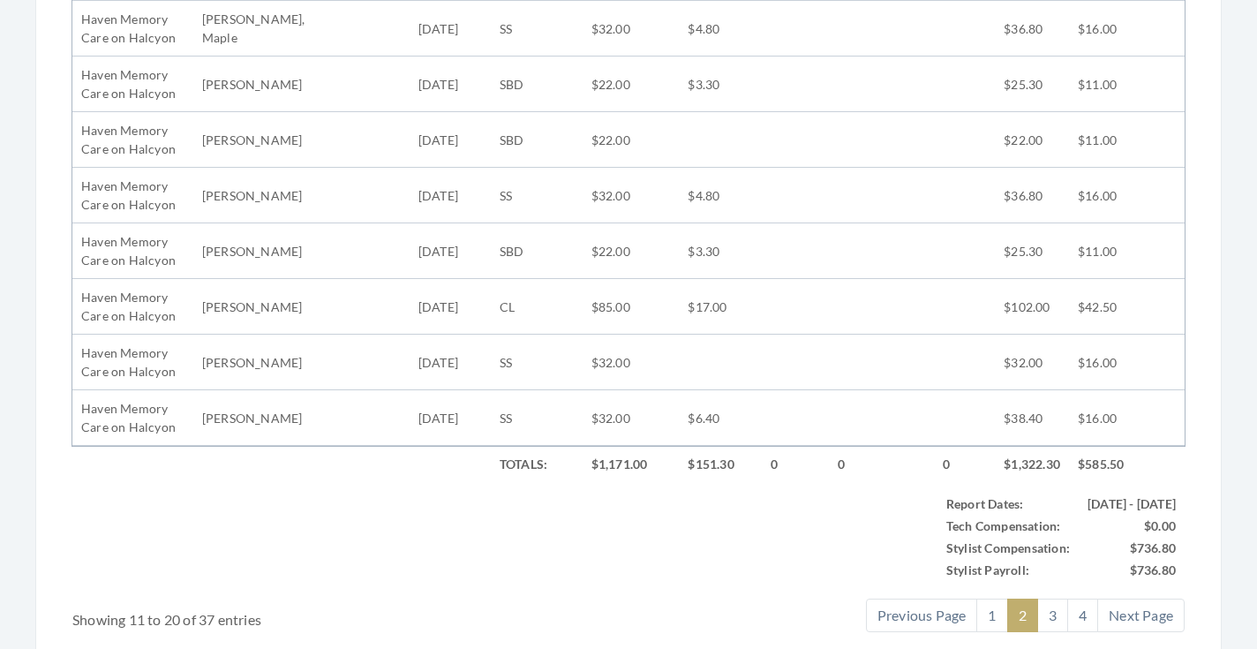
scroll to position [880, 0]
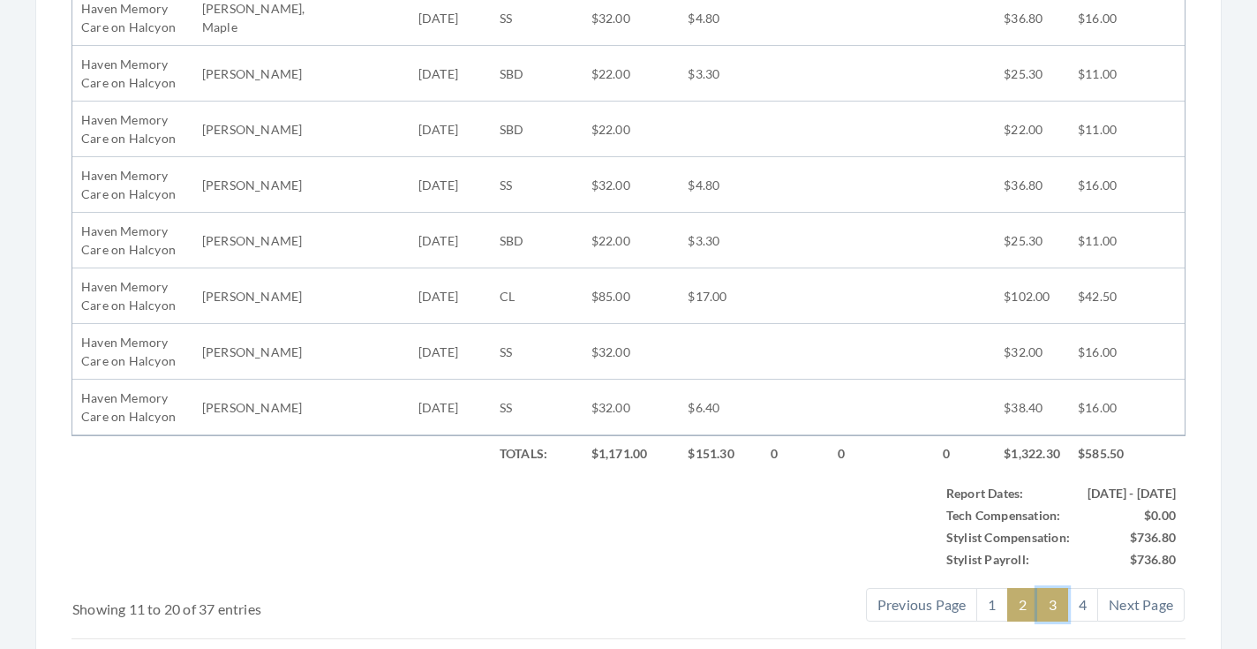
click at [1059, 598] on link "3" at bounding box center [1052, 605] width 31 height 34
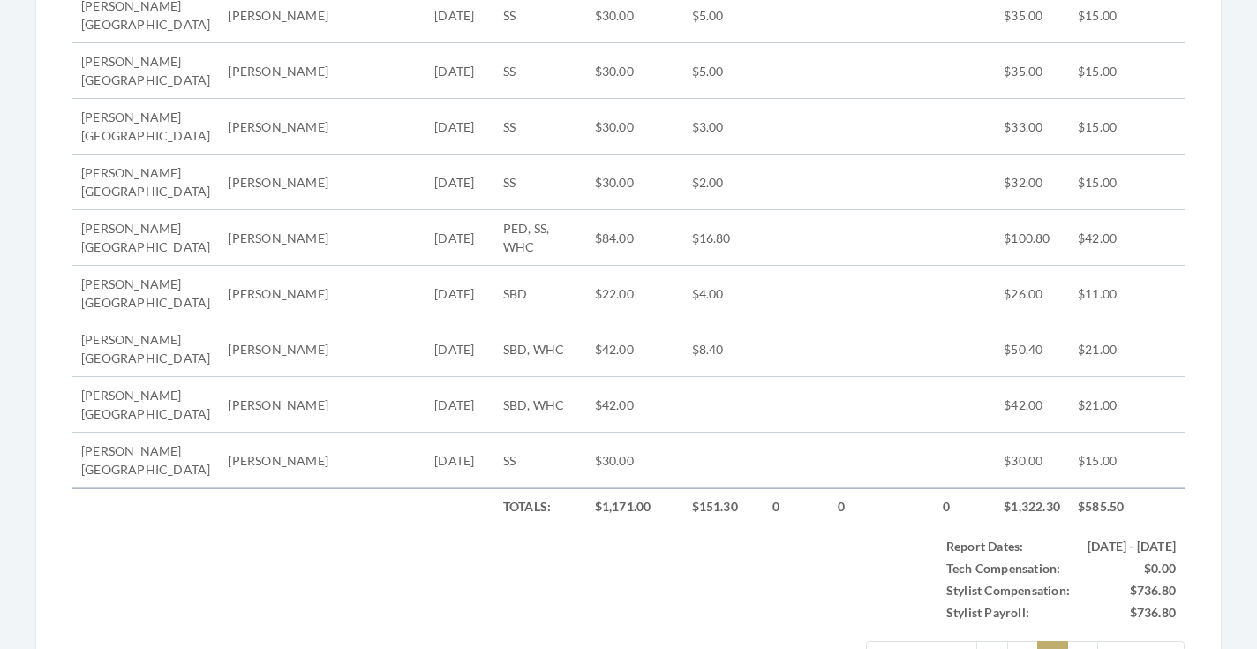
scroll to position [828, 0]
click at [1081, 640] on link "4" at bounding box center [1082, 657] width 31 height 34
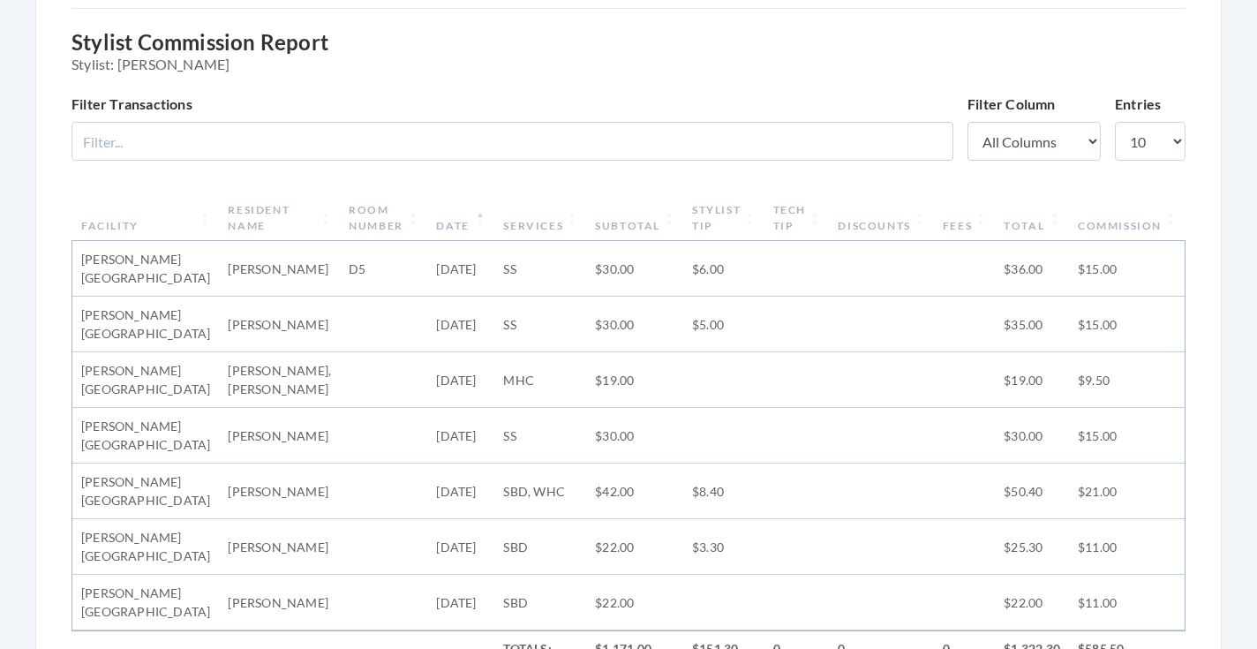
scroll to position [600, 0]
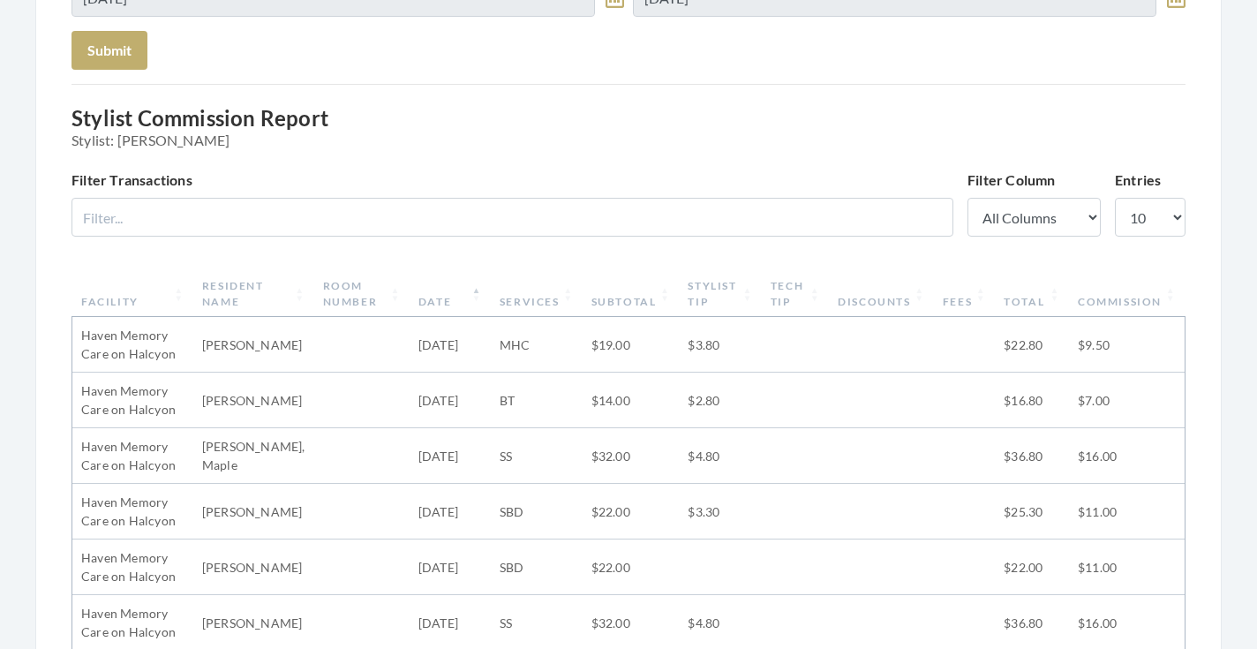
scroll to position [116, 0]
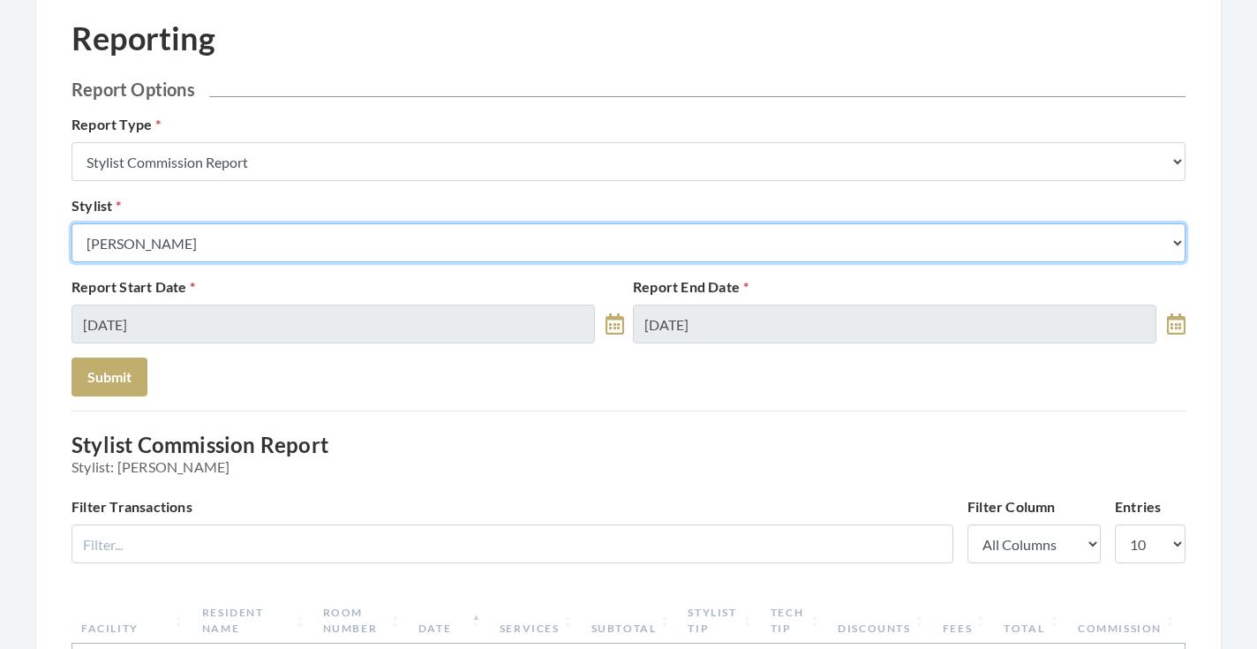
select select "43"
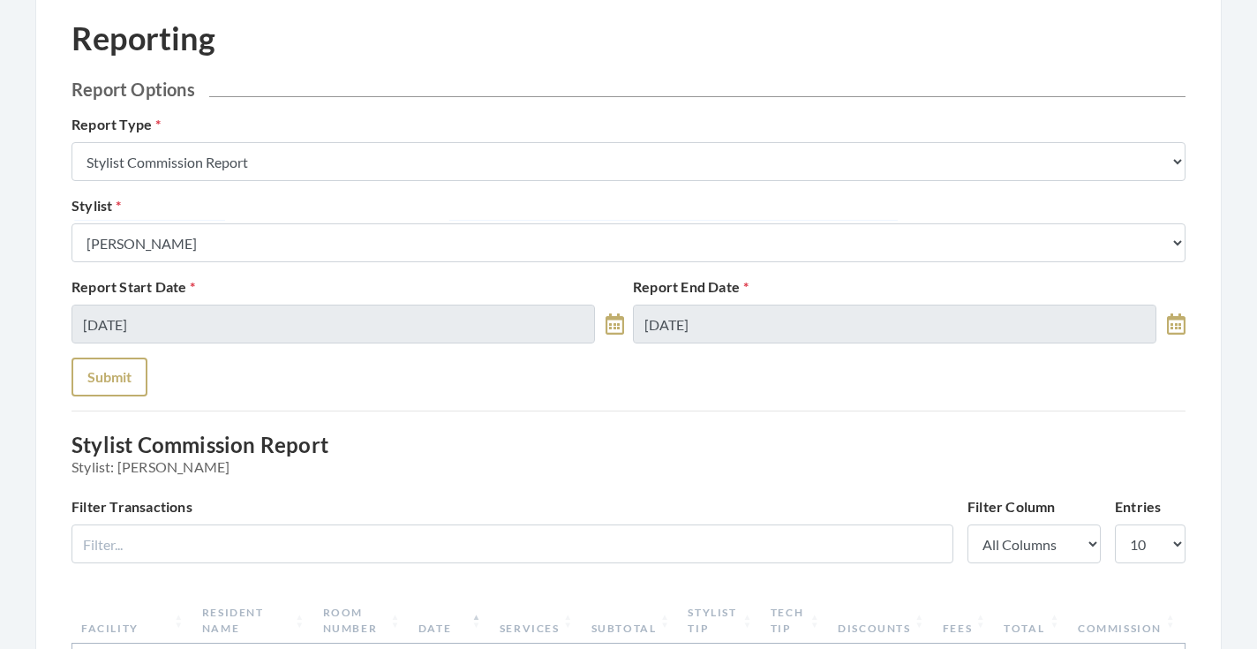
click at [130, 390] on button "Submit" at bounding box center [110, 377] width 76 height 39
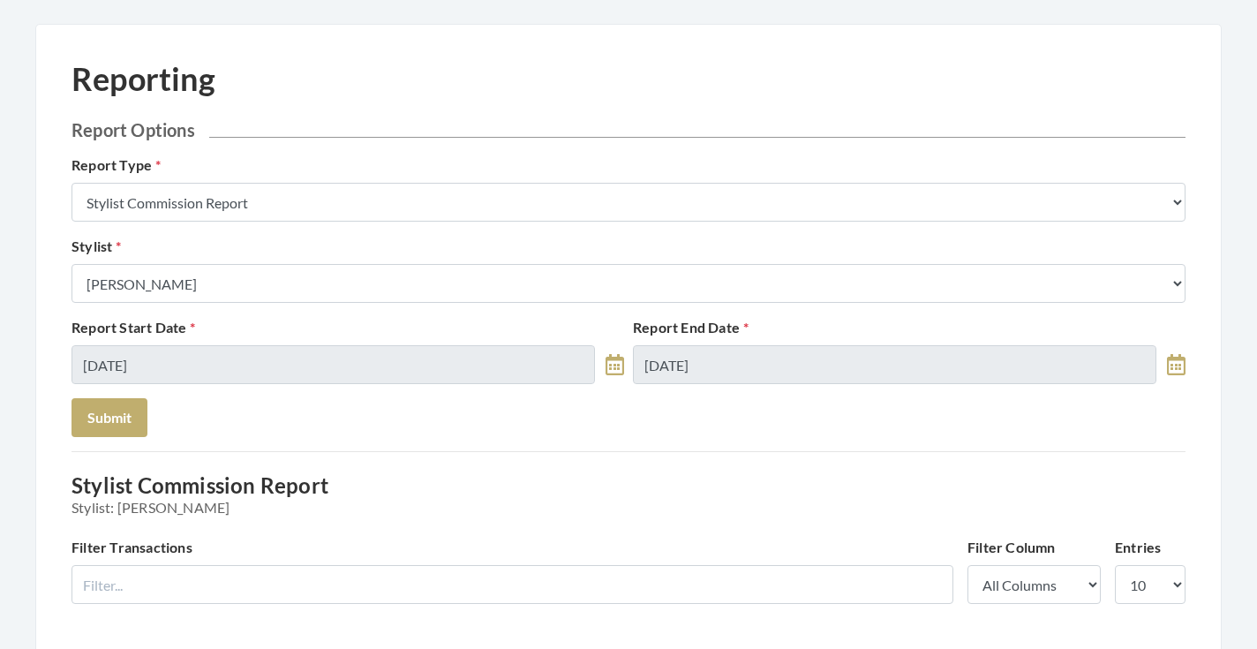
scroll to position [66, 0]
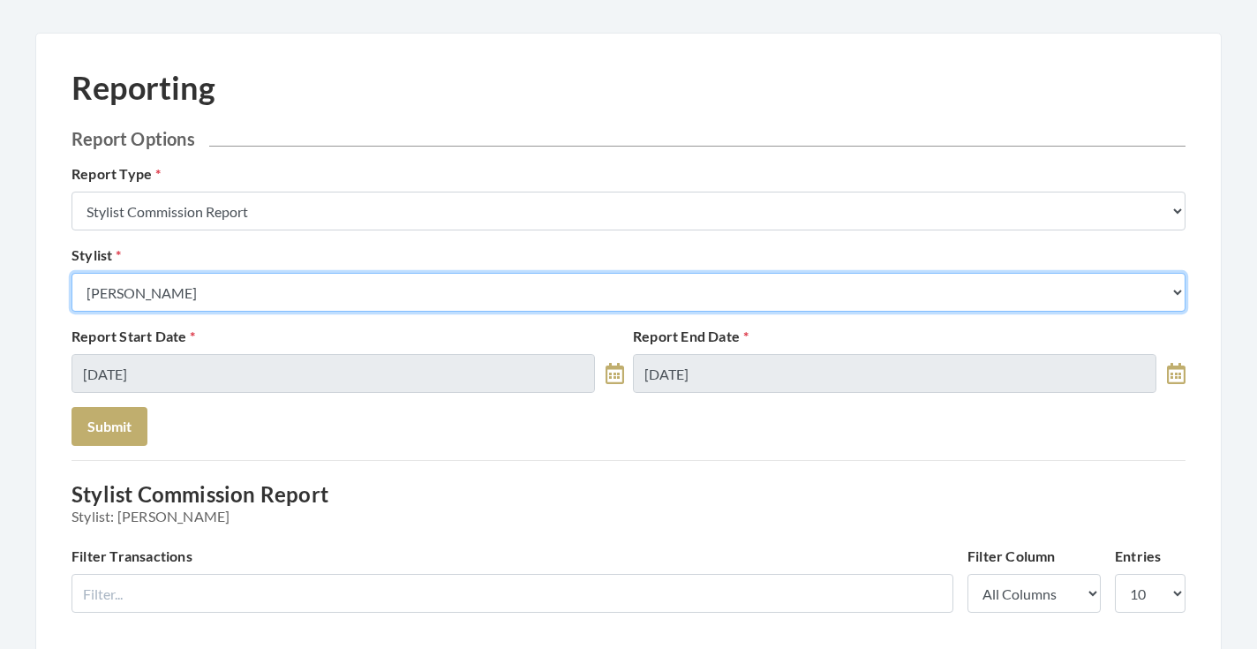
select select "18"
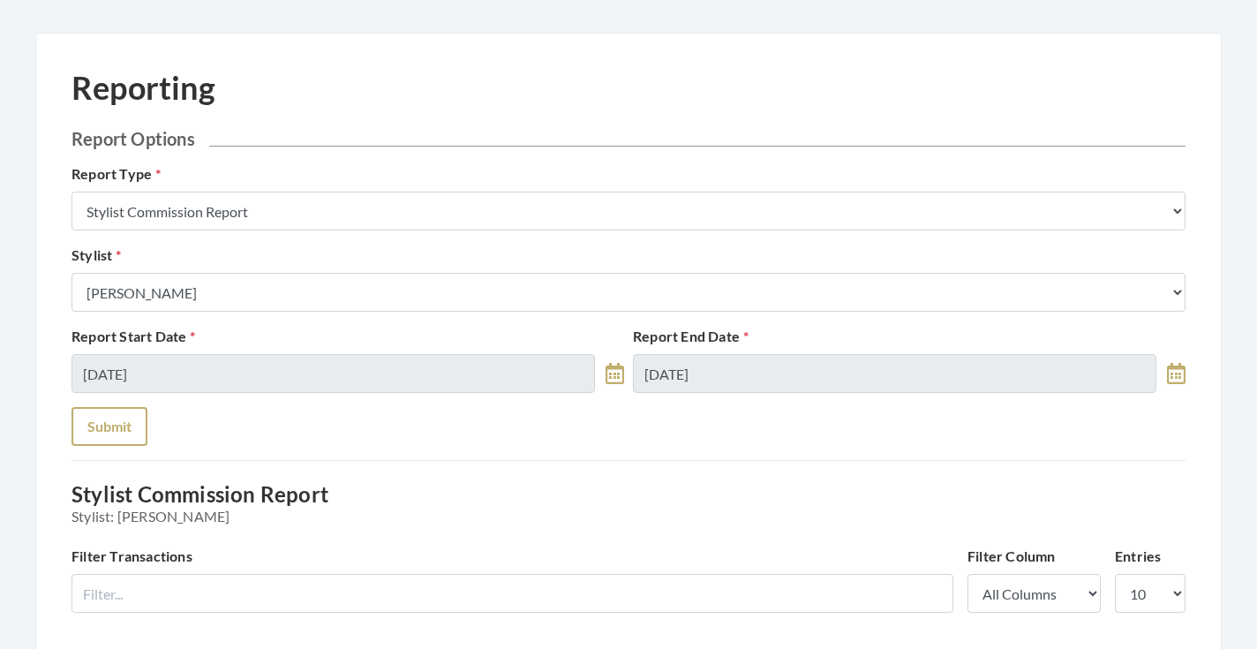
click at [102, 418] on button "Submit" at bounding box center [110, 426] width 76 height 39
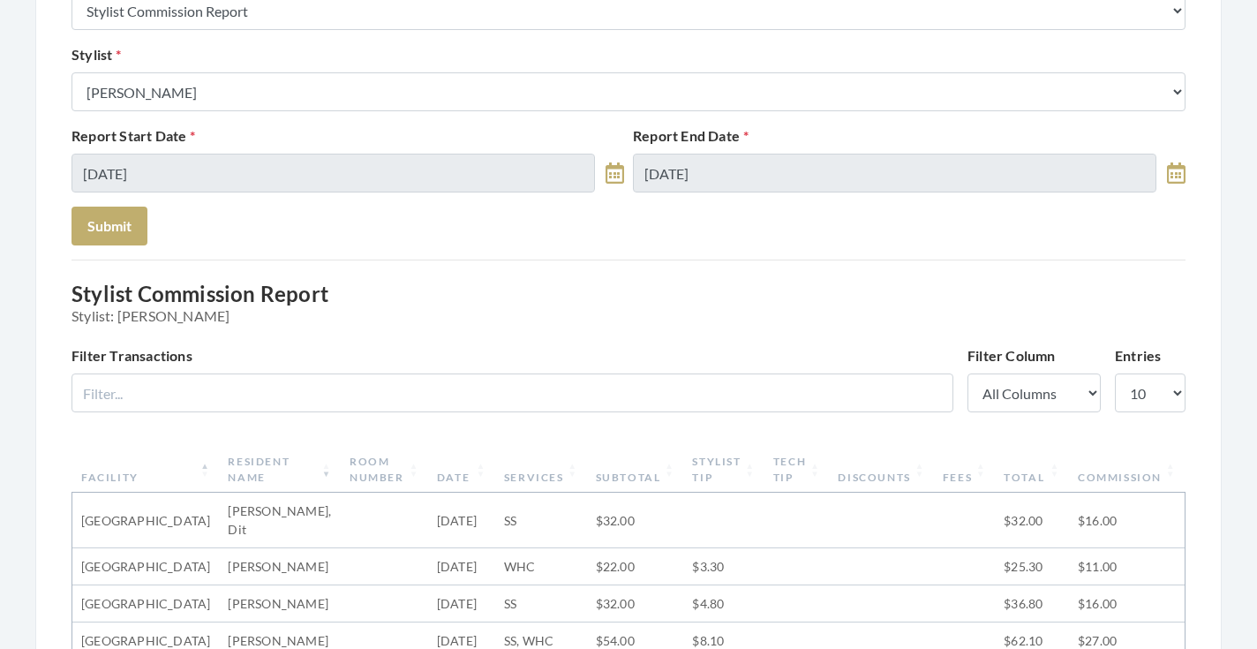
scroll to position [246, 0]
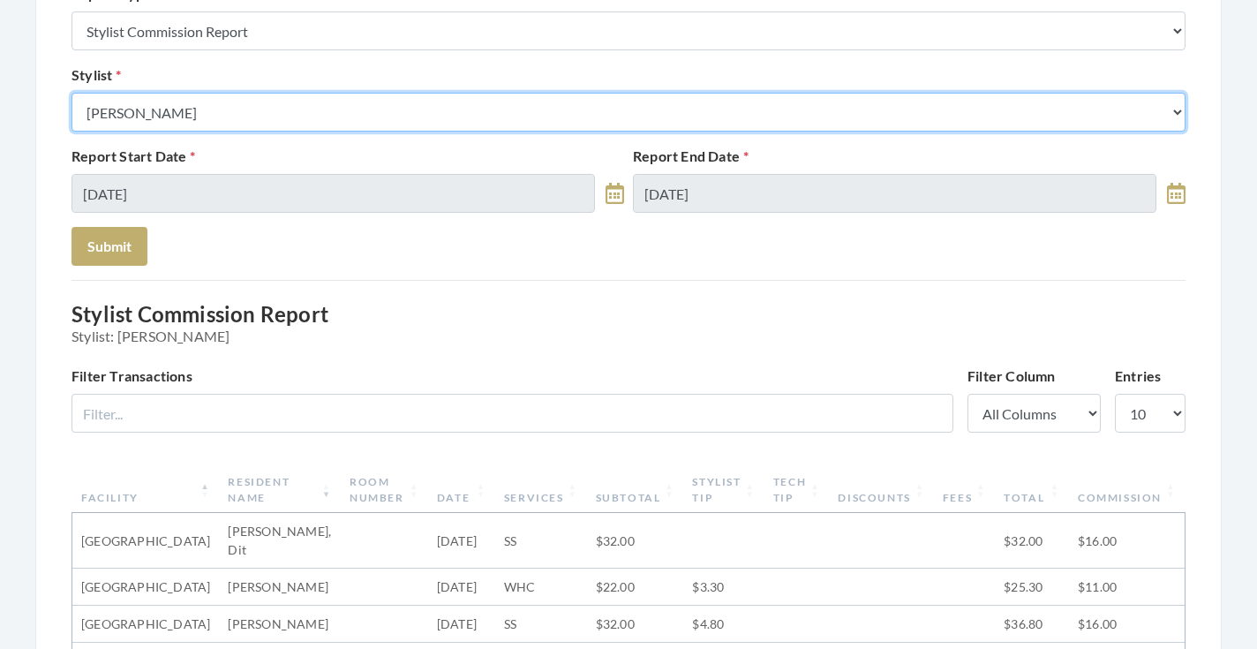
select select "181"
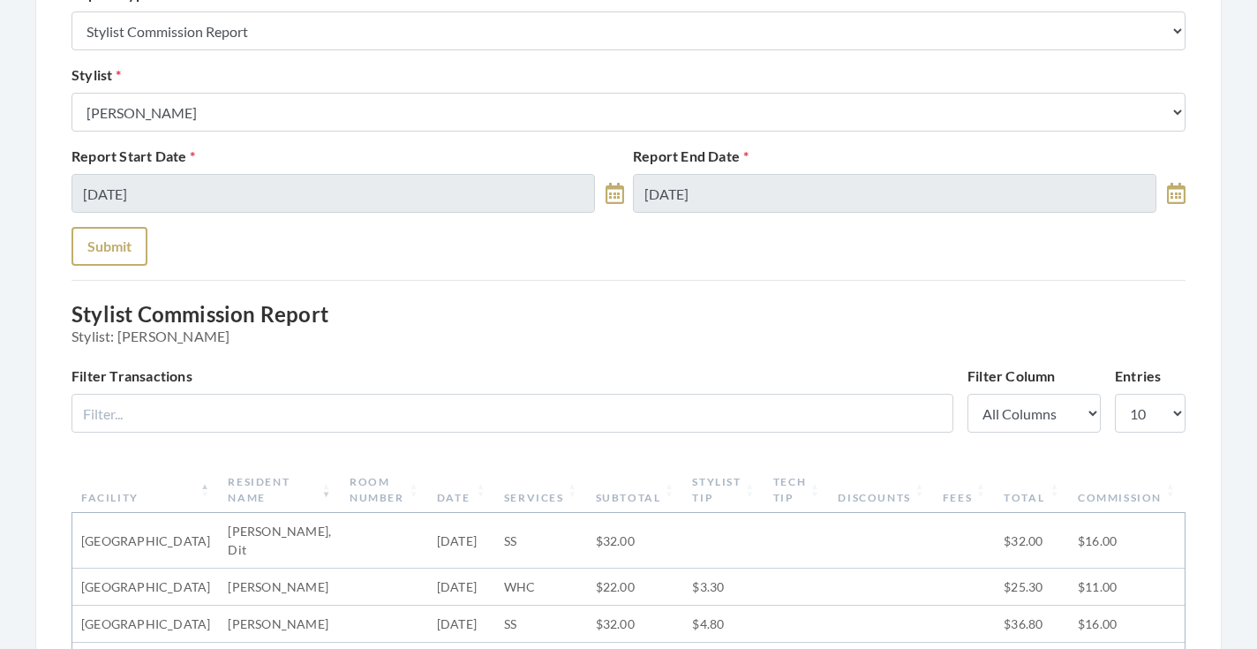
click at [121, 261] on button "Submit" at bounding box center [110, 246] width 76 height 39
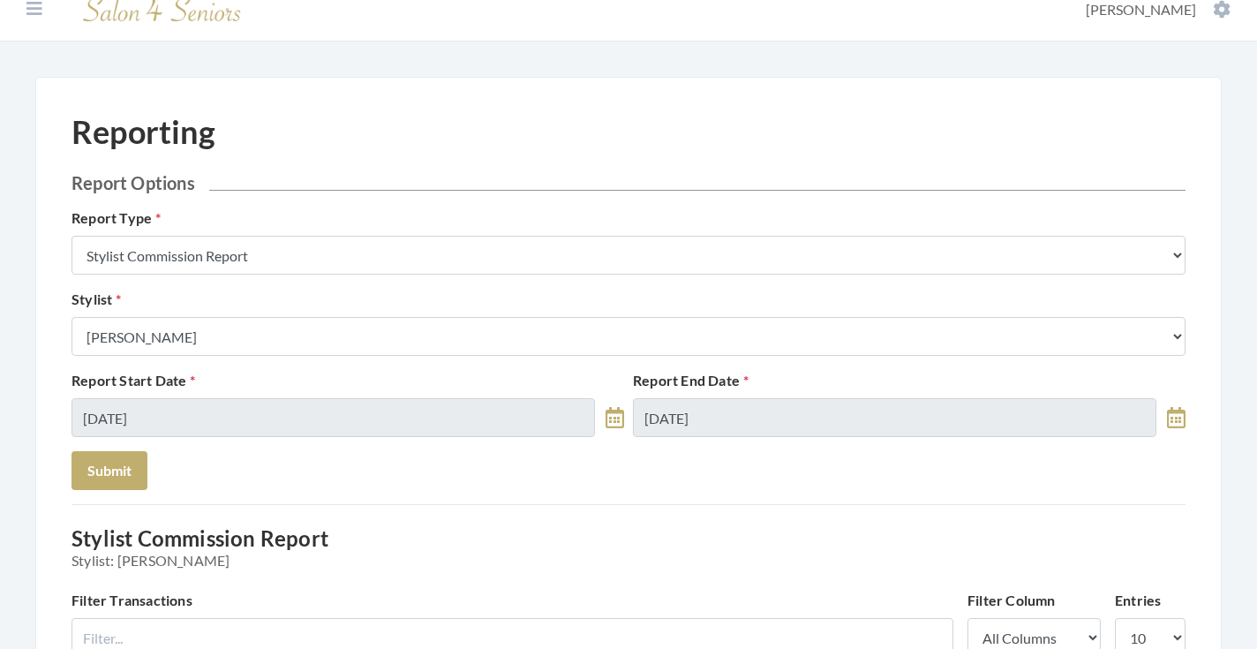
scroll to position [6, 0]
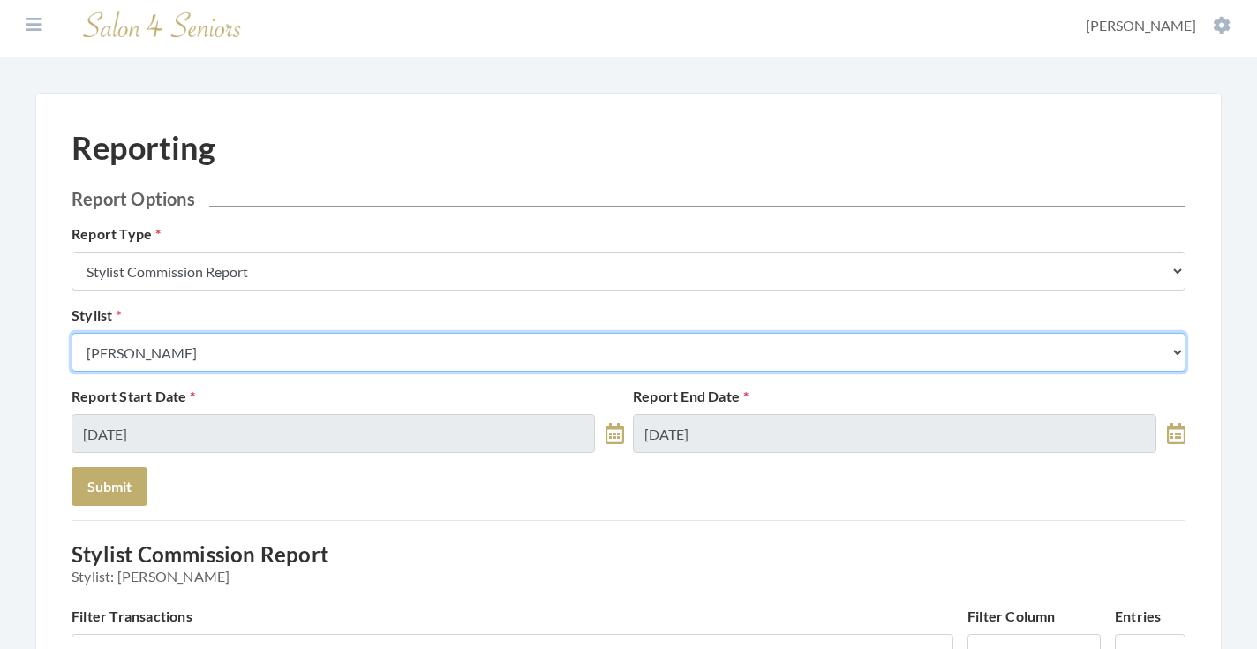
select select "170"
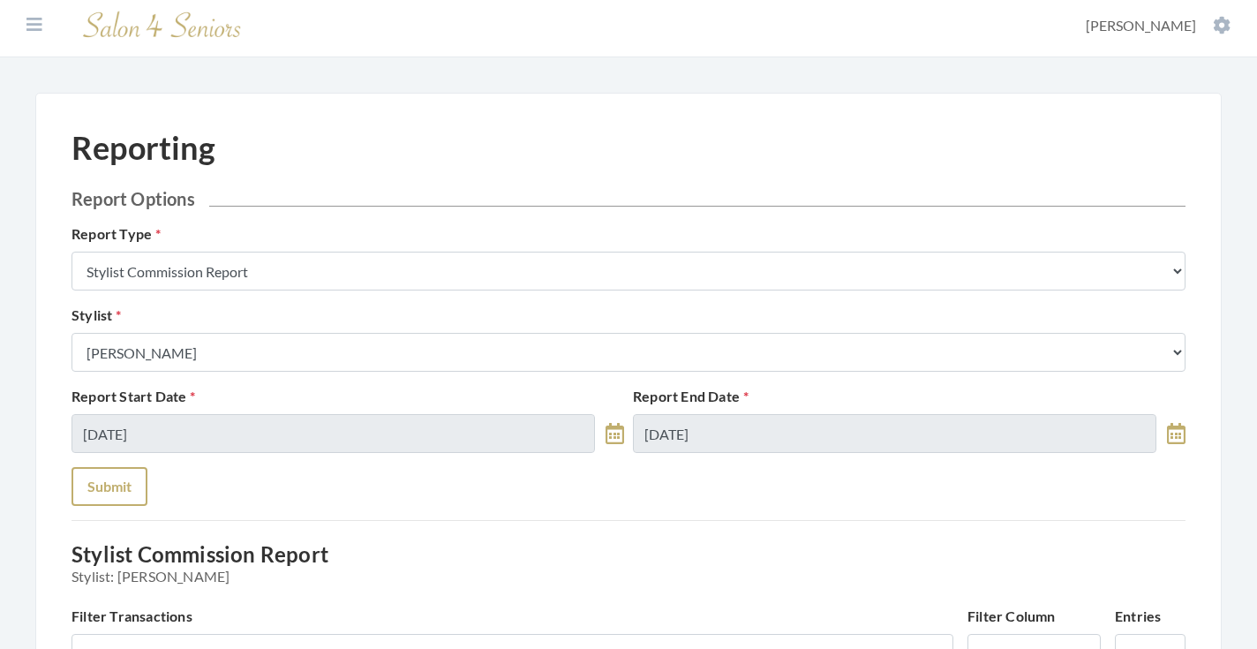
click at [122, 490] on button "Submit" at bounding box center [110, 486] width 76 height 39
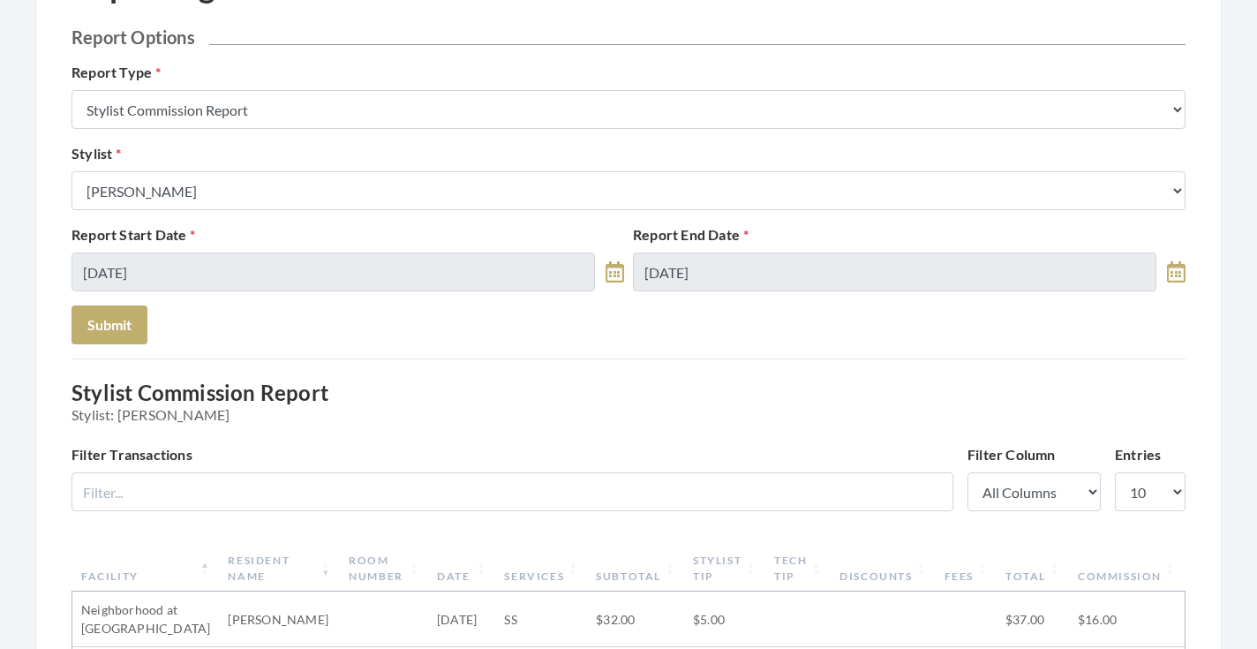
scroll to position [10, 0]
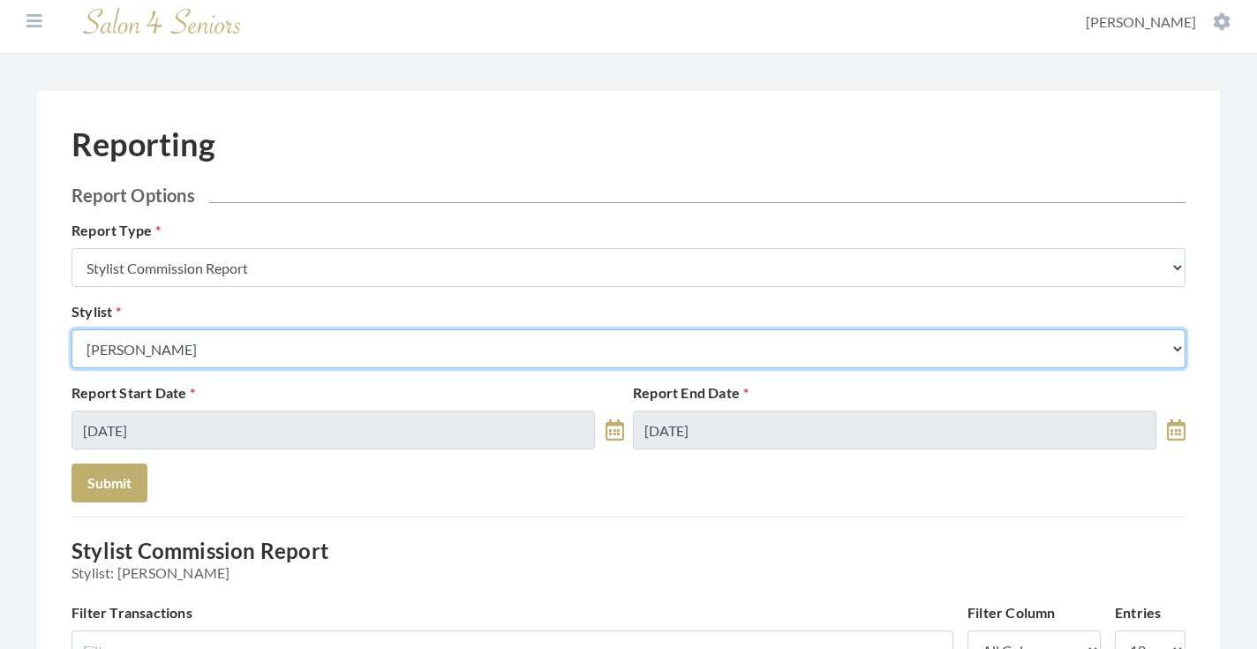
select select "44"
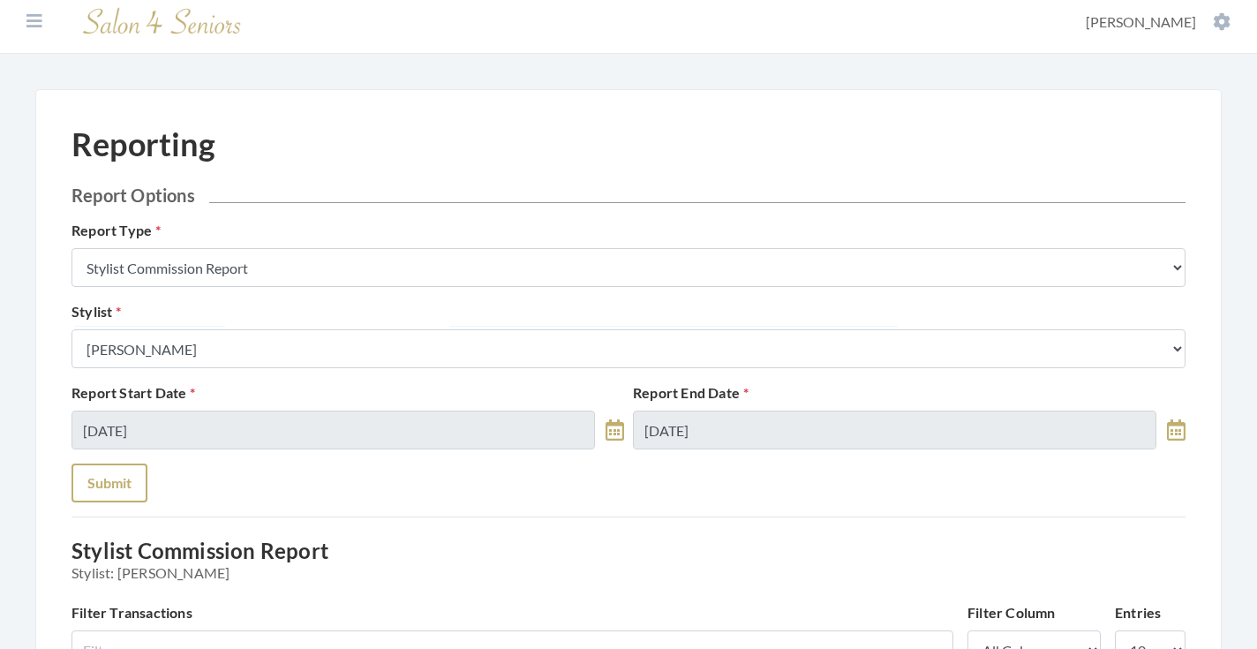
click at [108, 499] on button "Submit" at bounding box center [110, 483] width 76 height 39
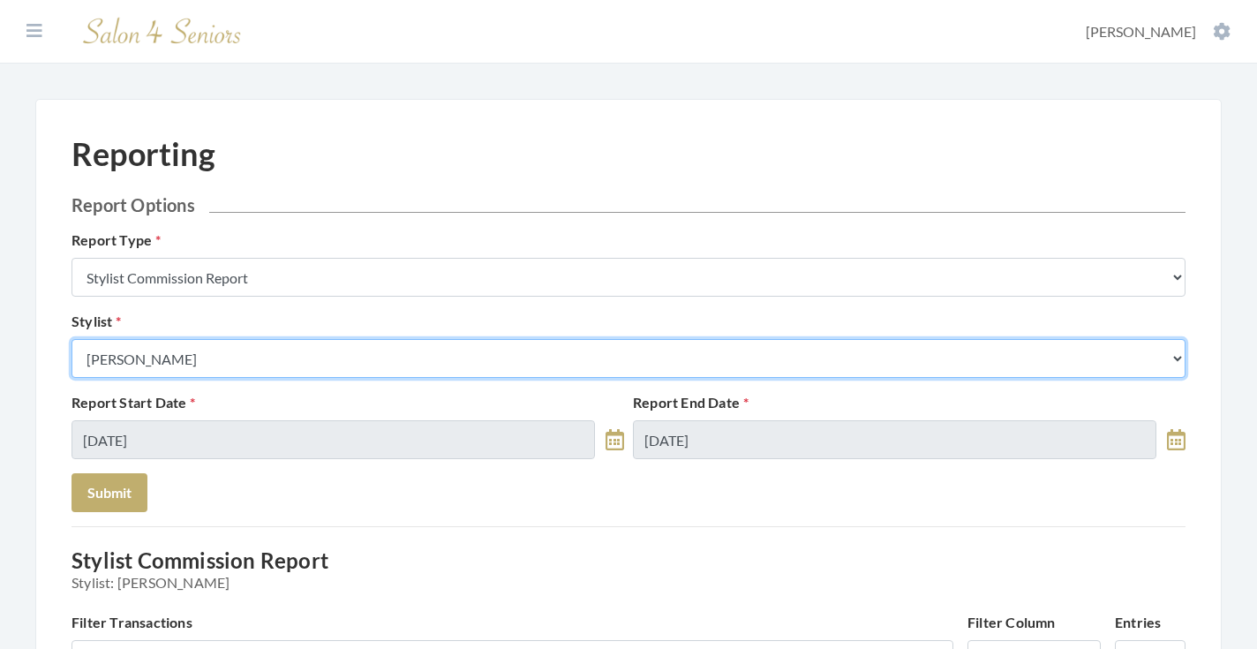
select select "23"
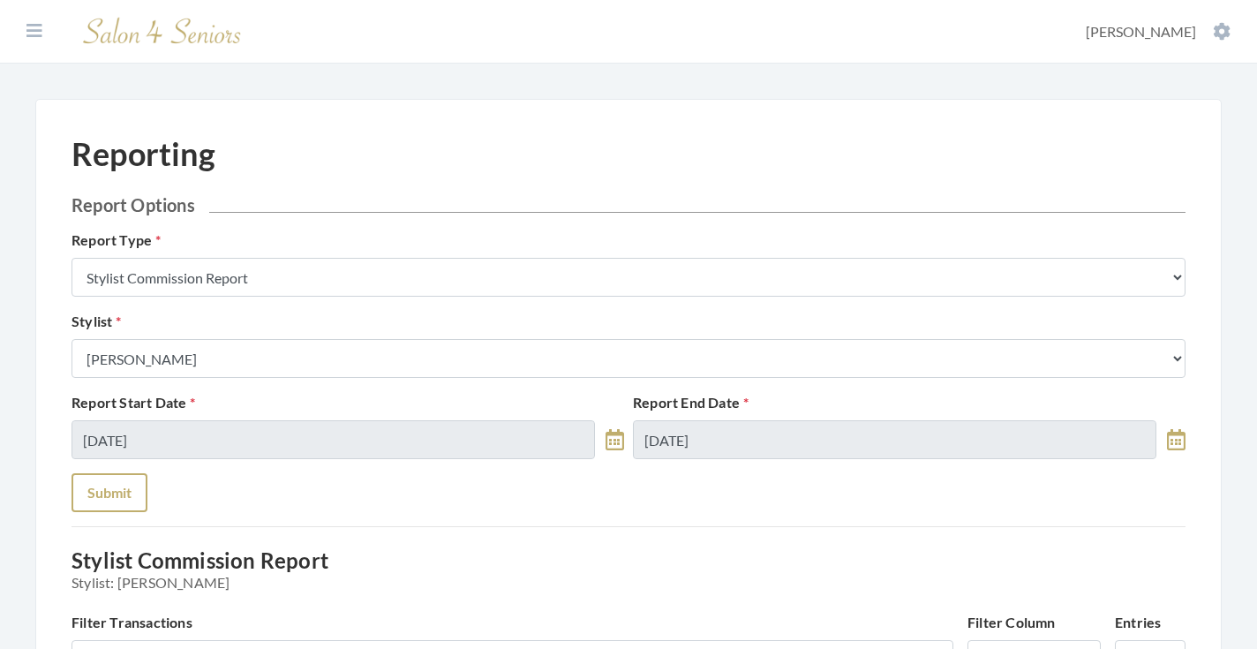
click at [110, 480] on button "Submit" at bounding box center [110, 492] width 76 height 39
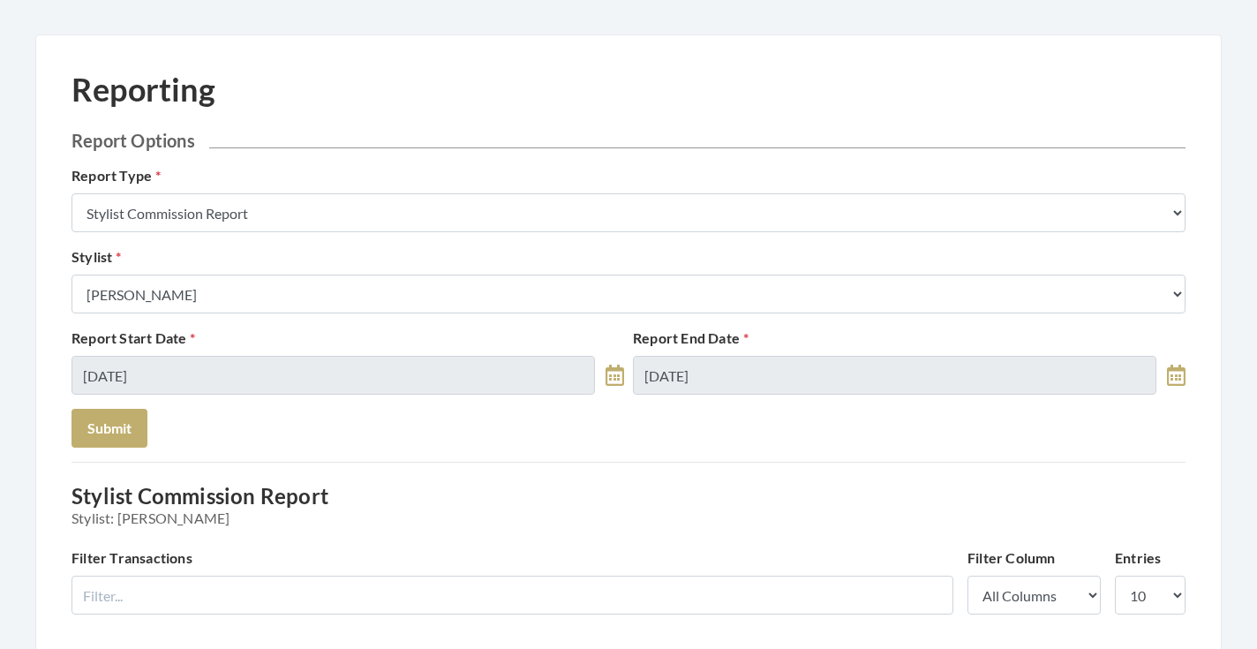
scroll to position [16, 0]
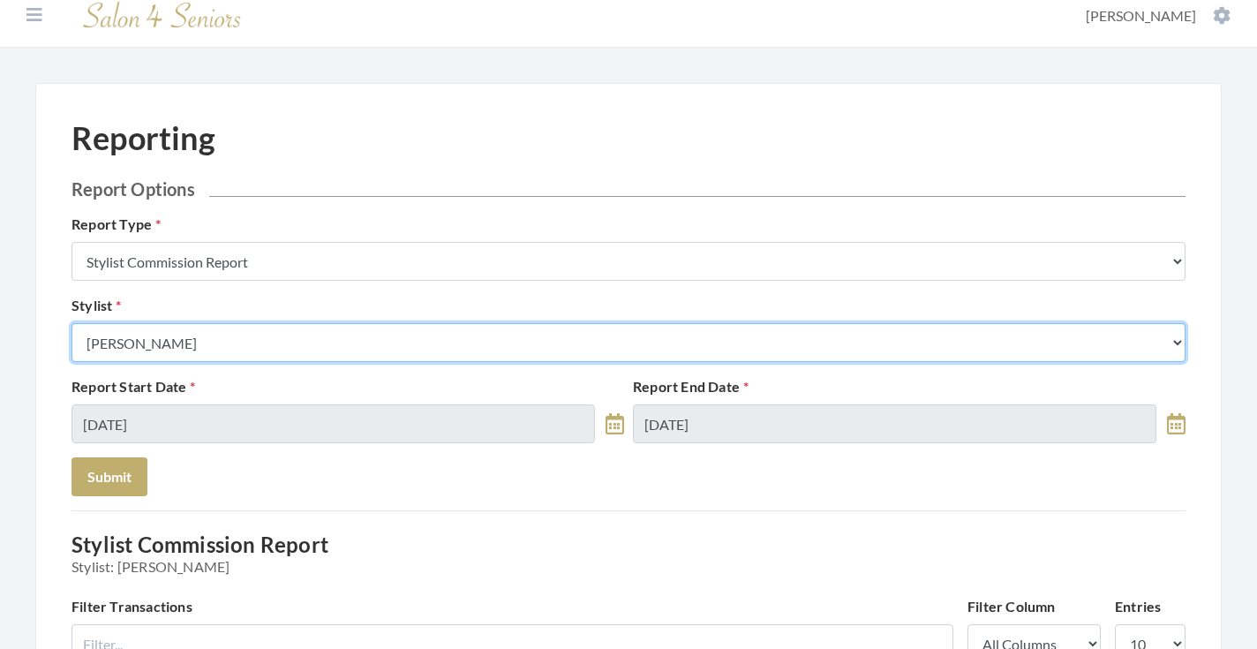
select select "126"
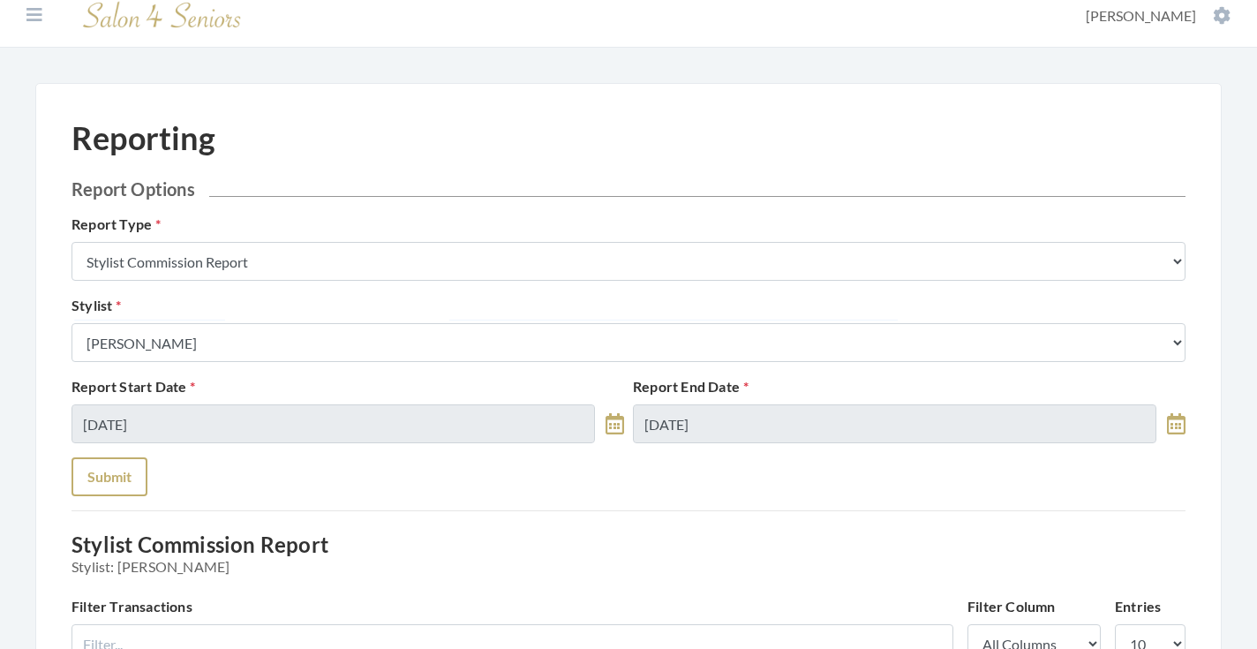
click at [120, 475] on button "Submit" at bounding box center [110, 476] width 76 height 39
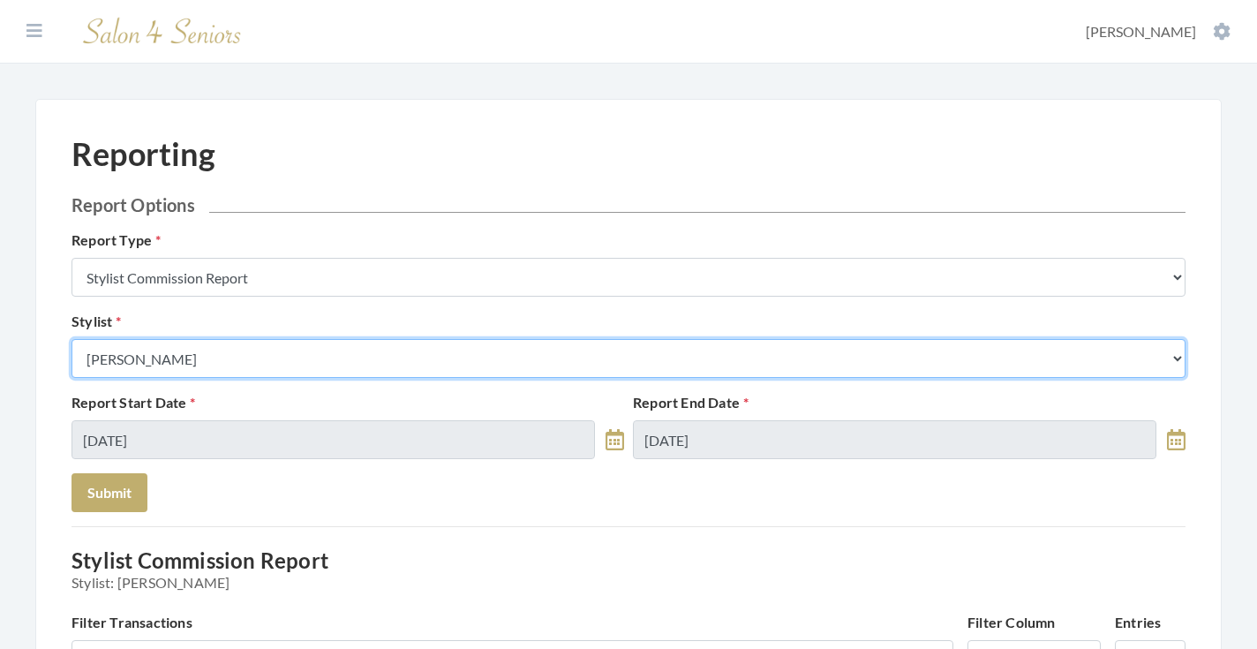
select select "182"
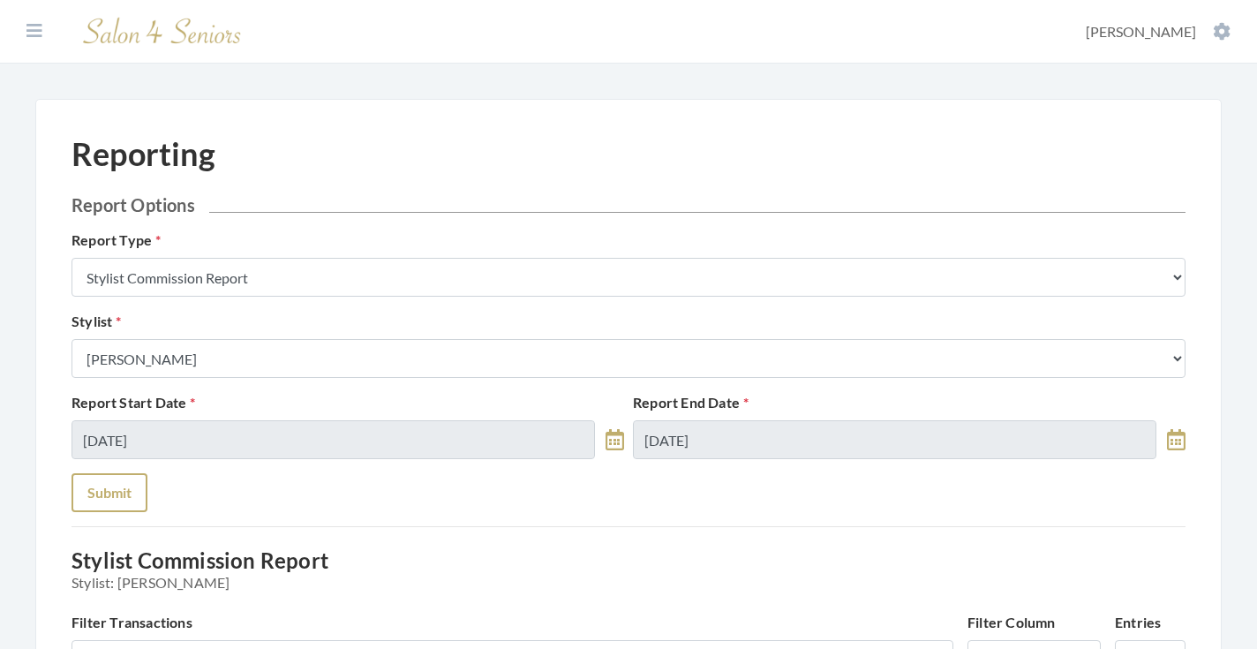
click at [107, 494] on button "Submit" at bounding box center [110, 492] width 76 height 39
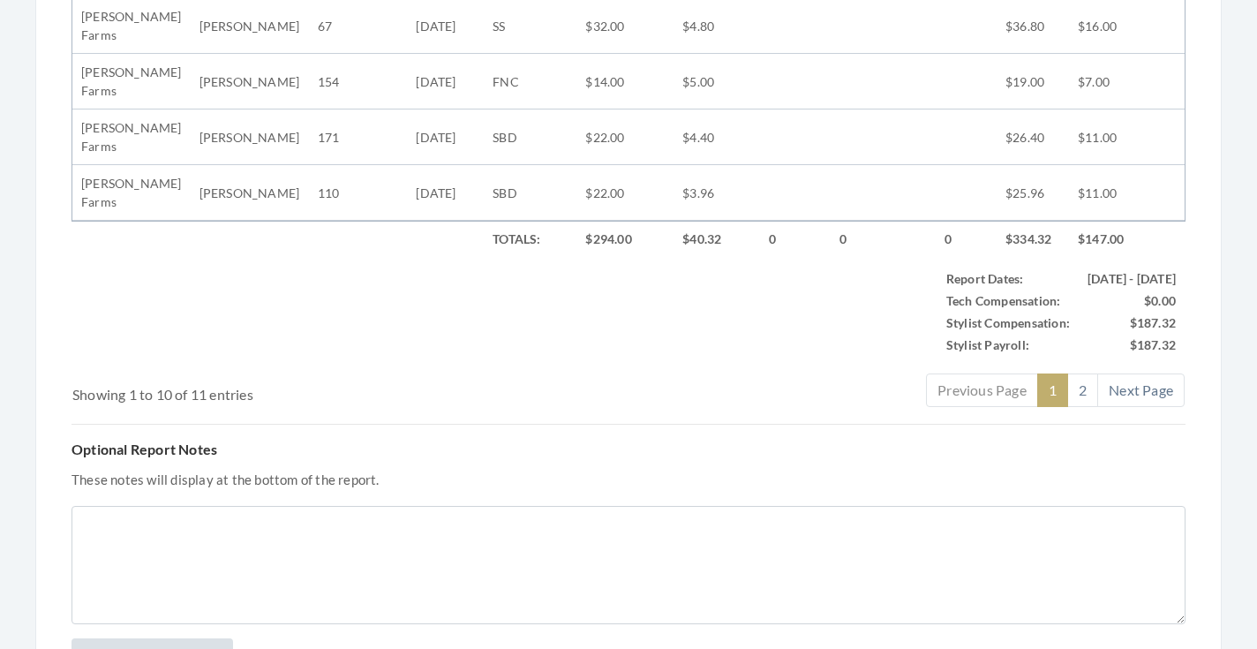
scroll to position [1290, 0]
